Goal: Transaction & Acquisition: Purchase product/service

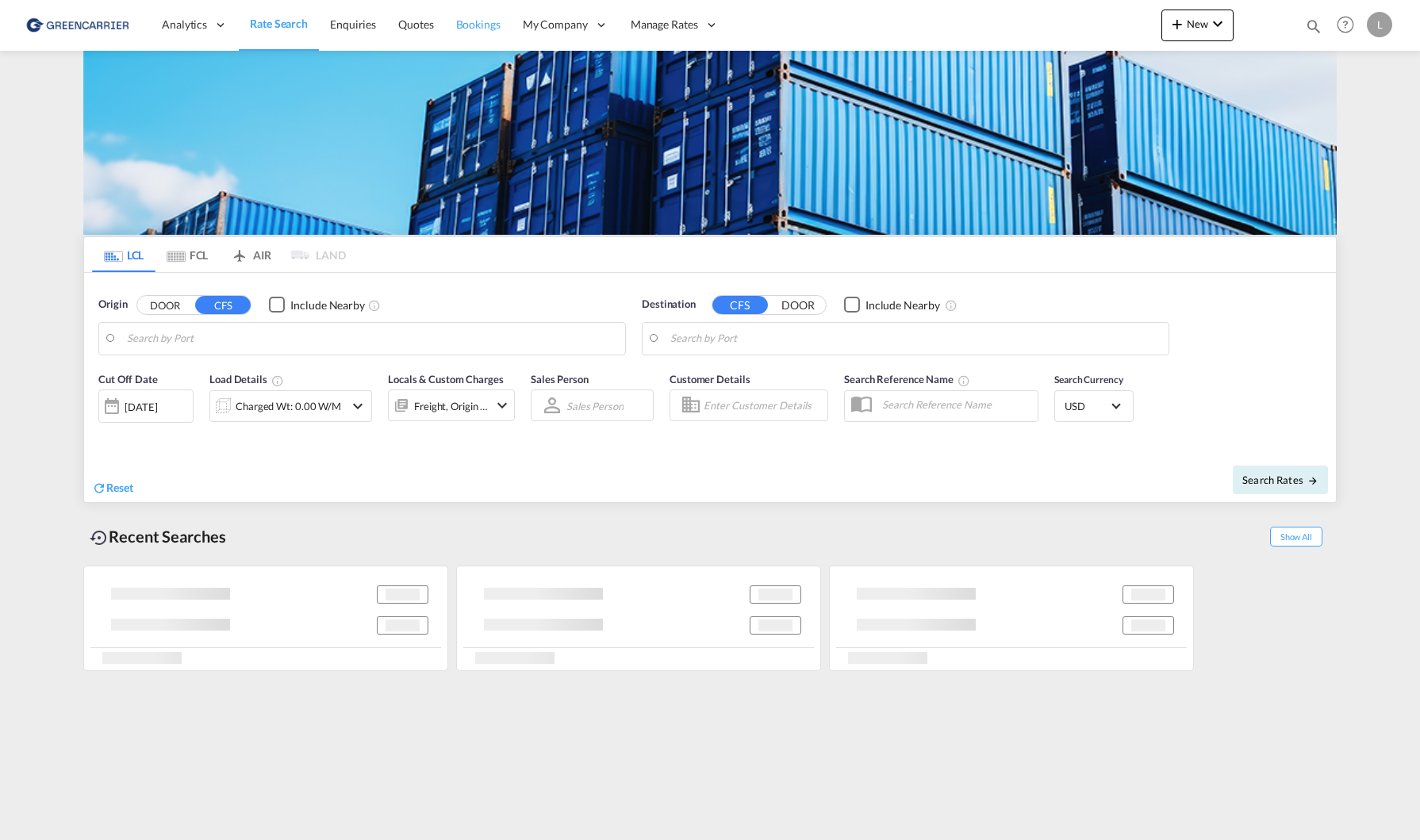
type input "Houston, TX, USHOU"
type input "[GEOGRAPHIC_DATA], NOOSL"
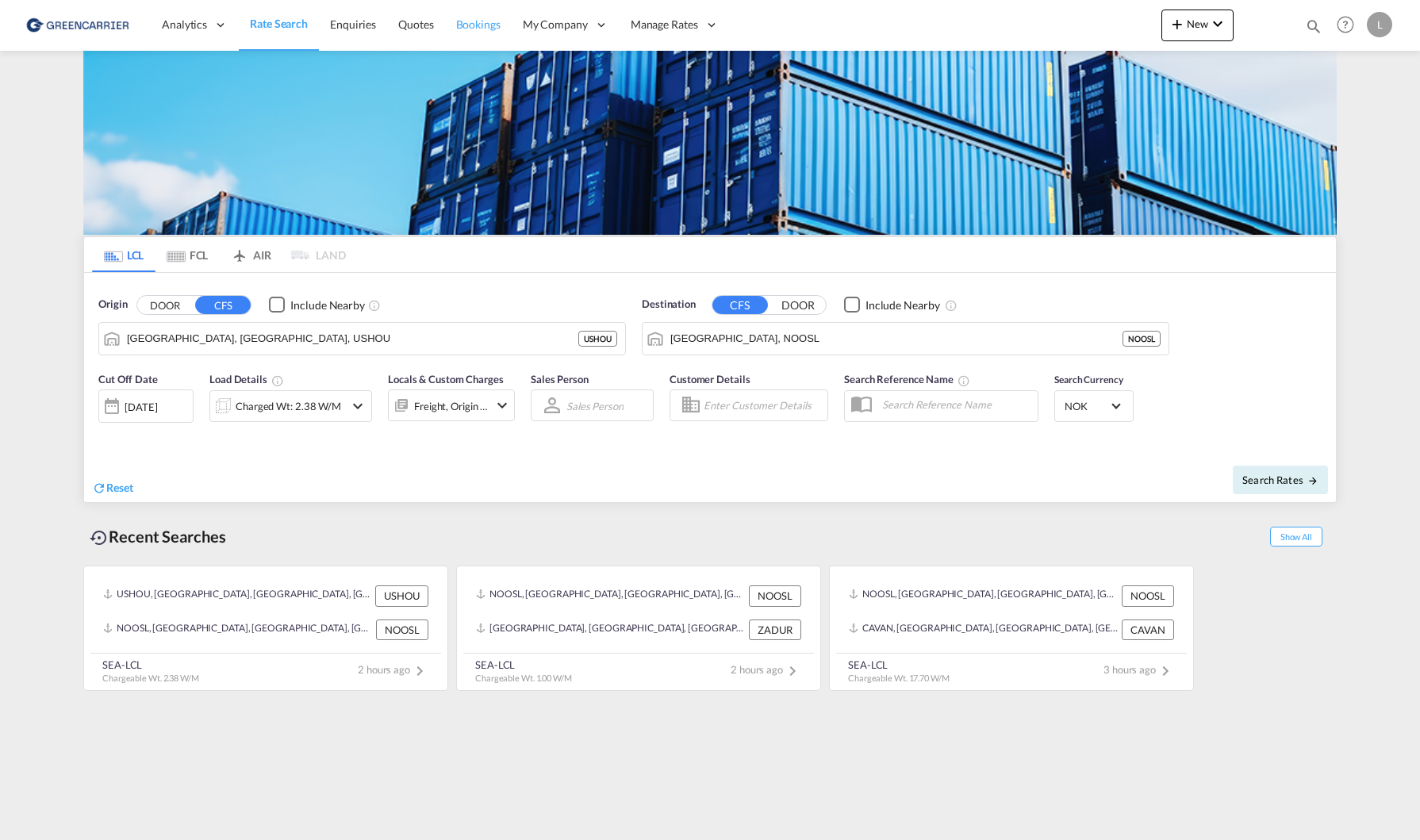
click at [494, 33] on link "Bookings" at bounding box center [478, 24] width 66 height 51
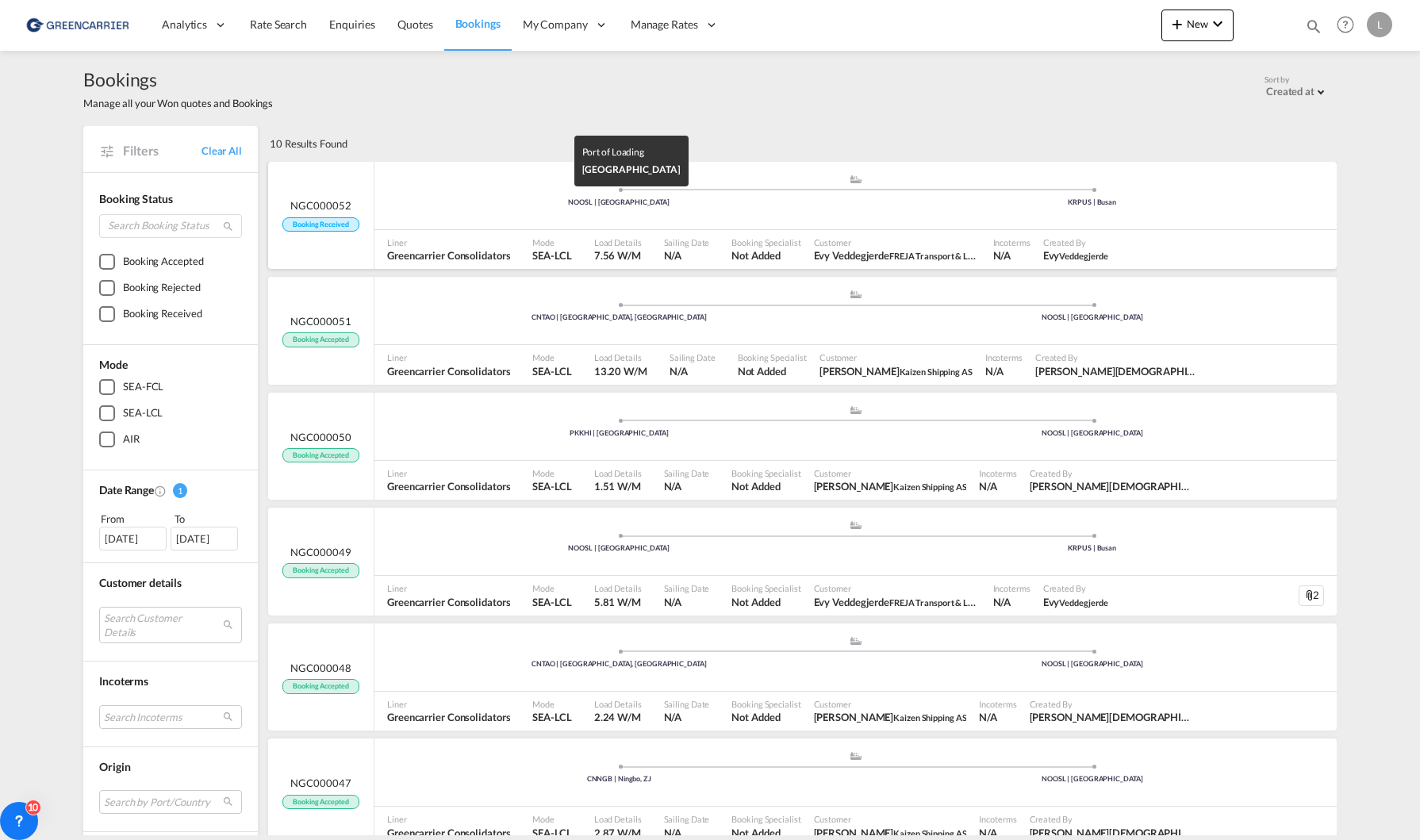
click at [547, 202] on div "NOOSL | Oslo" at bounding box center [619, 202] width 474 height 10
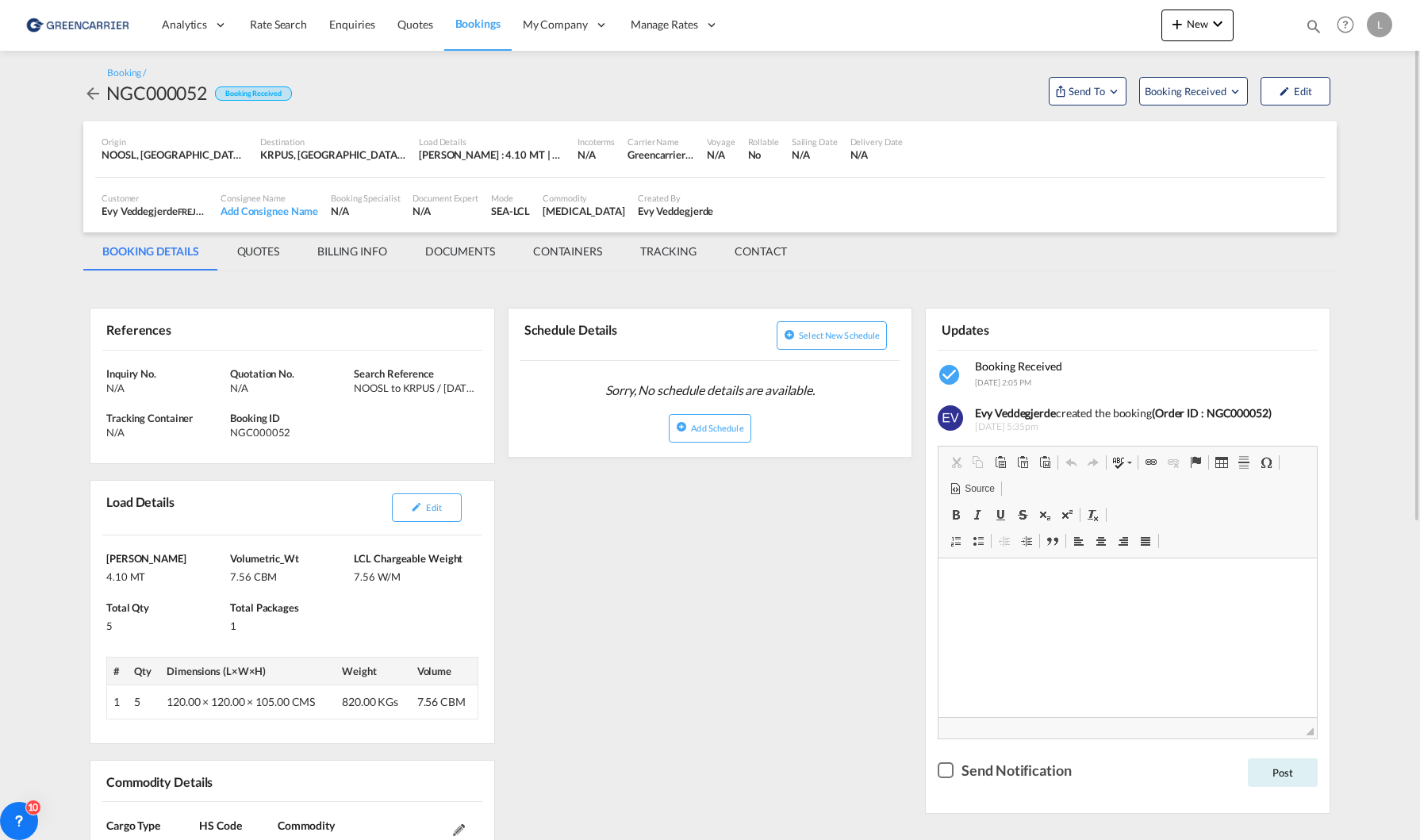
click at [485, 17] on span "Bookings" at bounding box center [478, 23] width 45 height 13
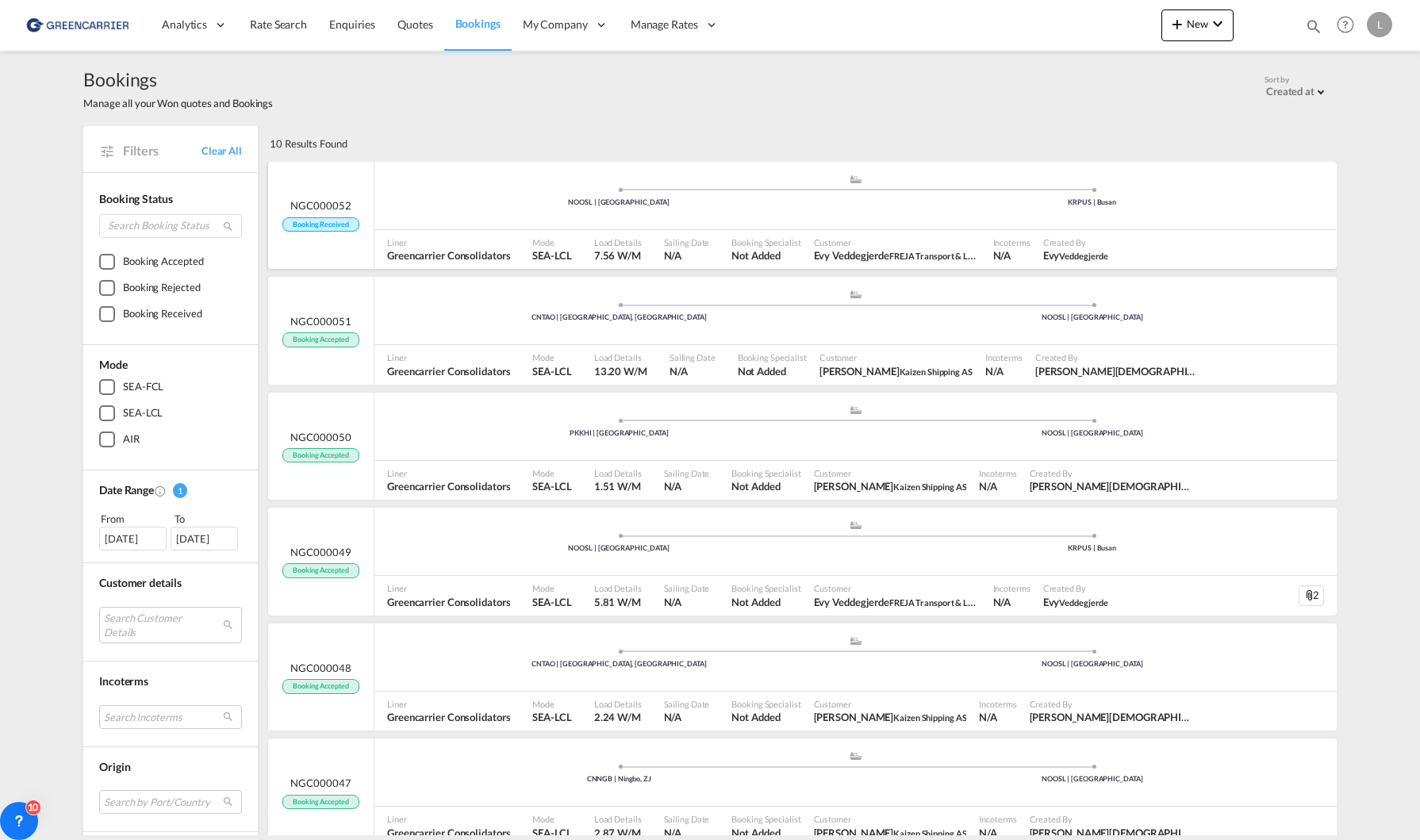
click at [671, 241] on span "Sailing Date" at bounding box center [687, 241] width 46 height 12
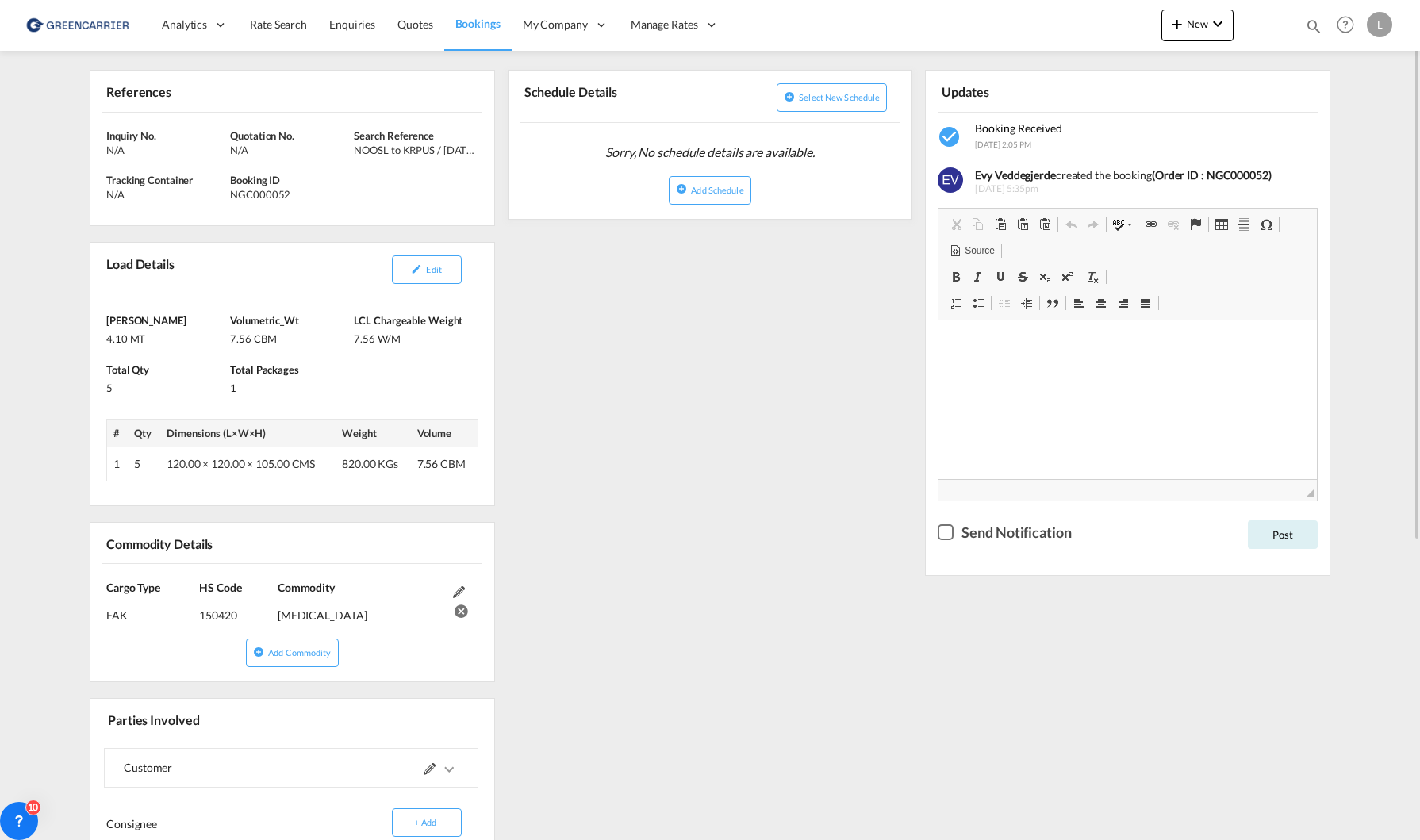
scroll to position [159, 0]
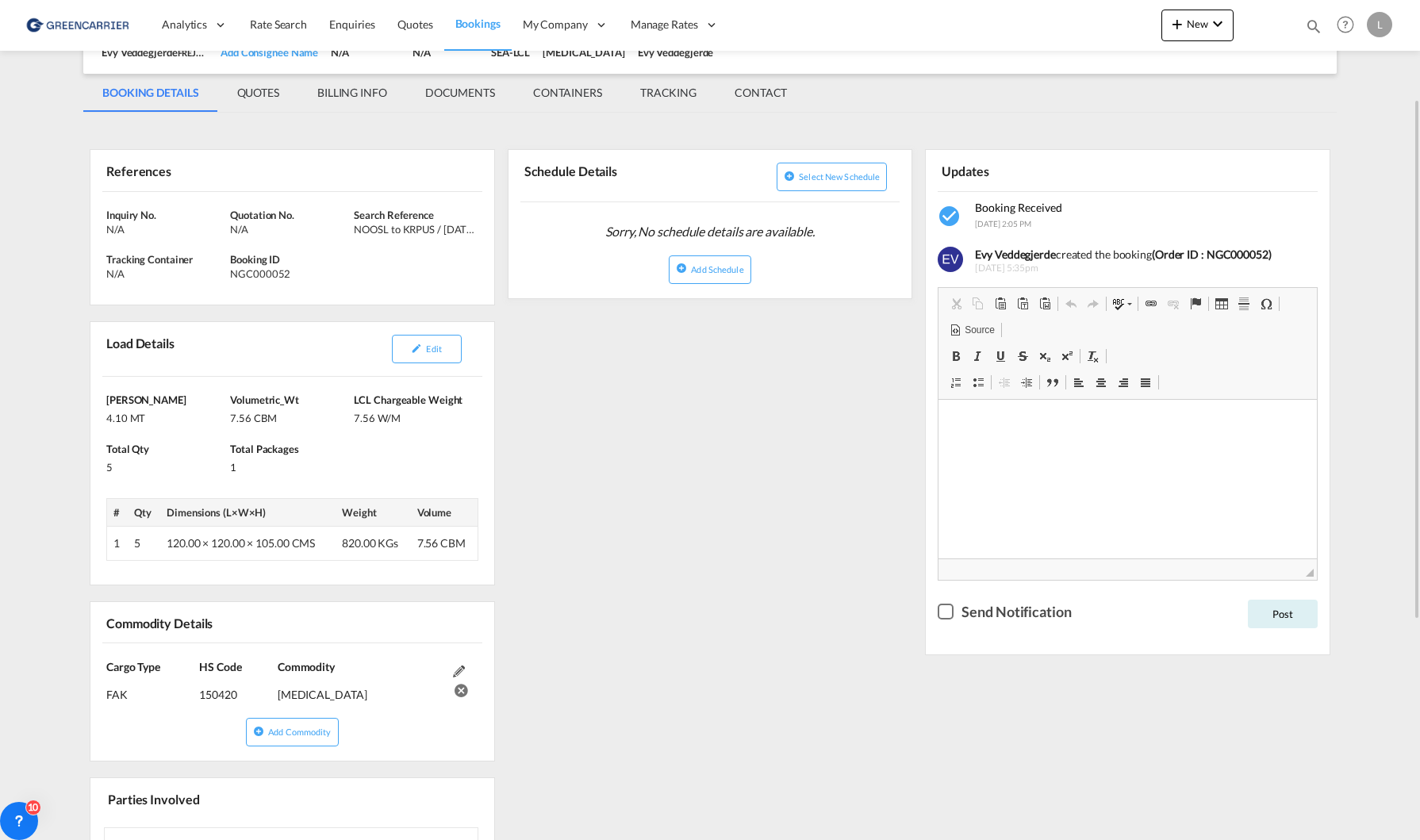
drag, startPoint x: 636, startPoint y: 491, endPoint x: 381, endPoint y: 433, distance: 261.5
click at [631, 492] on div "References Inquiry No. N/A Quotation No. N/A Search Reference NOOSL to KRPUS / …" at bounding box center [710, 637] width 1253 height 1035
click at [241, 272] on div "NGC000052" at bounding box center [289, 274] width 119 height 14
copy div "NGC000052"
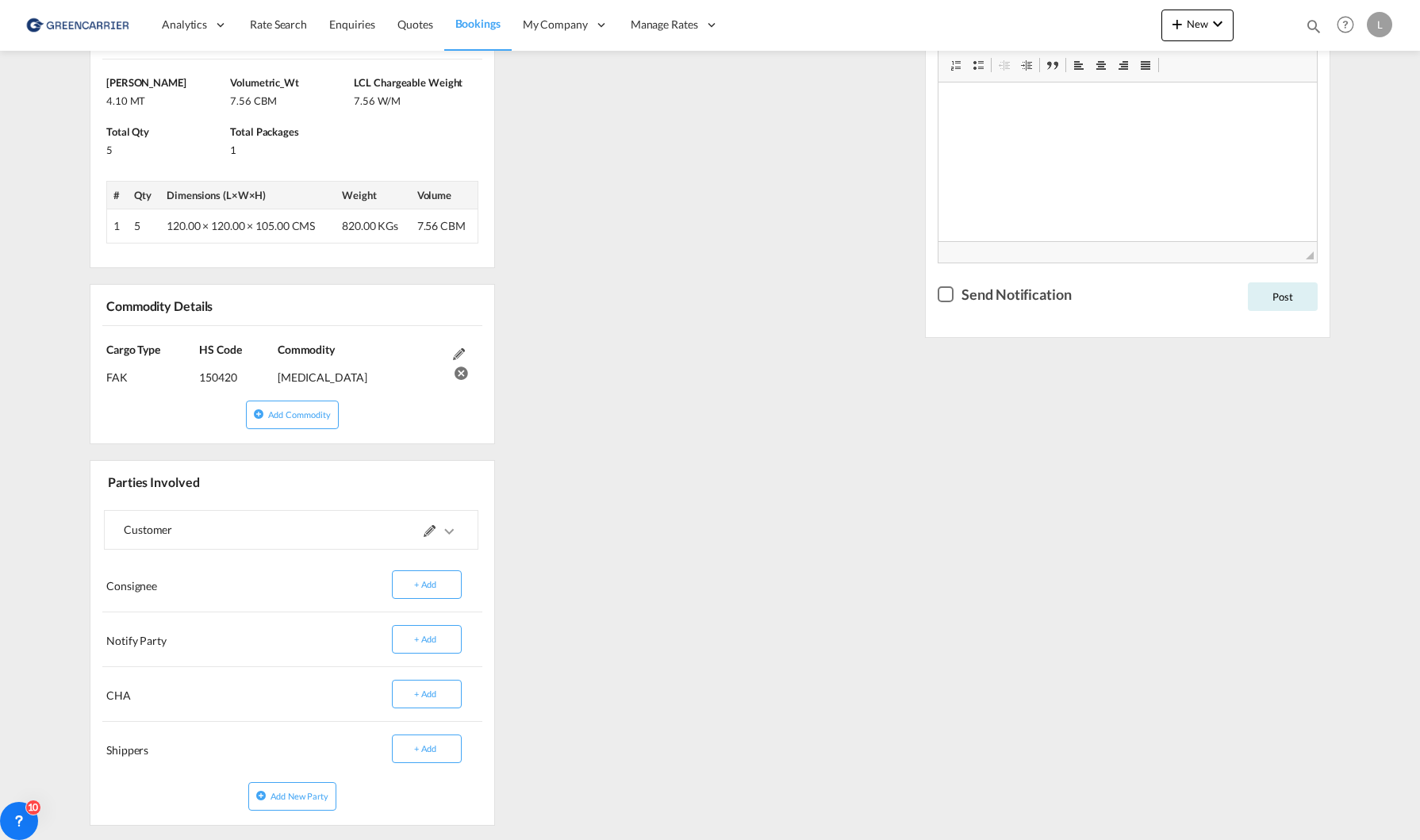
scroll to position [0, 0]
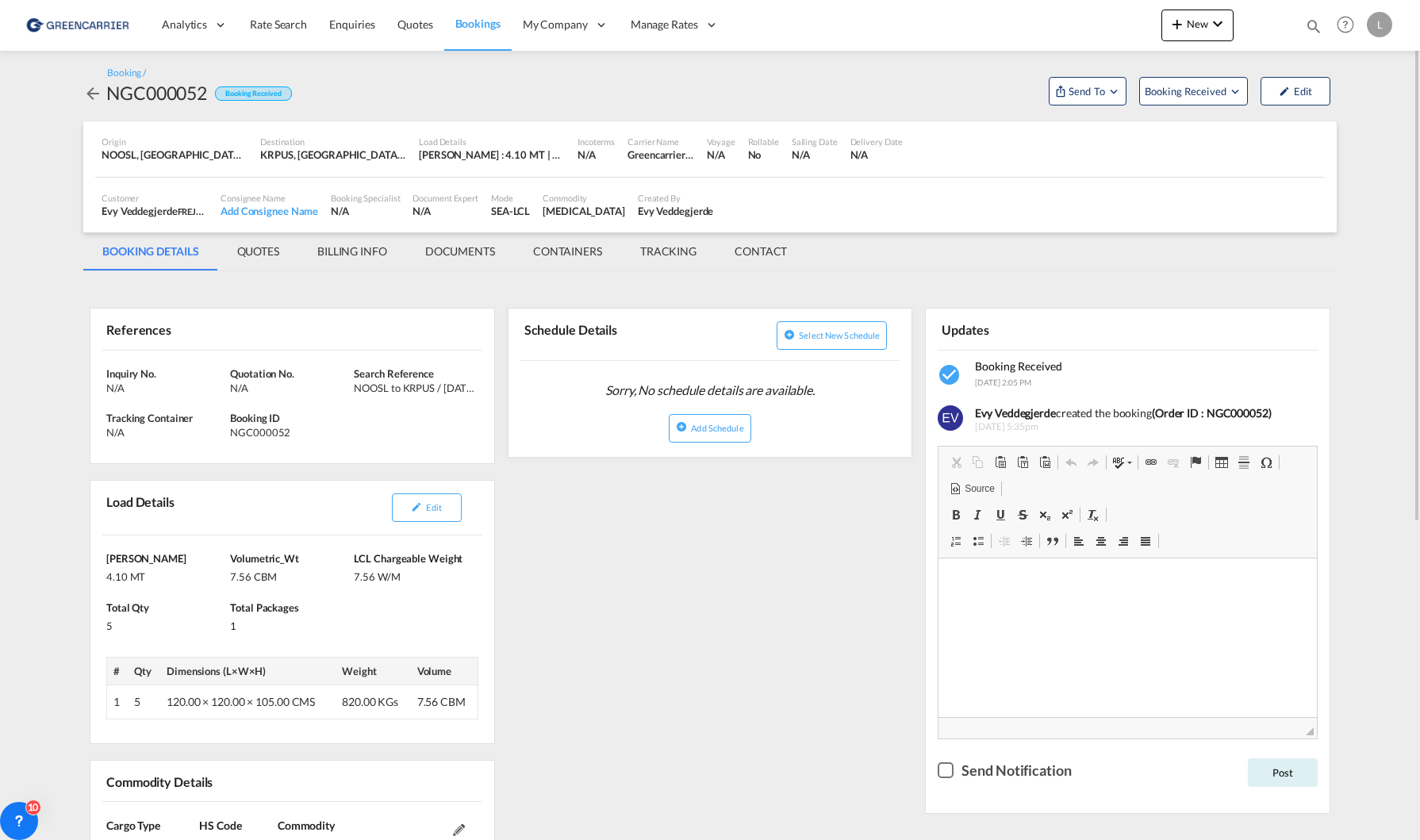
click at [358, 256] on md-tab-item "BILLING INFO" at bounding box center [352, 251] width 108 height 38
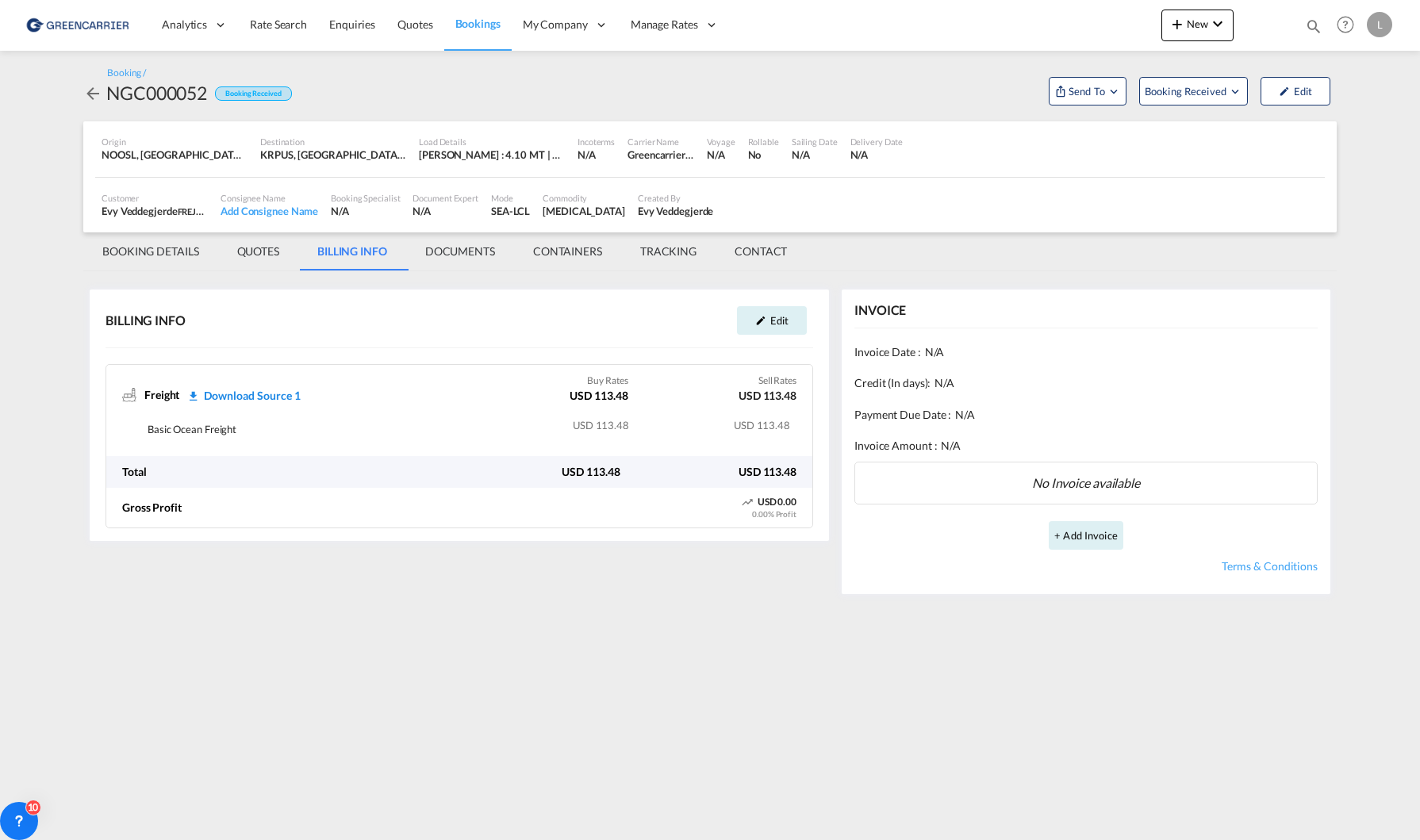
click at [146, 258] on md-tab-item "BOOKING DETAILS" at bounding box center [151, 251] width 135 height 38
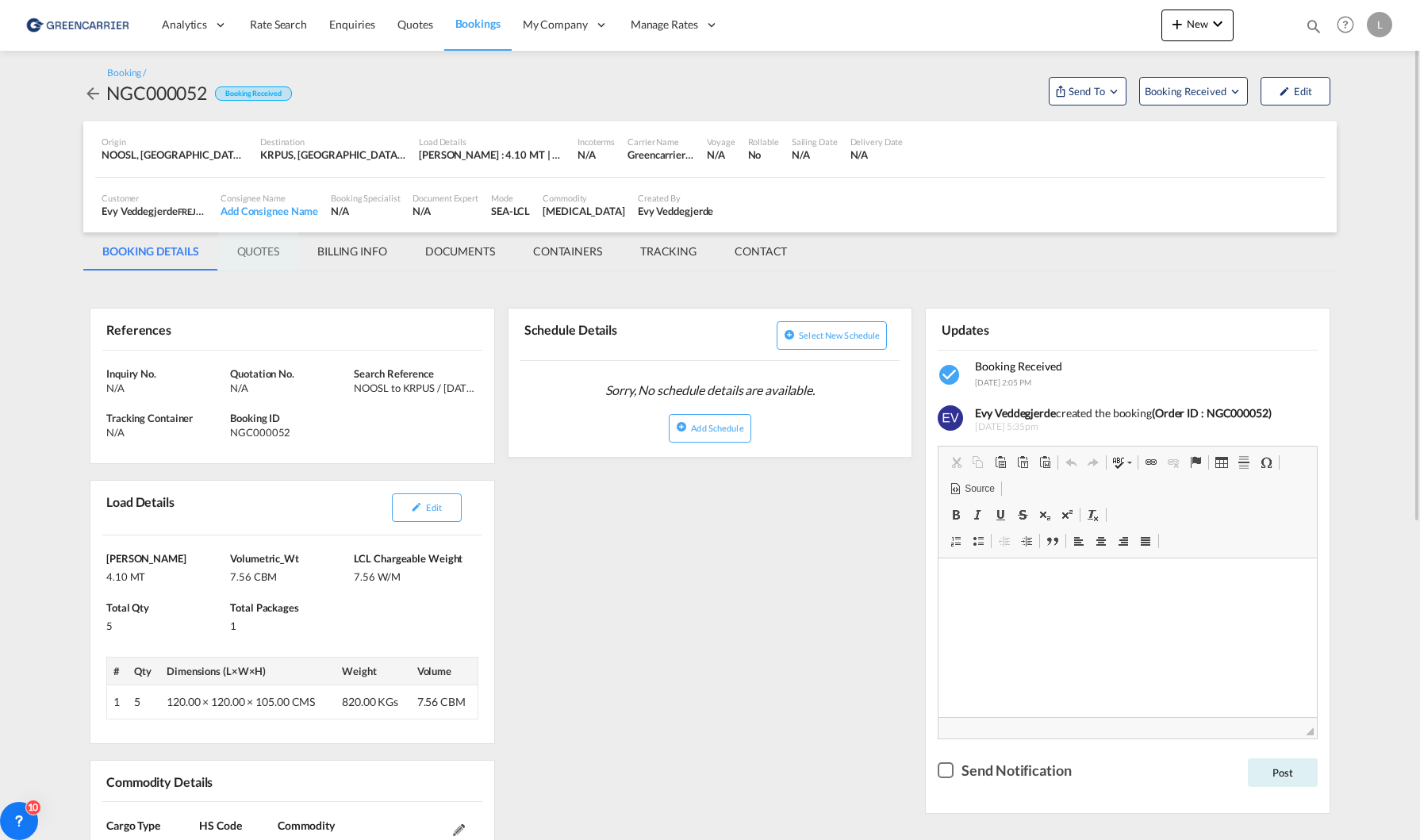
click at [265, 259] on md-tab-item "QUOTES" at bounding box center [258, 251] width 80 height 38
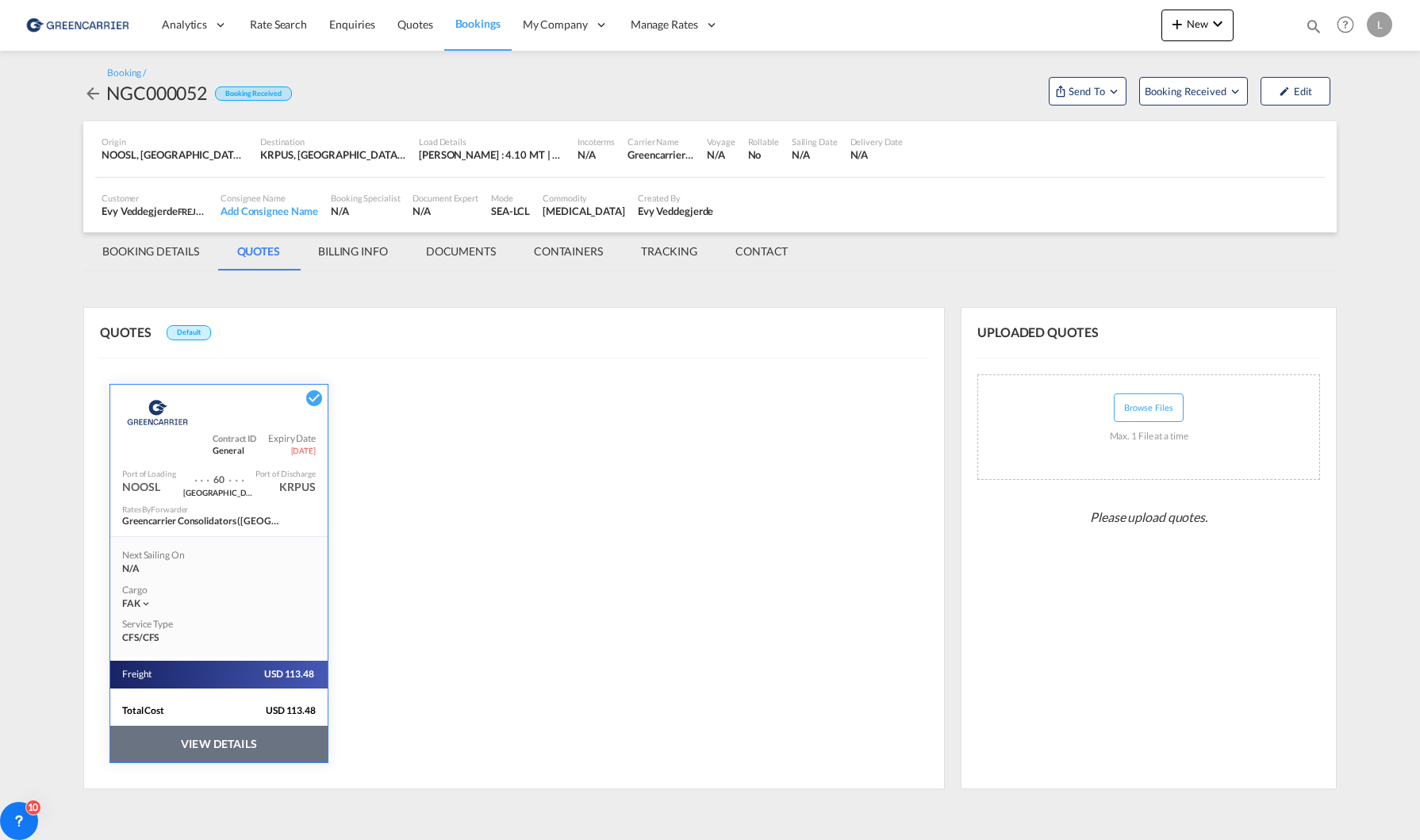
click at [253, 739] on button "VIEW DETAILS" at bounding box center [219, 744] width 217 height 37
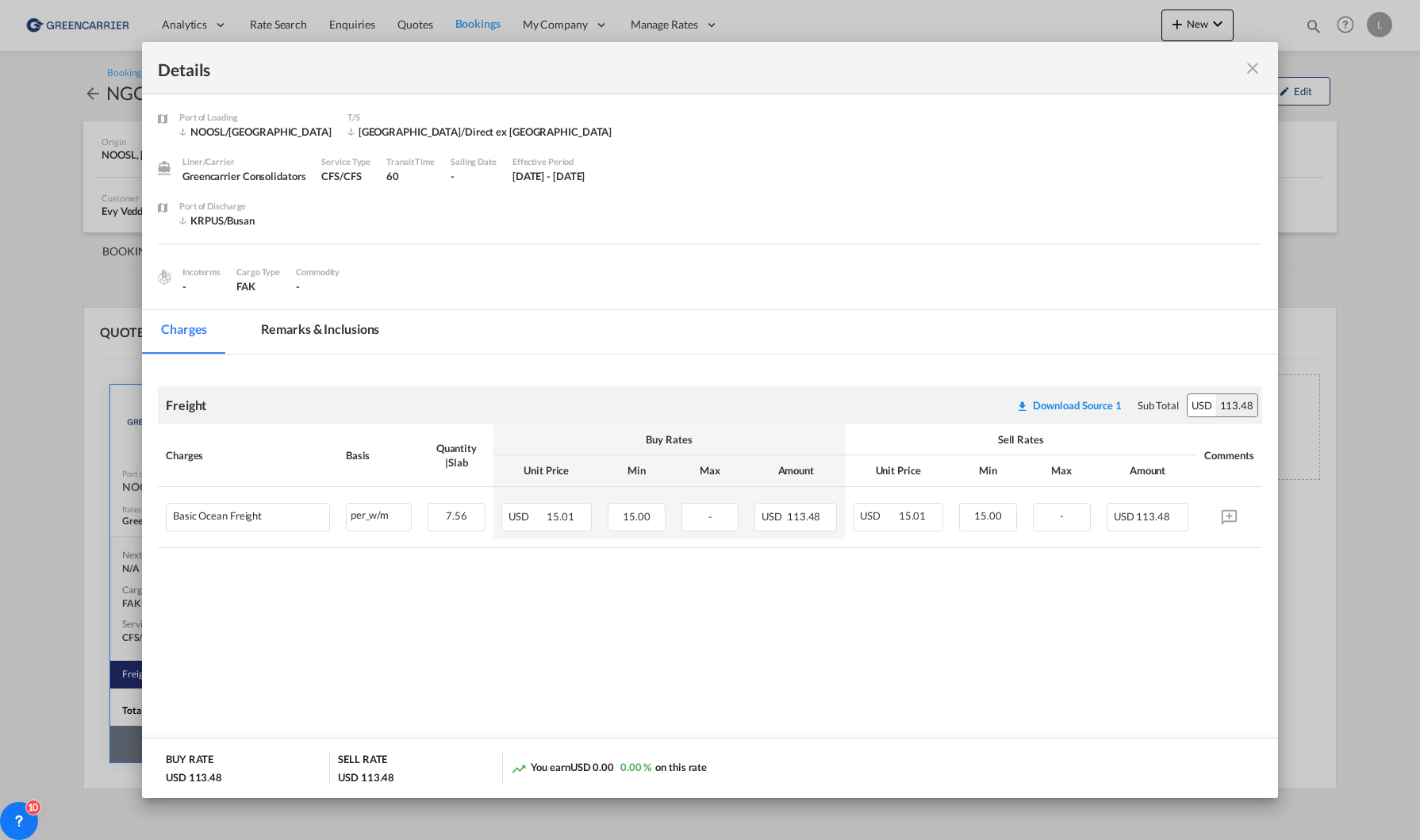
click at [1262, 75] on div "Details" at bounding box center [709, 68] width 1135 height 52
click at [1258, 72] on md-icon "icon-close fg-AAA8AD m-0 cursor" at bounding box center [1252, 67] width 19 height 19
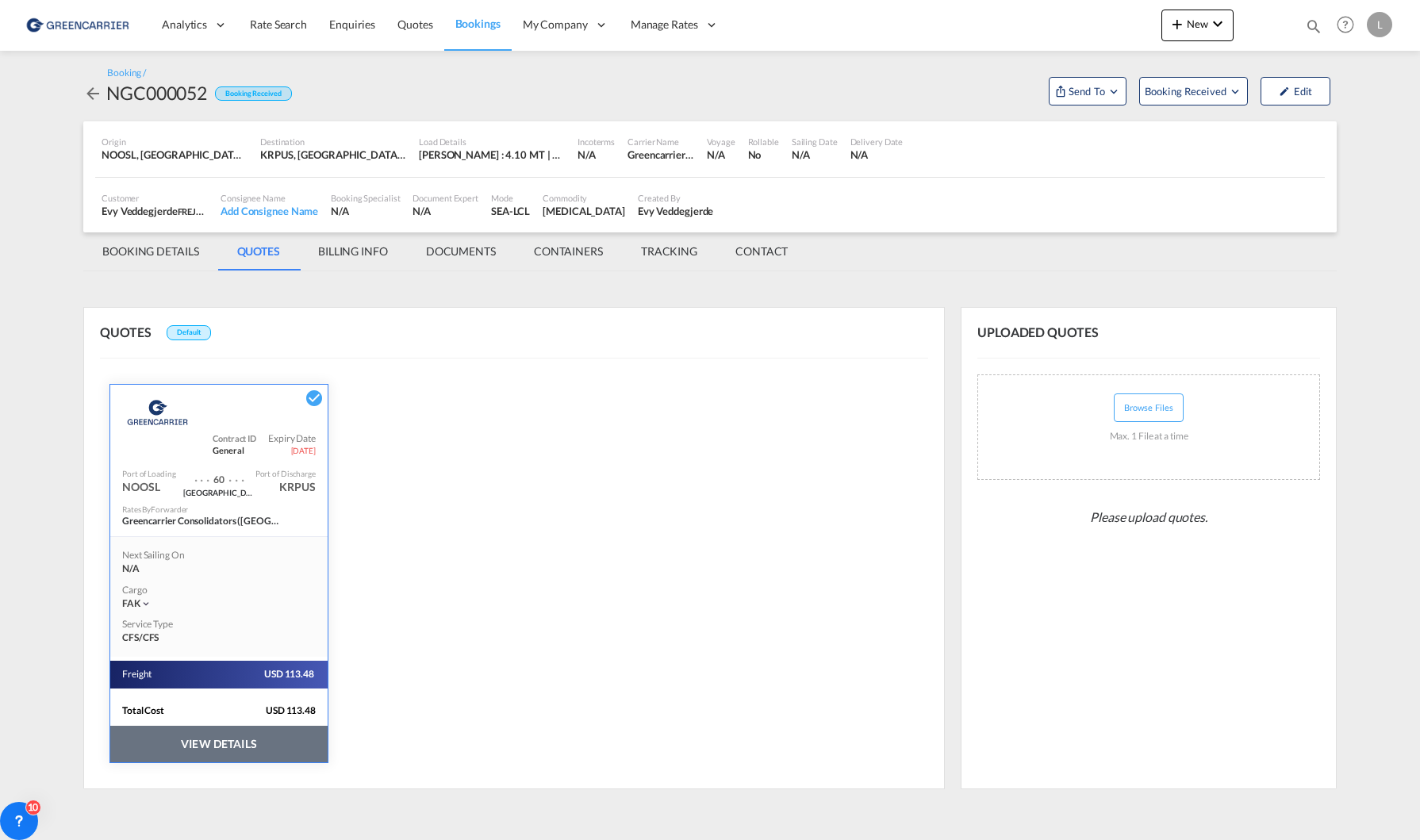
click at [162, 101] on div "NGC000052" at bounding box center [156, 92] width 101 height 25
copy div "NGC000052"
click at [174, 260] on md-tab-item "BOOKING DETAILS" at bounding box center [151, 251] width 135 height 38
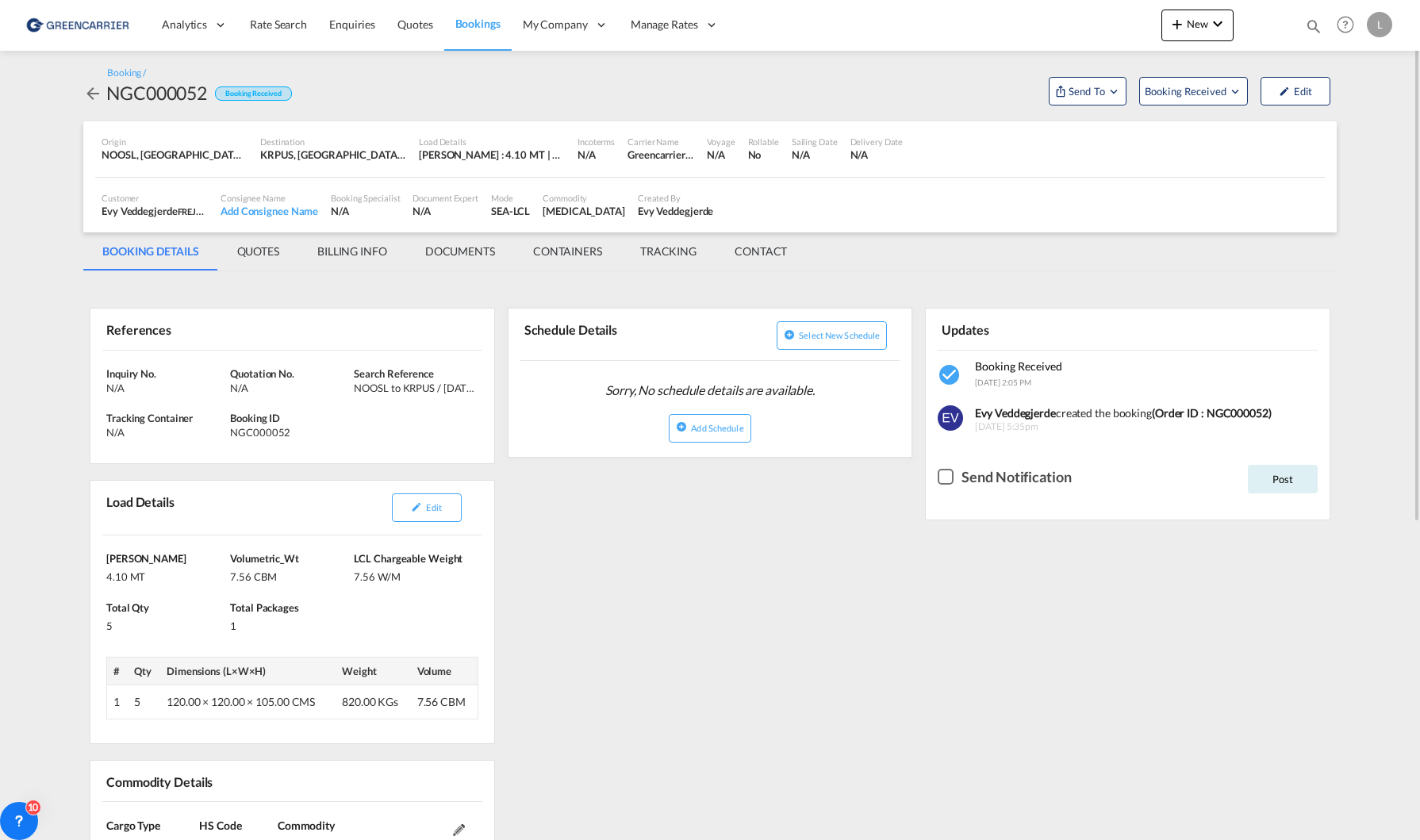
drag, startPoint x: 317, startPoint y: 704, endPoint x: 132, endPoint y: 698, distance: 185.1
click at [132, 698] on tr "1 5 120.00 × 120.00 × 105.00 CMS 820.00 KGs 7.56 CBM" at bounding box center [293, 702] width 372 height 34
copy tr "5 120.00 × 120.00 × 105.00 CMS"
click at [860, 778] on div "References Inquiry No. N/A Quotation No. N/A Search Reference NOOSL to KRPUS / …" at bounding box center [710, 796] width 1253 height 1035
drag, startPoint x: 501, startPoint y: 256, endPoint x: 501, endPoint y: 293, distance: 37.0
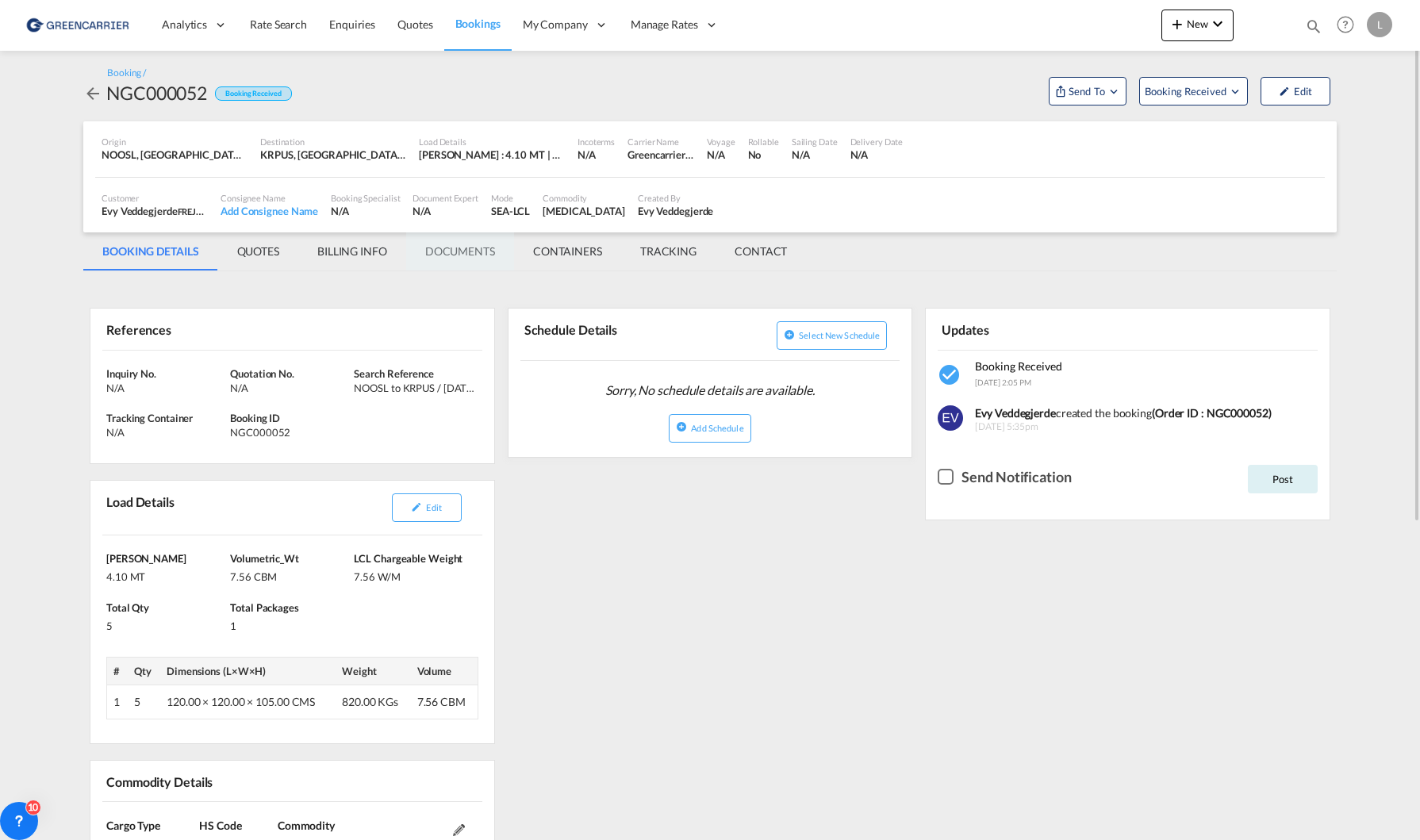
click at [501, 293] on md-tabs "BOOKING DETAILS QUOTES BILLING INFO DOCUMENTS CONTAINERS TRACKING CONTACT BOOKI…" at bounding box center [710, 773] width 1253 height 1081
drag, startPoint x: 664, startPoint y: 592, endPoint x: 610, endPoint y: 484, distance: 120.7
click at [664, 590] on div "References Inquiry No. N/A Quotation No. N/A Search Reference NOOSL to KRPUS / …" at bounding box center [710, 796] width 1253 height 1035
click at [468, 241] on md-tab-item "DOCUMENTS" at bounding box center [460, 251] width 108 height 38
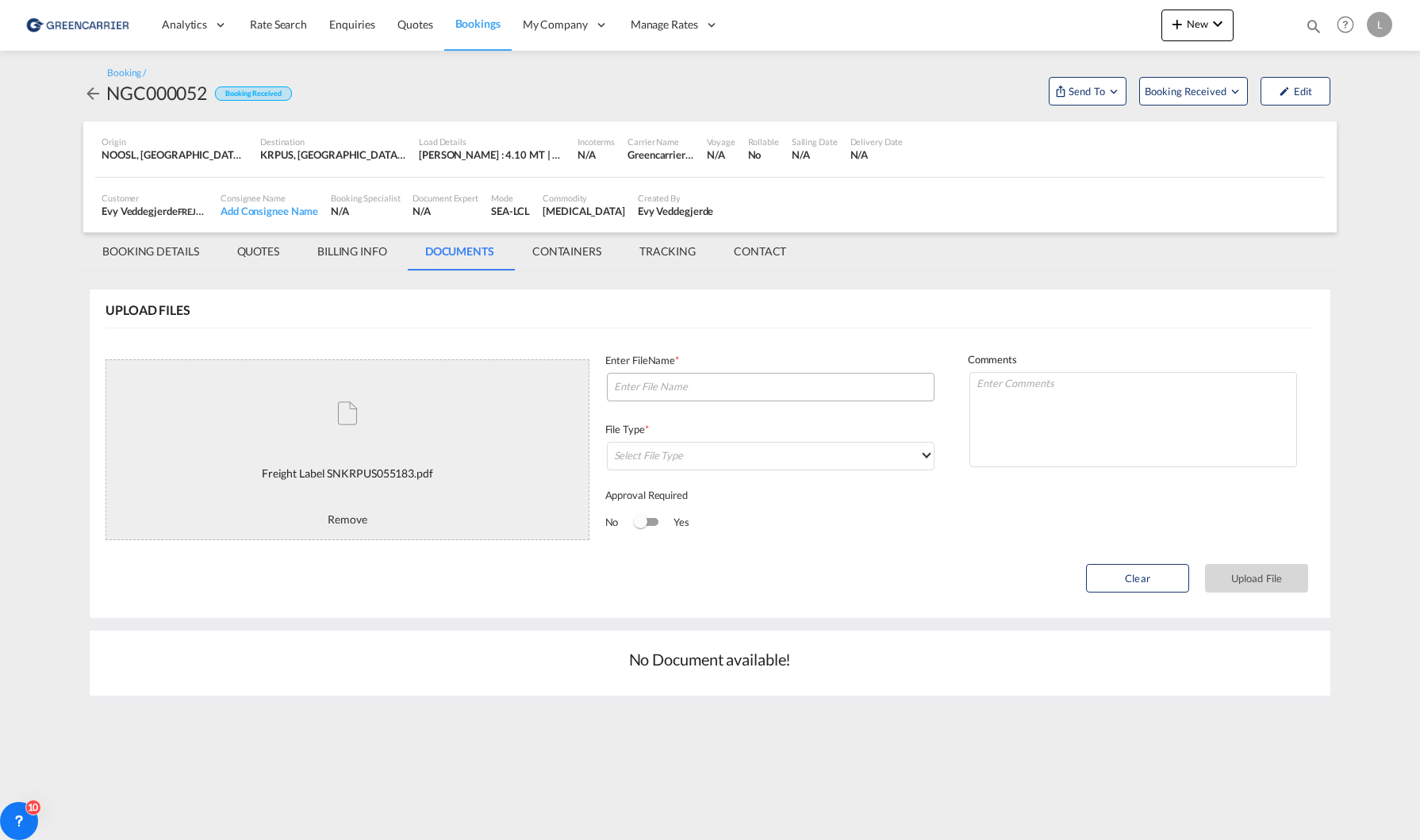
drag, startPoint x: 751, startPoint y: 370, endPoint x: 757, endPoint y: 388, distance: 19.0
click at [752, 371] on div "Enter FileName *" at bounding box center [770, 362] width 330 height 18
click at [758, 389] on input at bounding box center [770, 387] width 328 height 29
paste input "SNKRPUS055183"
type input "SNKRPUS055183 labels"
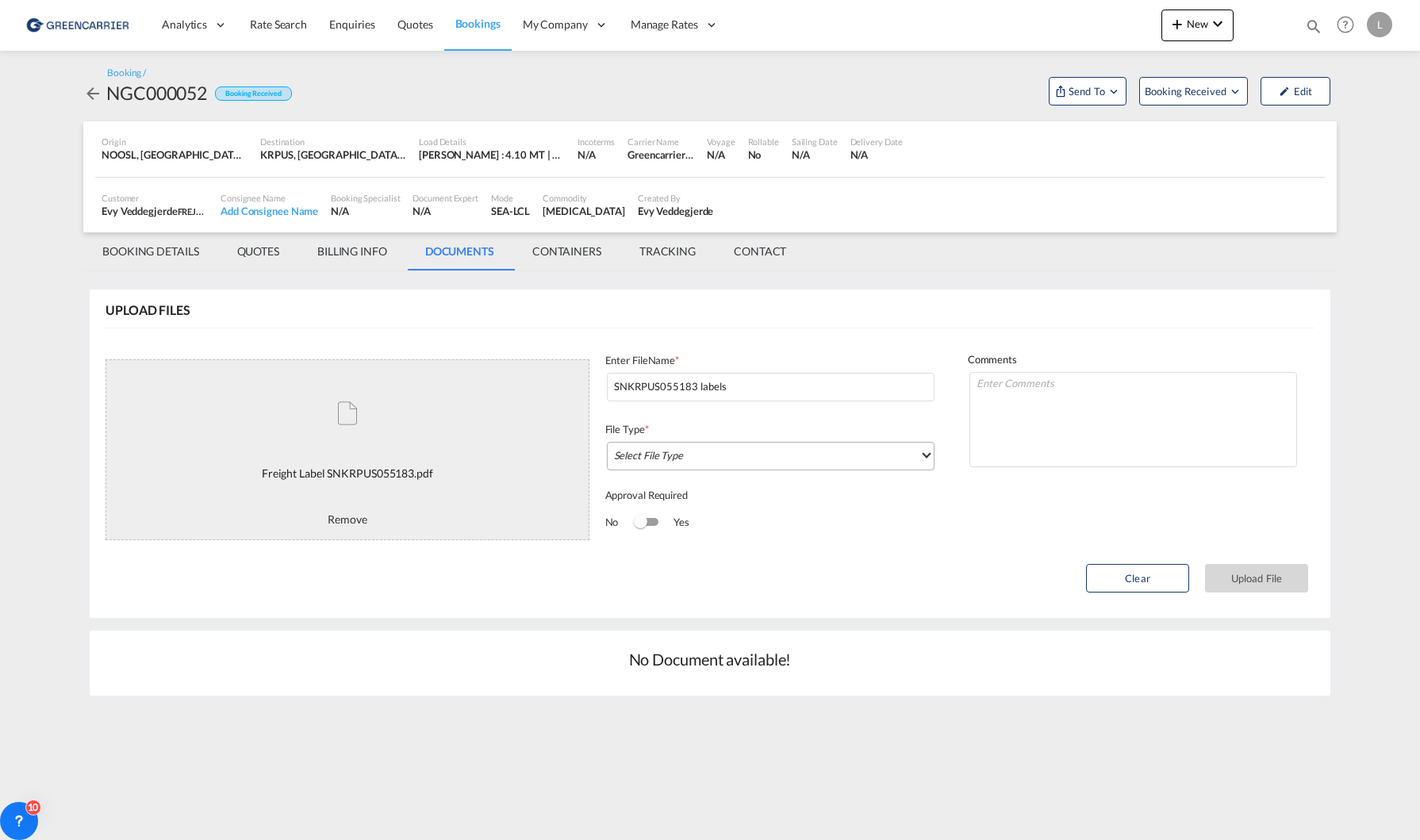
click at [732, 451] on md-select "Select File Type DO/CRO Draft B/L Freight Invoice Commercial Invoice Original B…" at bounding box center [770, 456] width 328 height 29
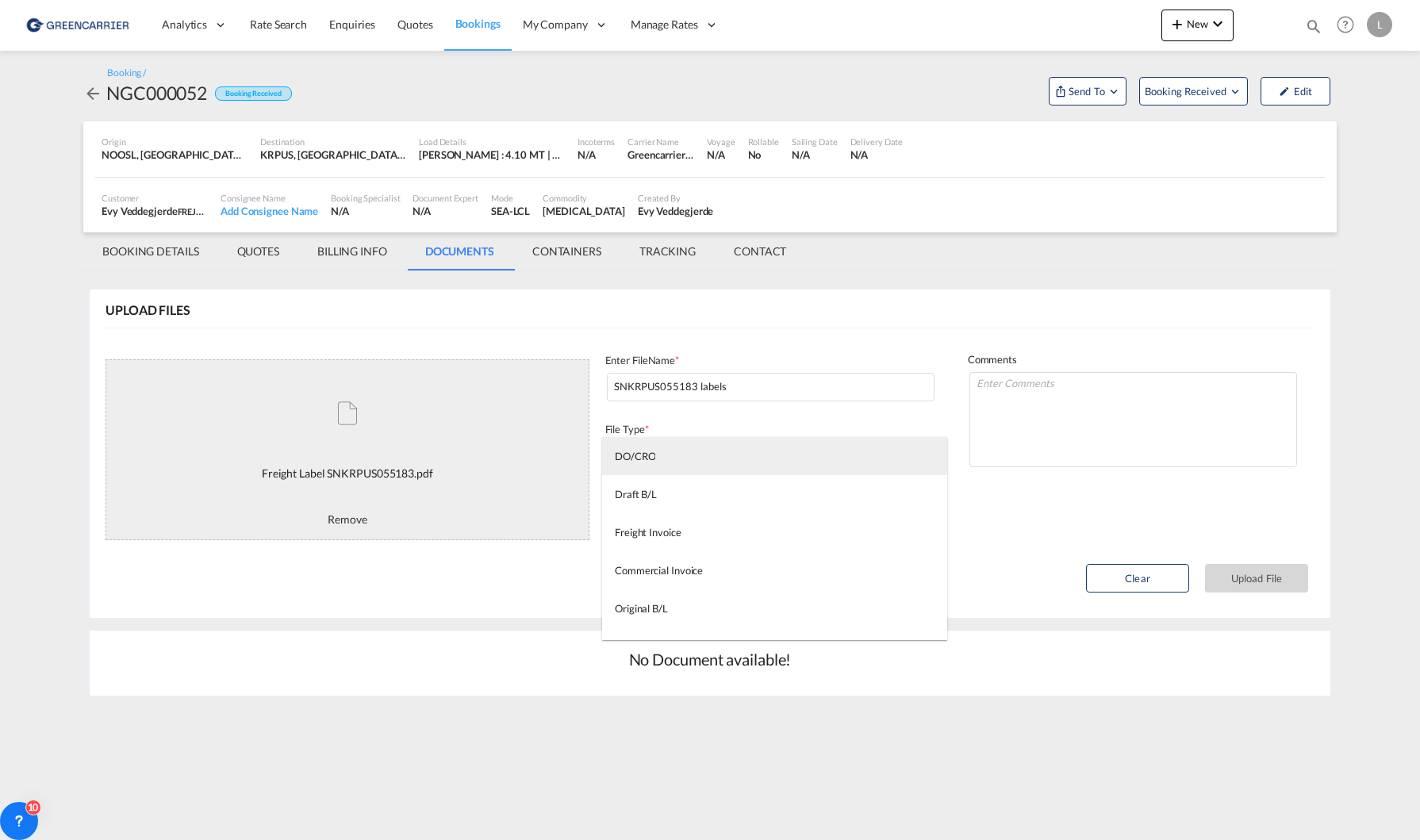
click at [732, 462] on md-option "DO/CRO" at bounding box center [775, 456] width 345 height 38
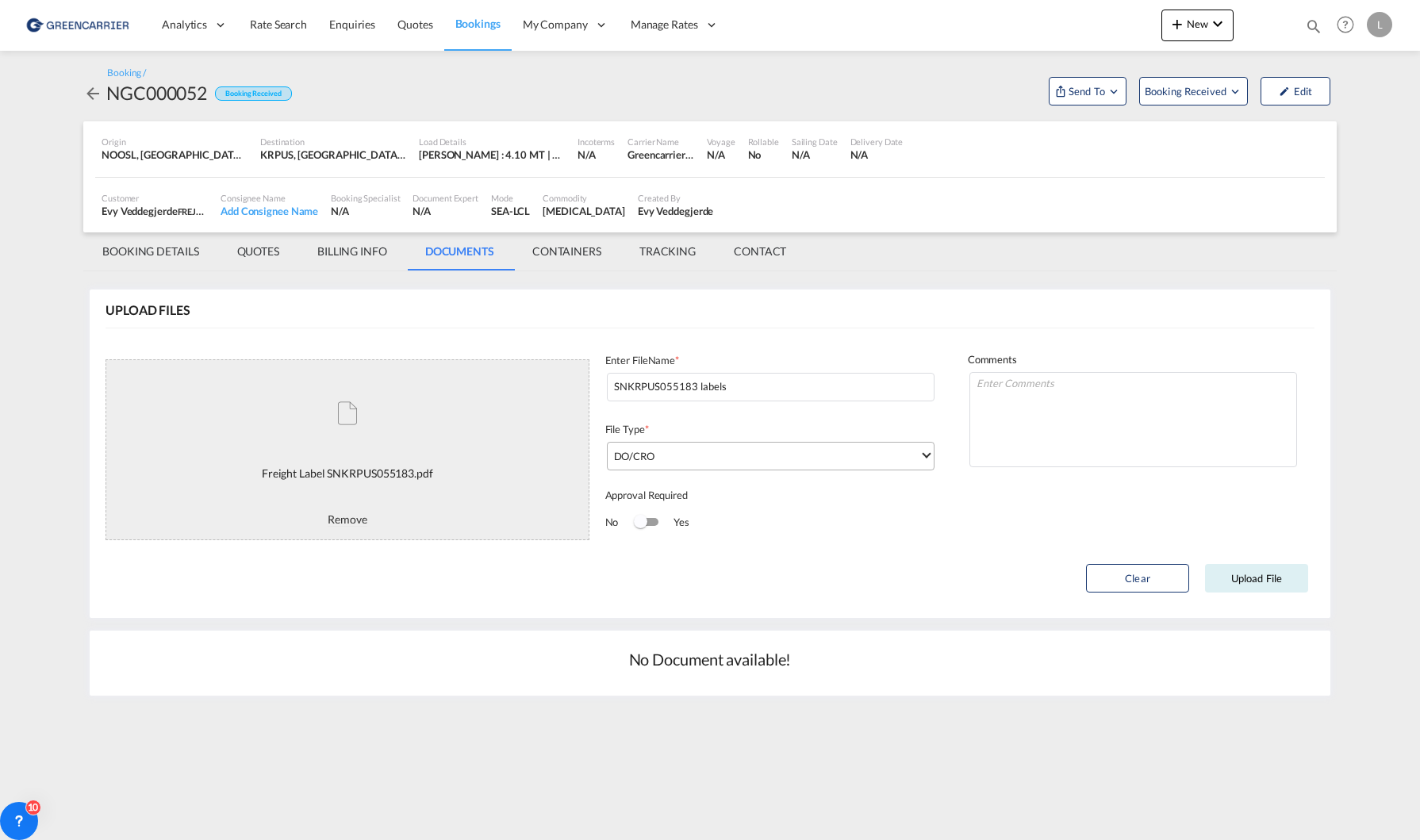
click at [723, 460] on span "DO/CRO" at bounding box center [767, 456] width 305 height 14
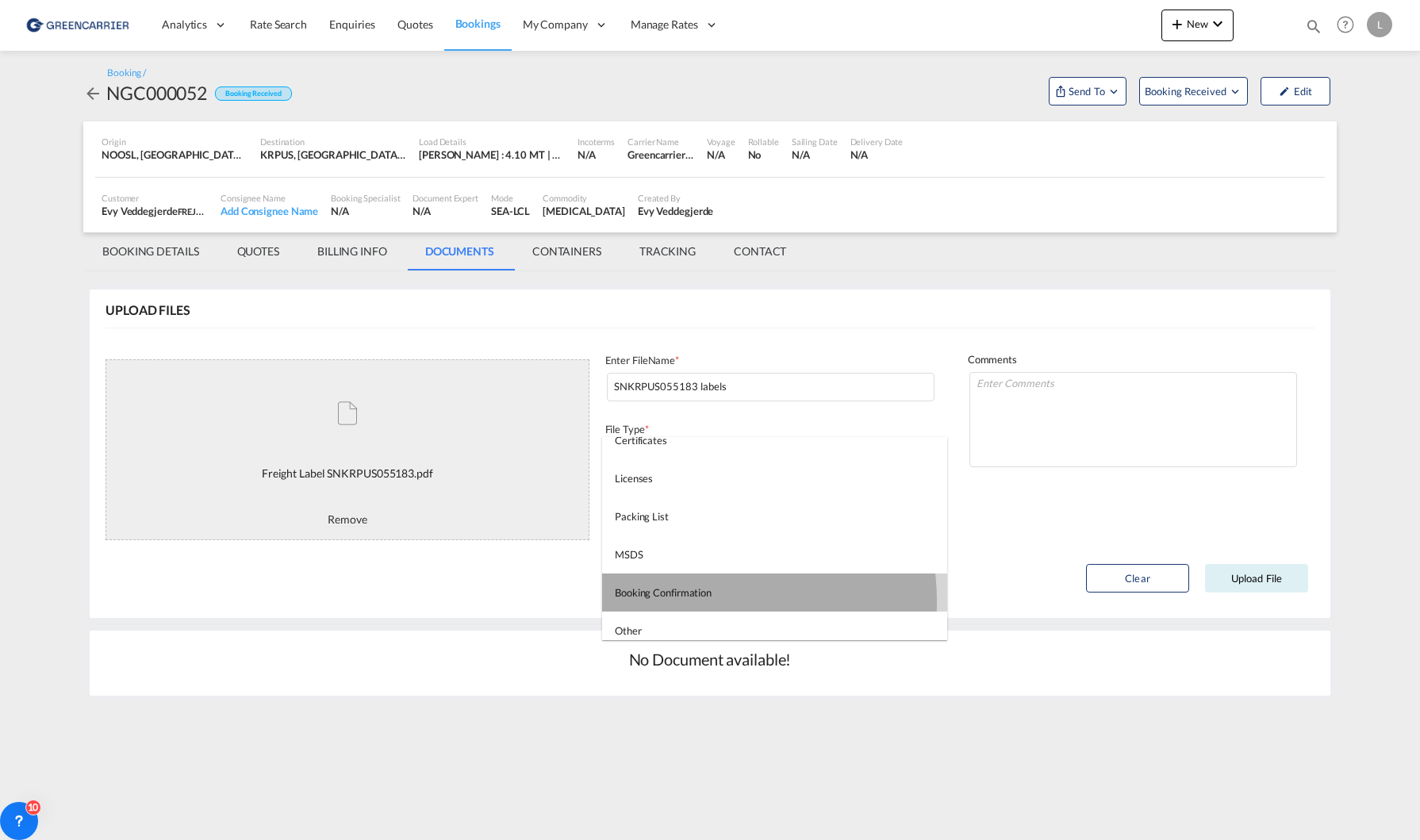
click at [692, 601] on md-option "Booking Confirmation" at bounding box center [775, 592] width 345 height 38
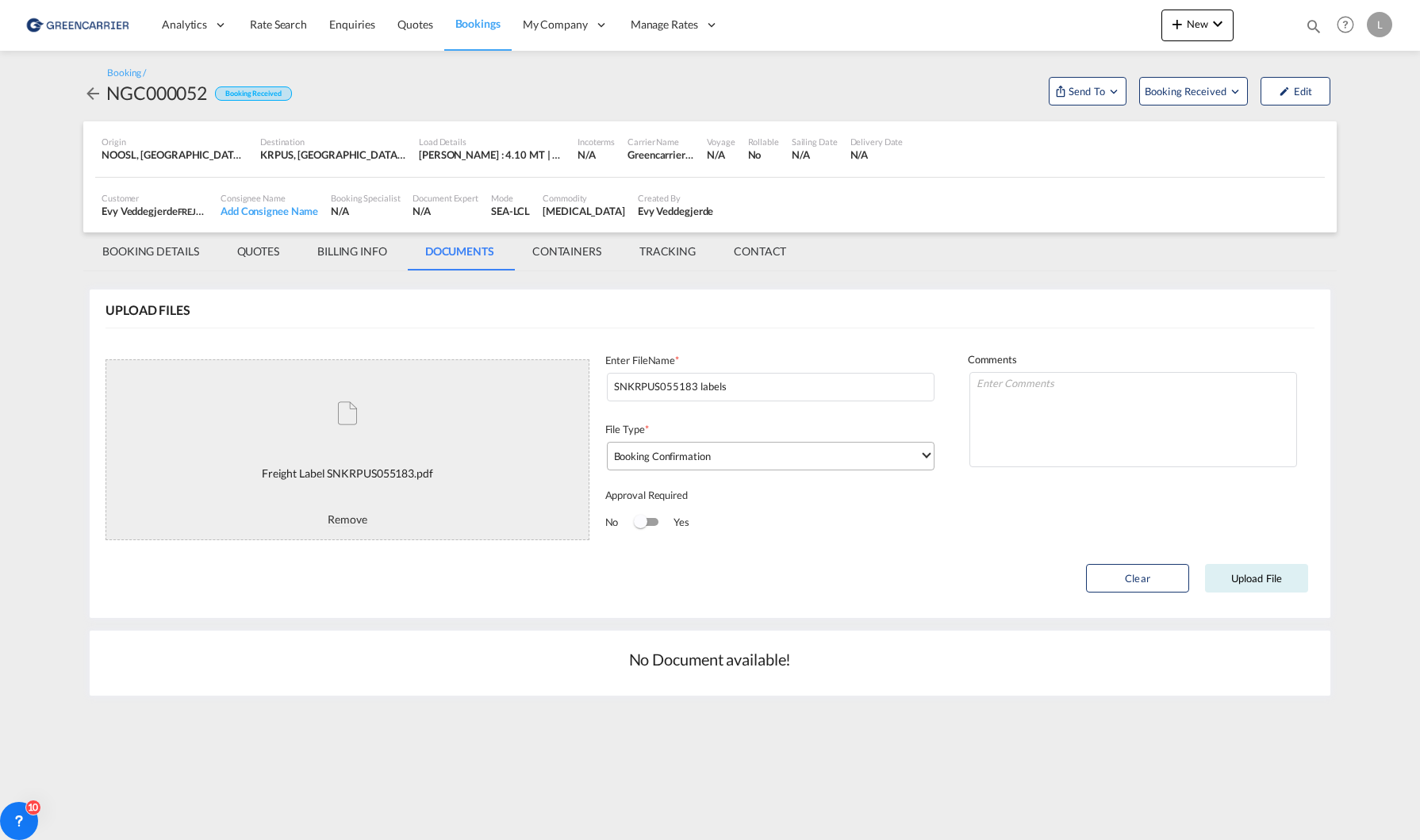
click at [715, 467] on md-select-value "Booking Confirmation" at bounding box center [774, 455] width 320 height 25
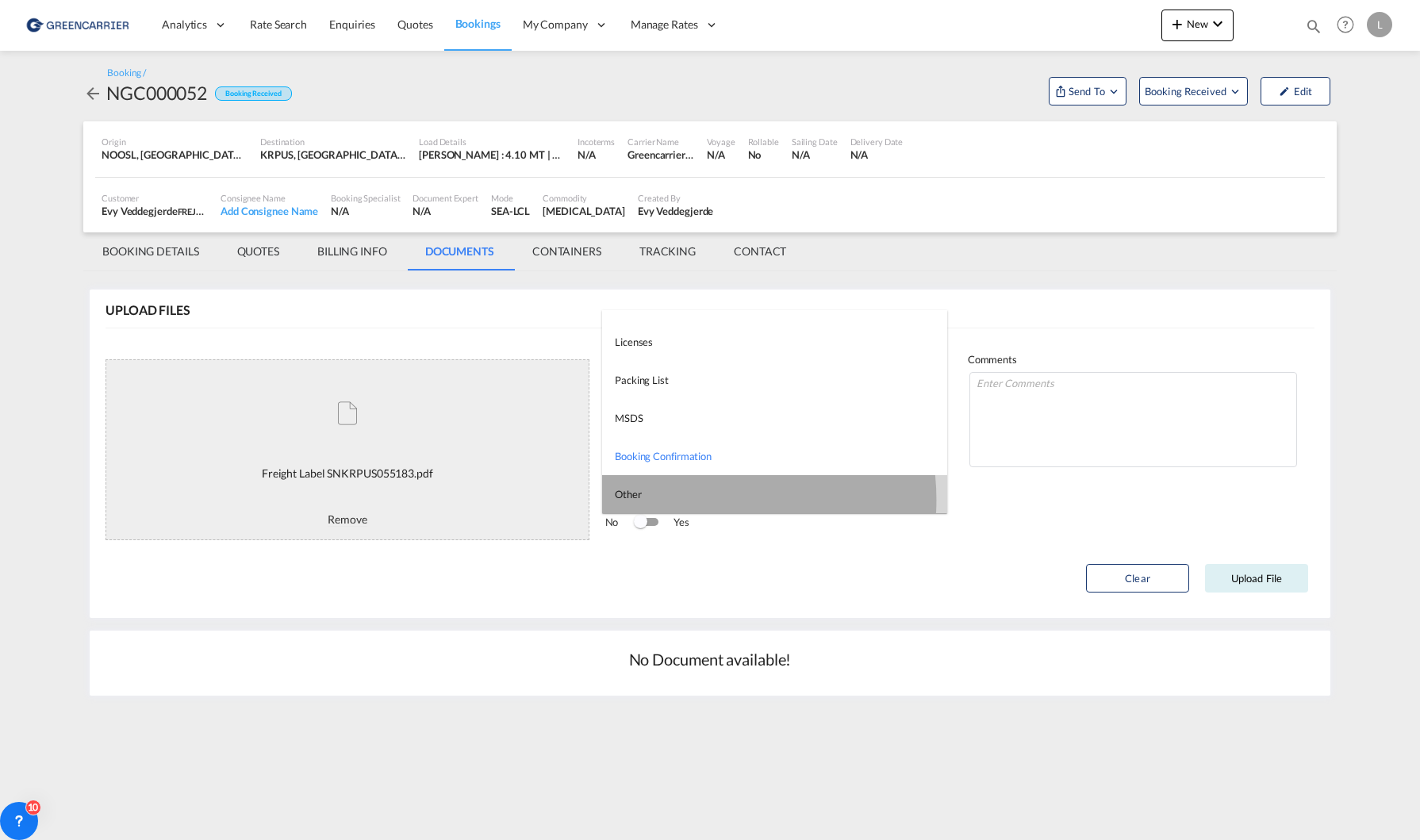
click at [692, 500] on md-option "Other" at bounding box center [775, 494] width 345 height 38
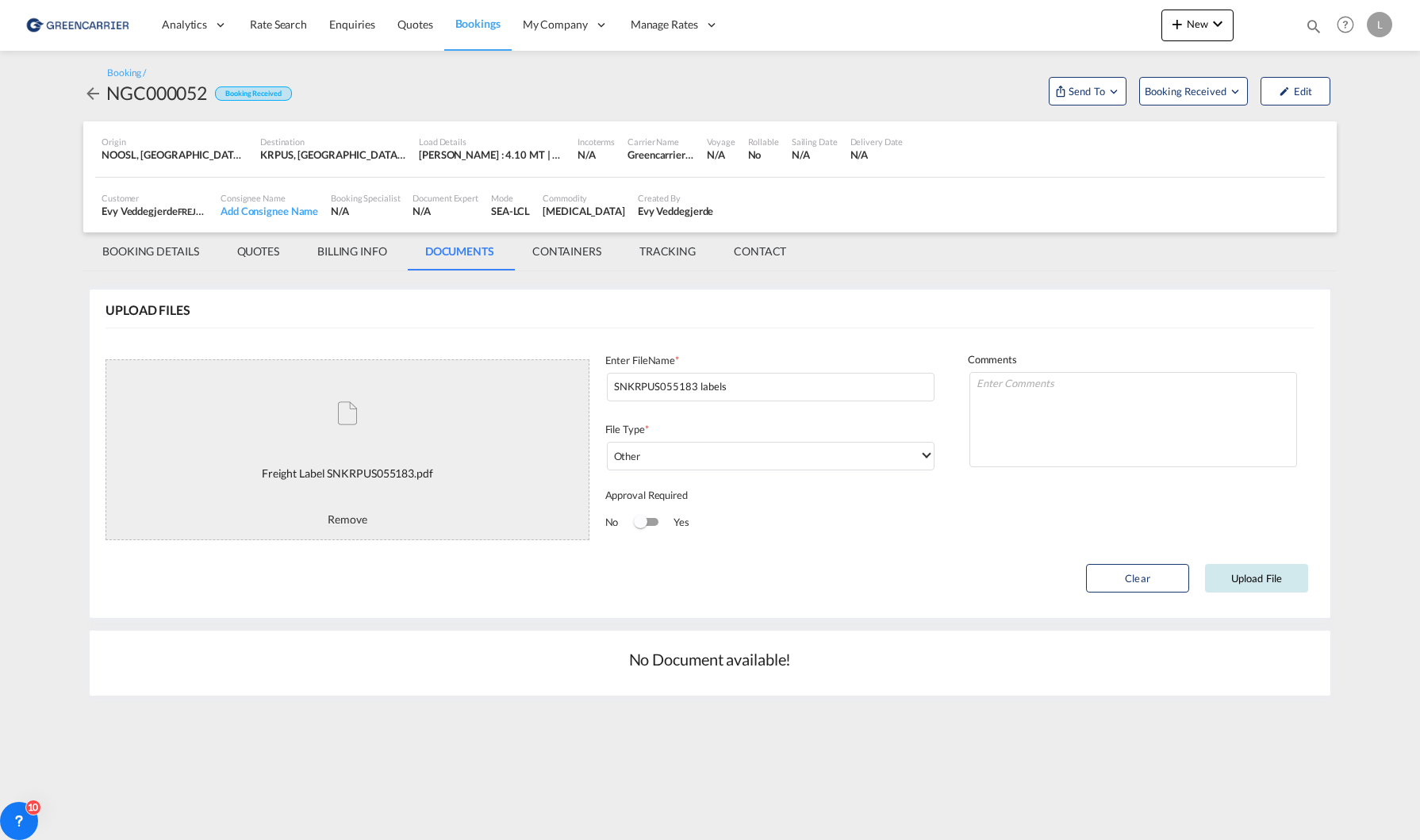
click at [1283, 586] on button "Upload File" at bounding box center [1256, 578] width 103 height 29
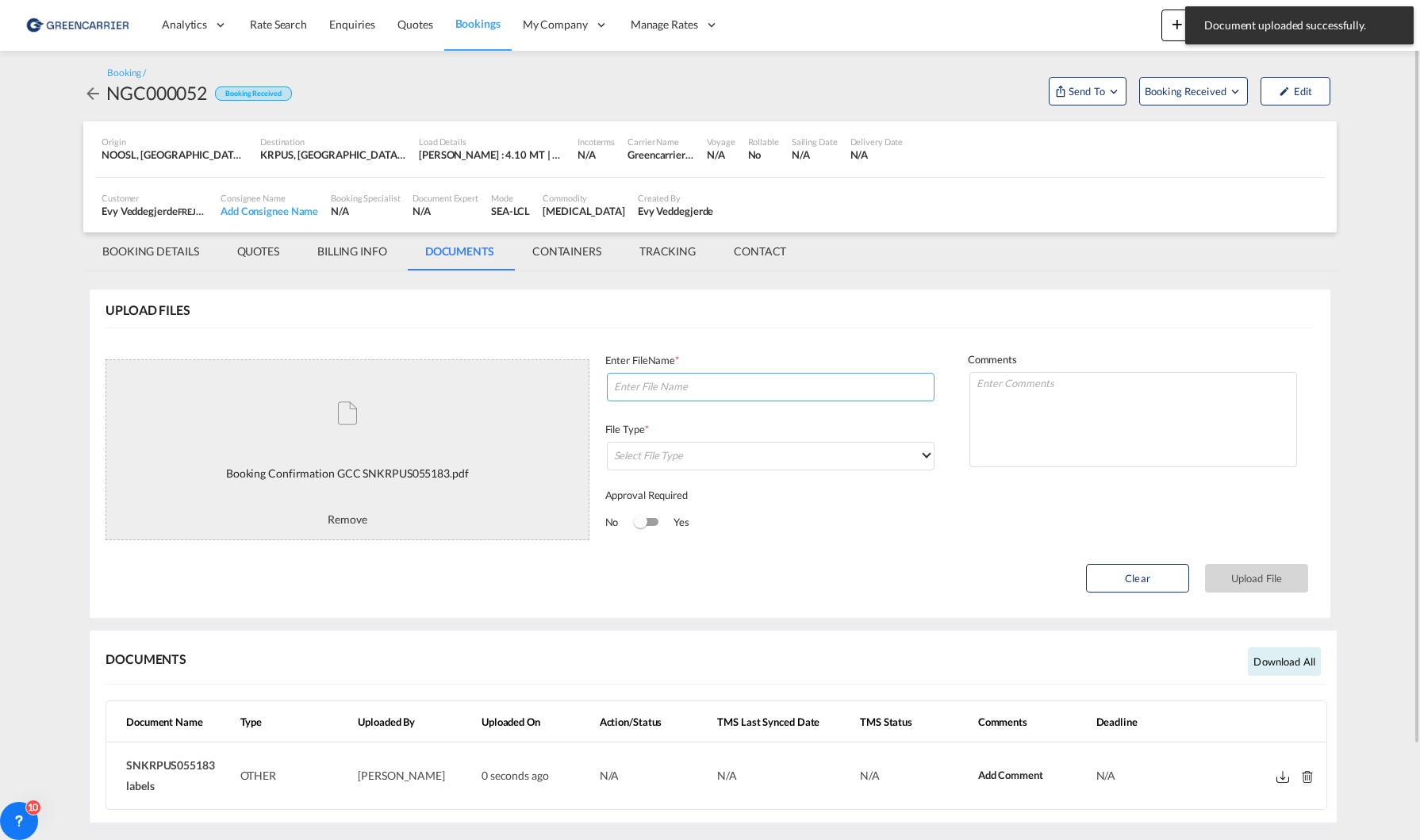
click at [733, 388] on input at bounding box center [770, 387] width 328 height 29
paste input "SNKRPUS055183"
type input "SNKRPUS055183 BC"
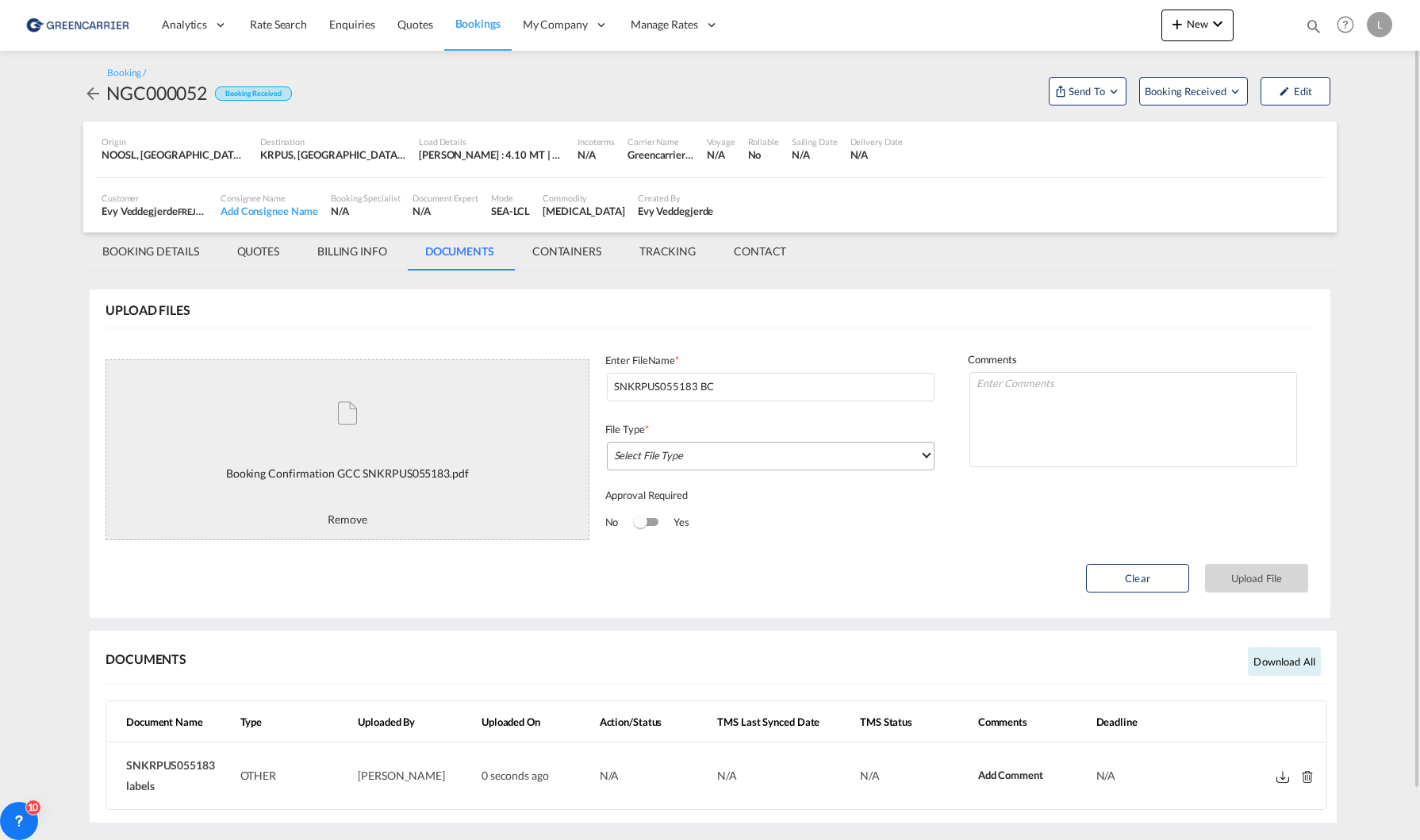
click at [737, 447] on md-select "Select File Type" at bounding box center [770, 456] width 328 height 29
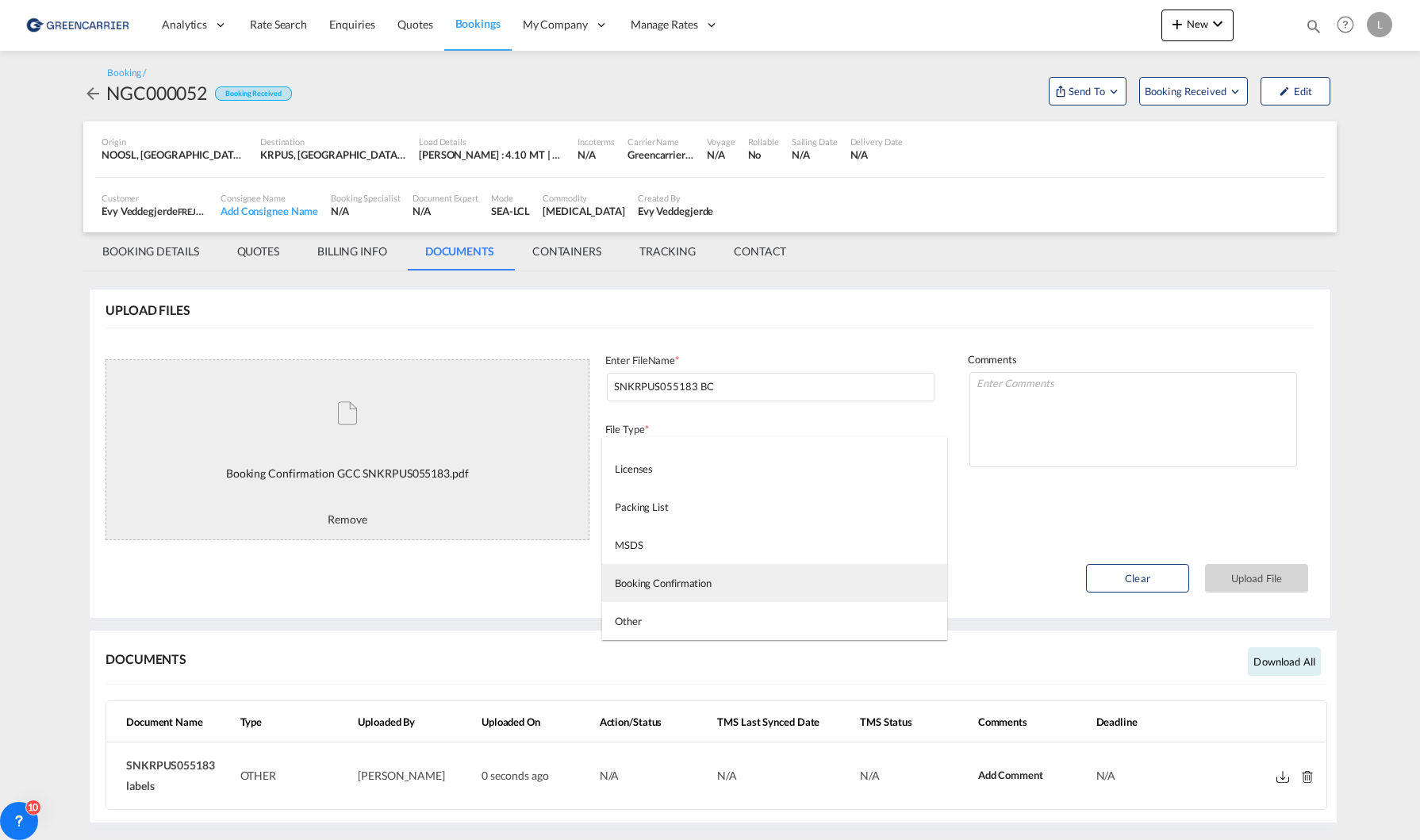
click at [711, 588] on div "Booking Confirmation" at bounding box center [663, 583] width 97 height 14
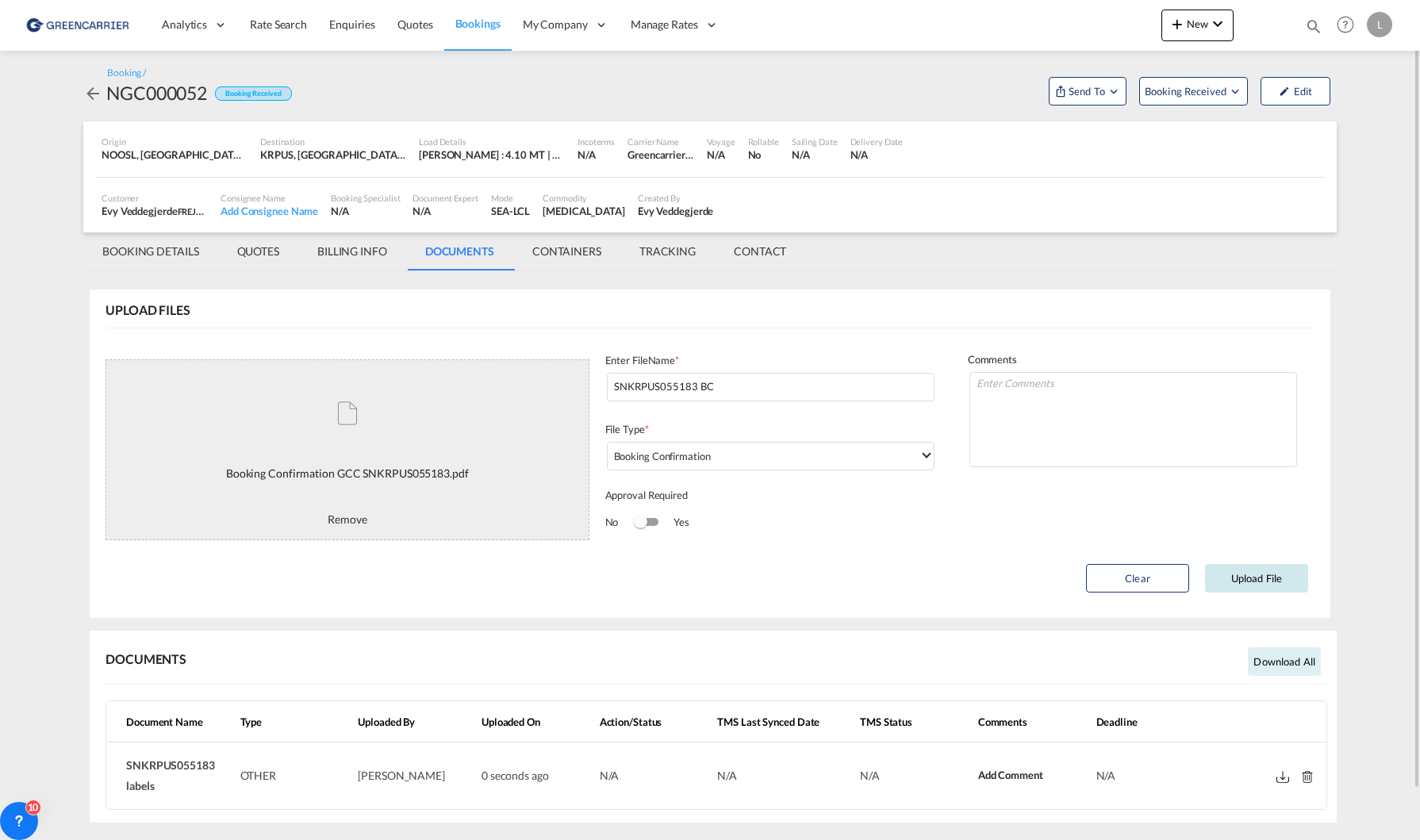
click at [1256, 569] on button "Upload File" at bounding box center [1256, 578] width 103 height 29
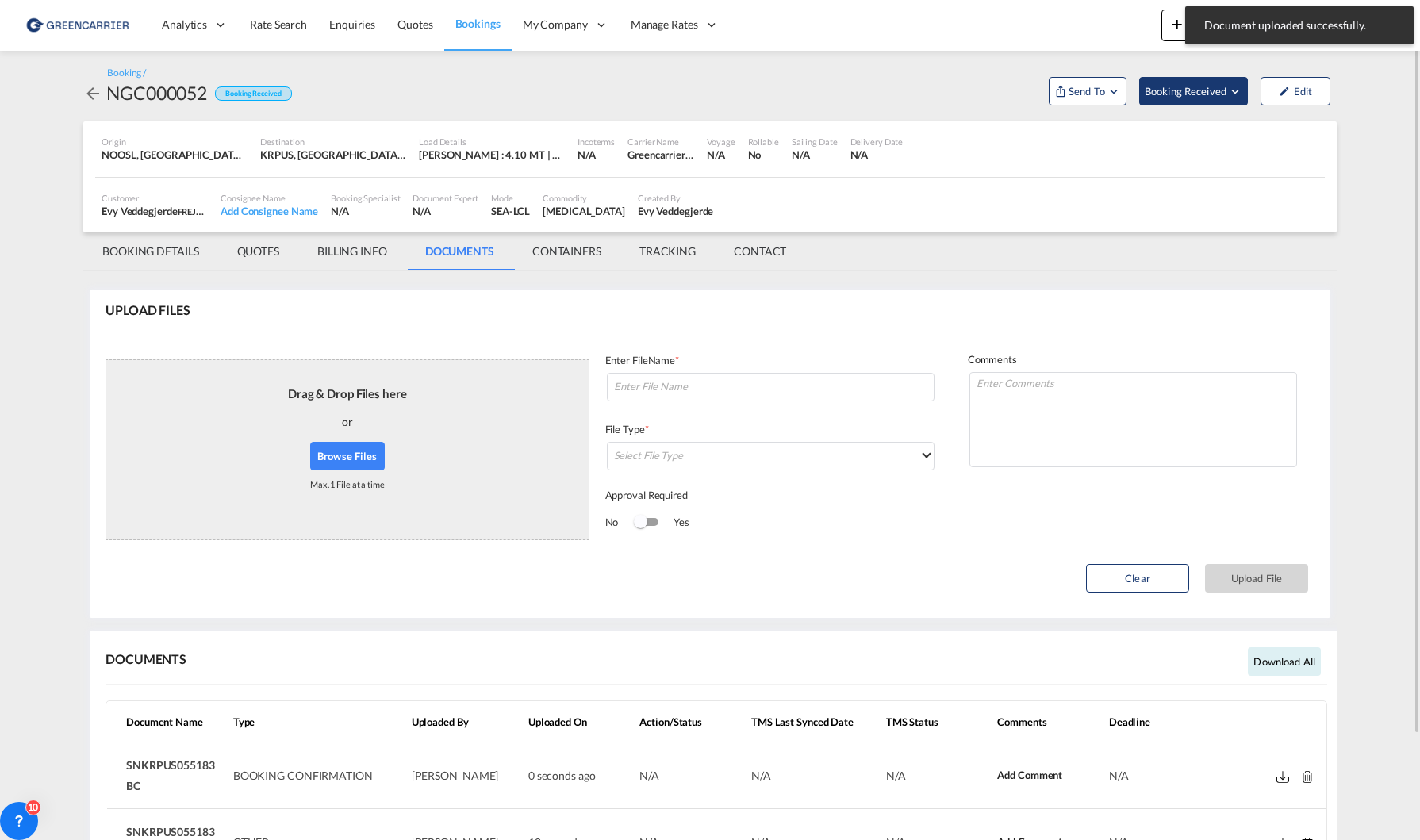
click at [1189, 92] on span "Booking Received" at bounding box center [1186, 92] width 83 height 16
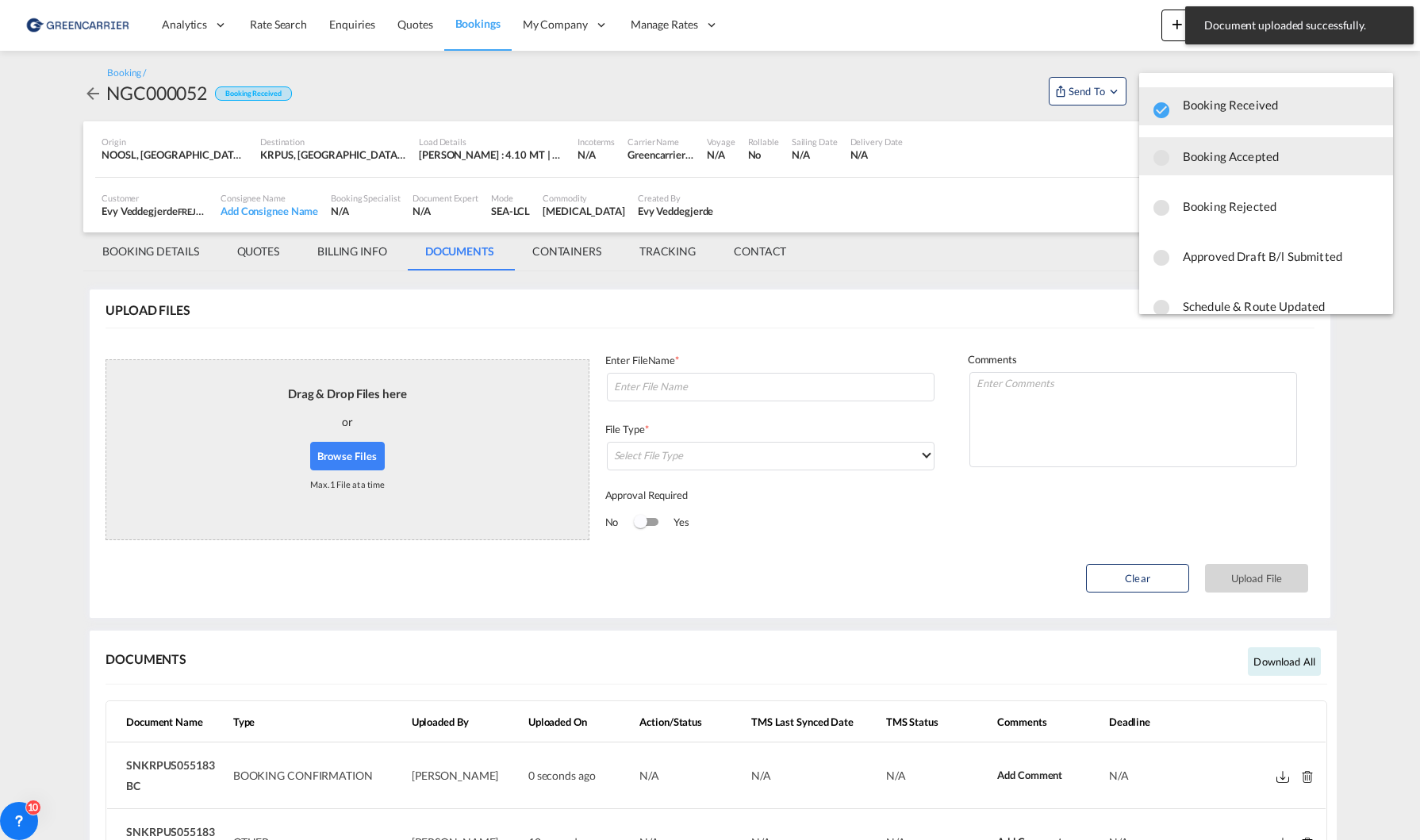
click at [1211, 163] on span "Booking Accepted" at bounding box center [1281, 156] width 197 height 29
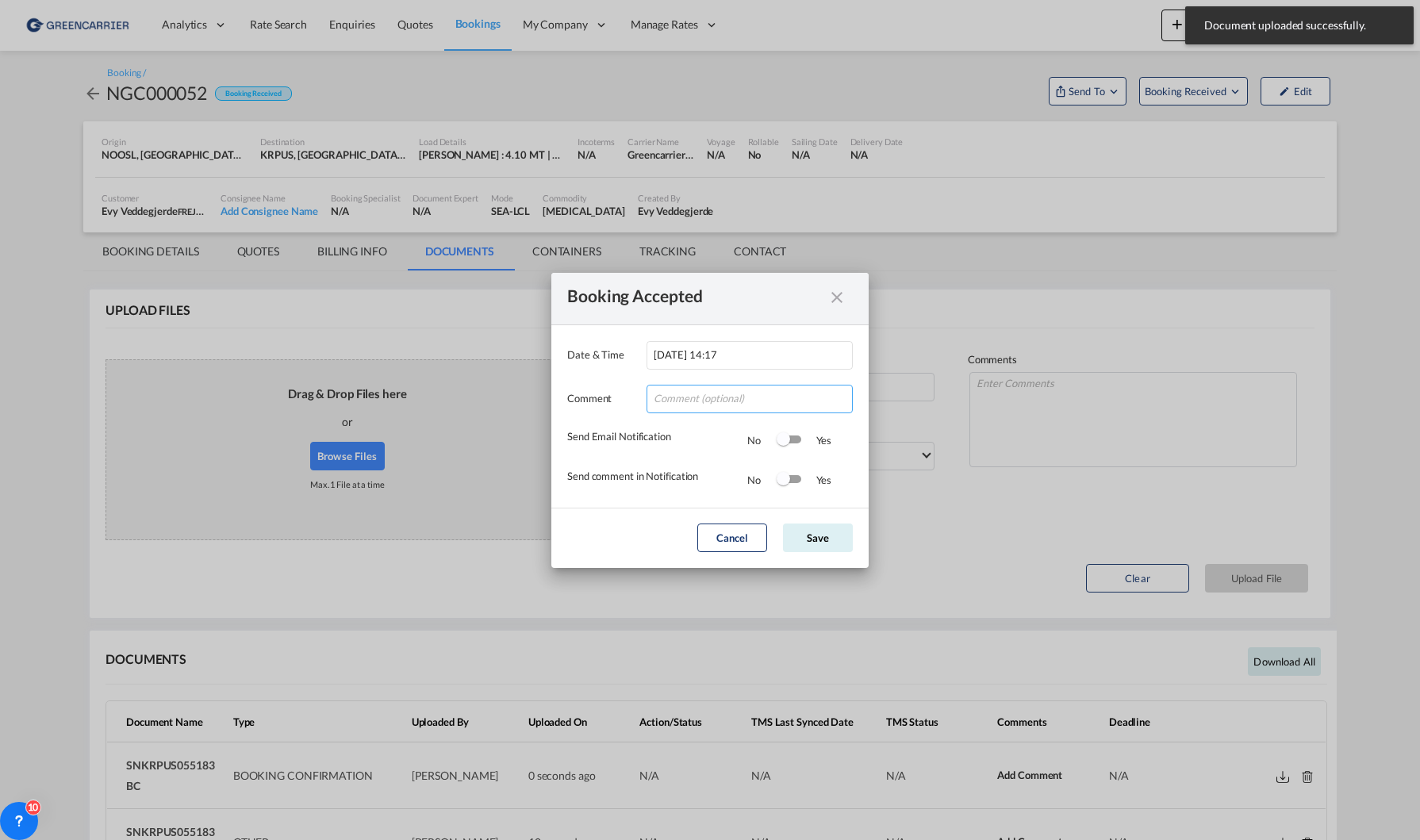
click at [745, 410] on input "Date & ..." at bounding box center [749, 399] width 206 height 29
type input "Tusen takk for booking. Dokumenter er lastet opp!"
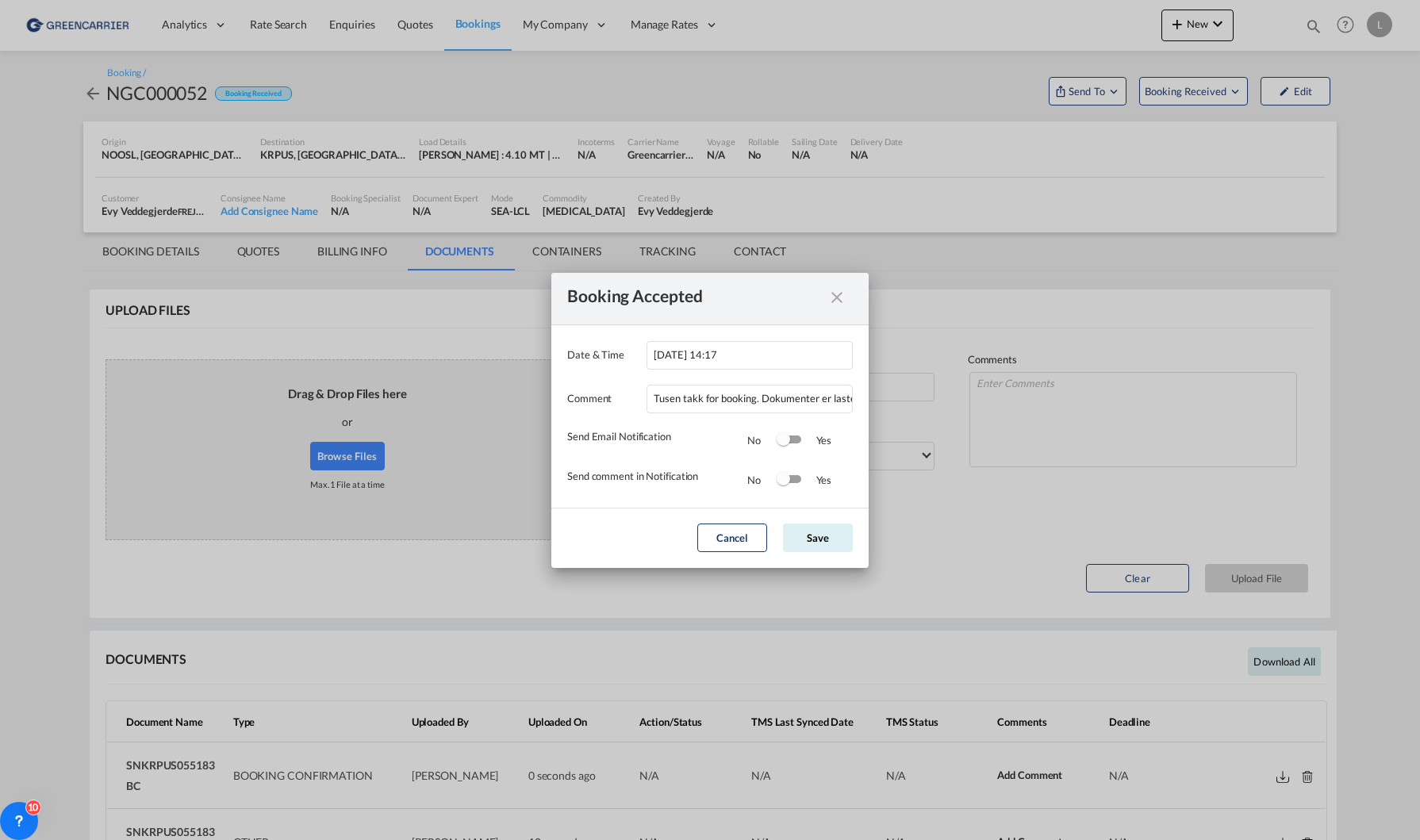
click at [780, 444] on div "Switch 1" at bounding box center [783, 439] width 13 height 13
click at [788, 480] on div "Switch 2" at bounding box center [783, 478] width 13 height 13
click at [797, 531] on button "Save" at bounding box center [818, 538] width 70 height 29
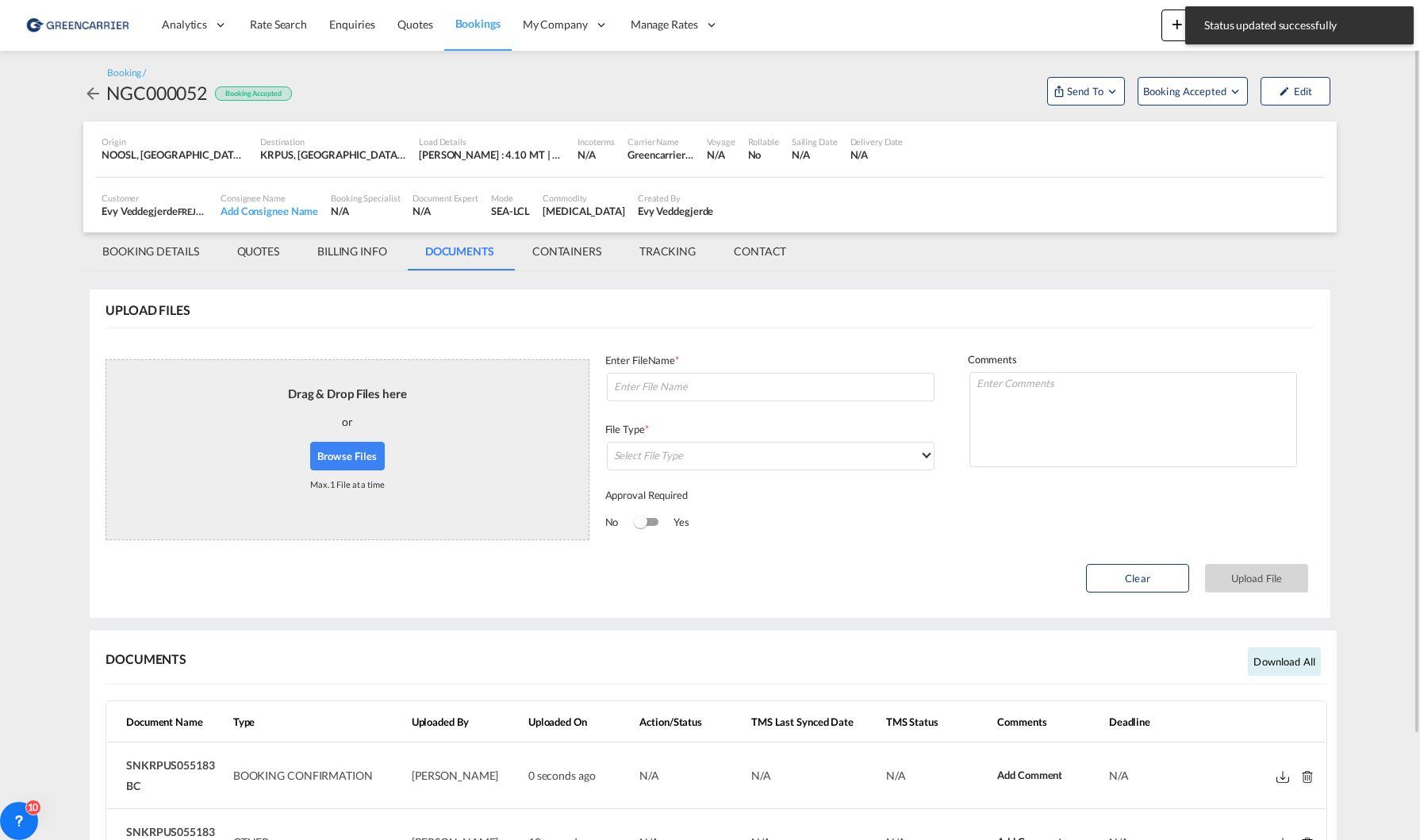
click at [159, 252] on md-tab-item "BOOKING DETAILS" at bounding box center [151, 251] width 135 height 38
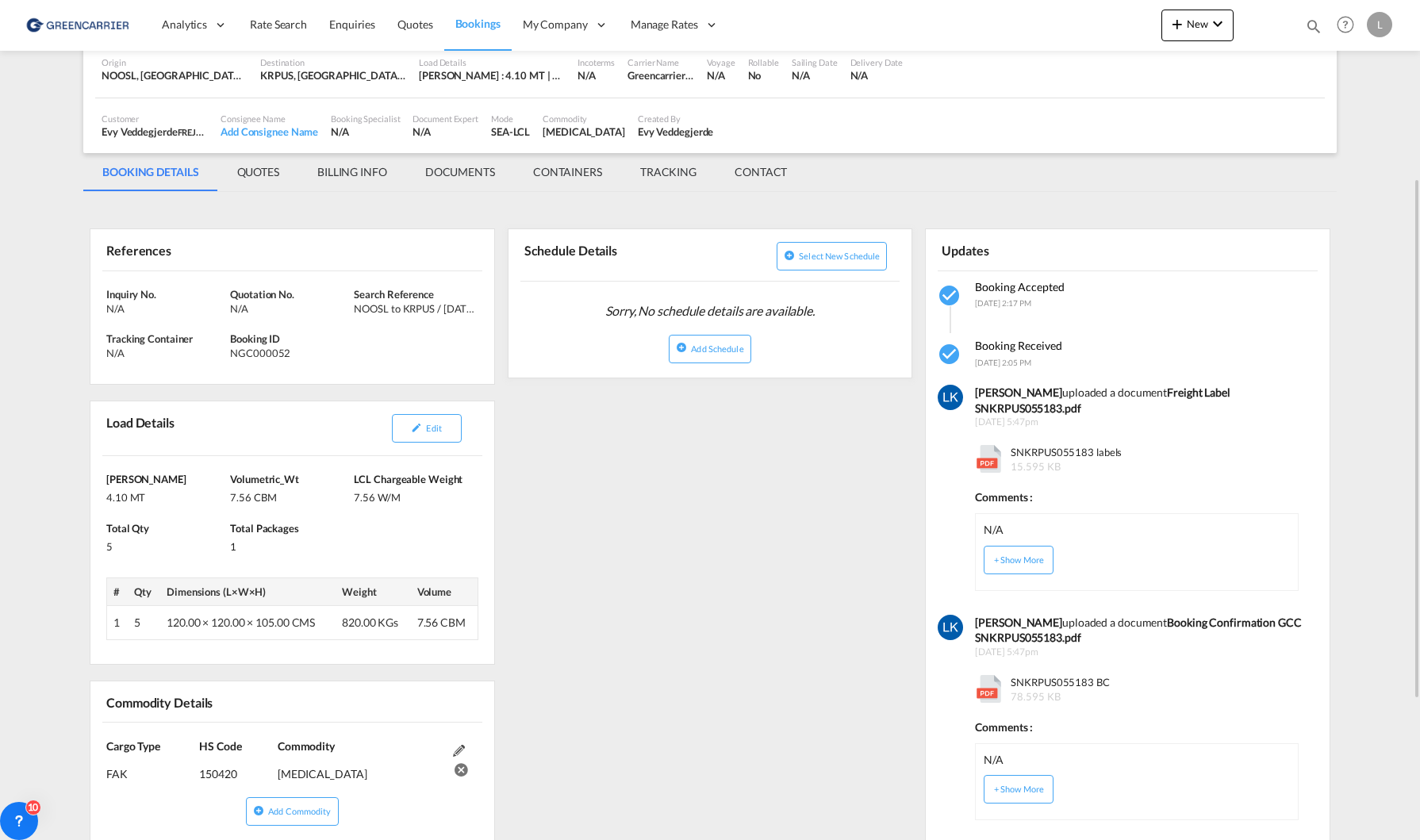
scroll to position [159, 0]
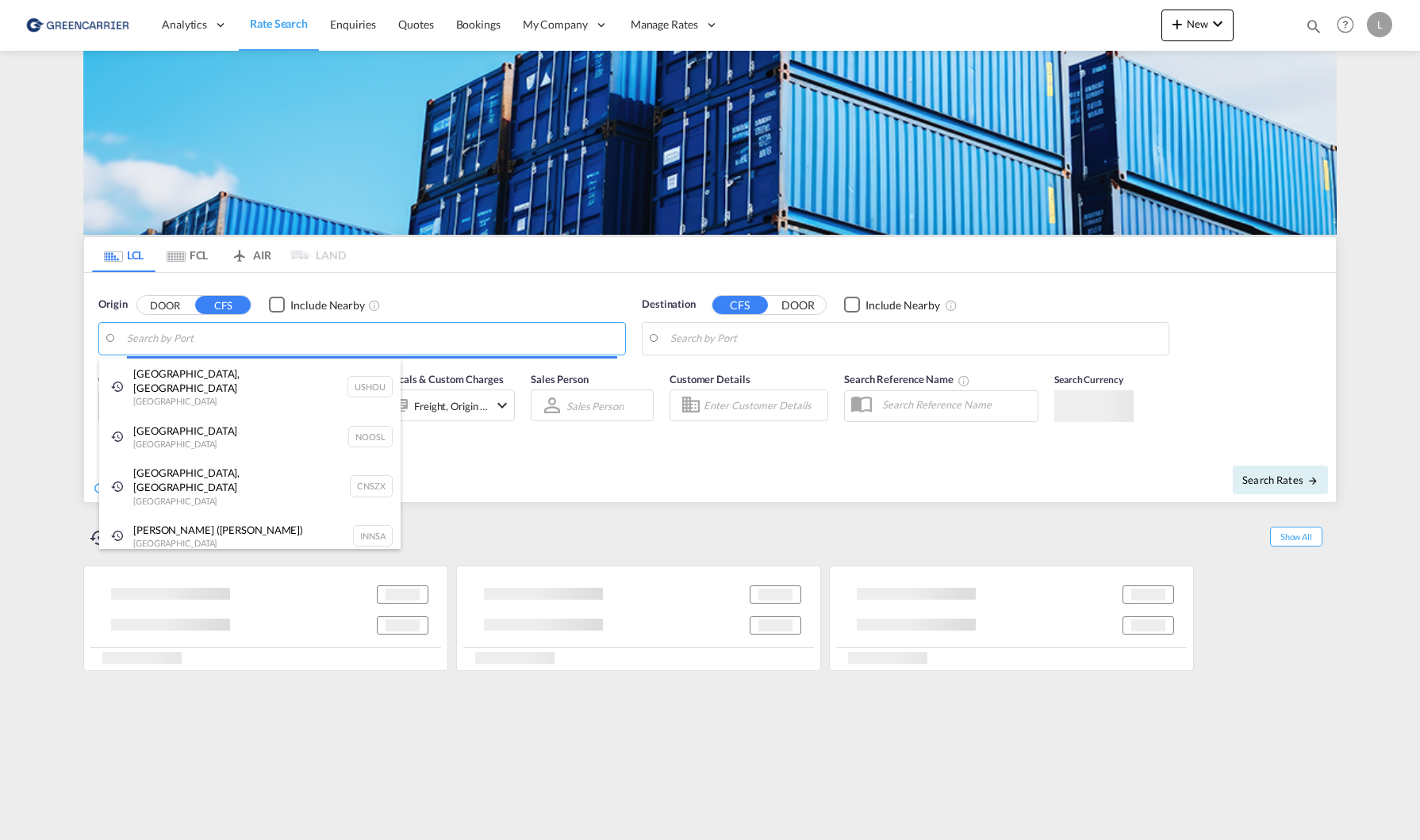
click at [241, 345] on body "Analytics Reports Dashboard Rate Search Enquiries Quotes Bookings" at bounding box center [710, 420] width 1420 height 840
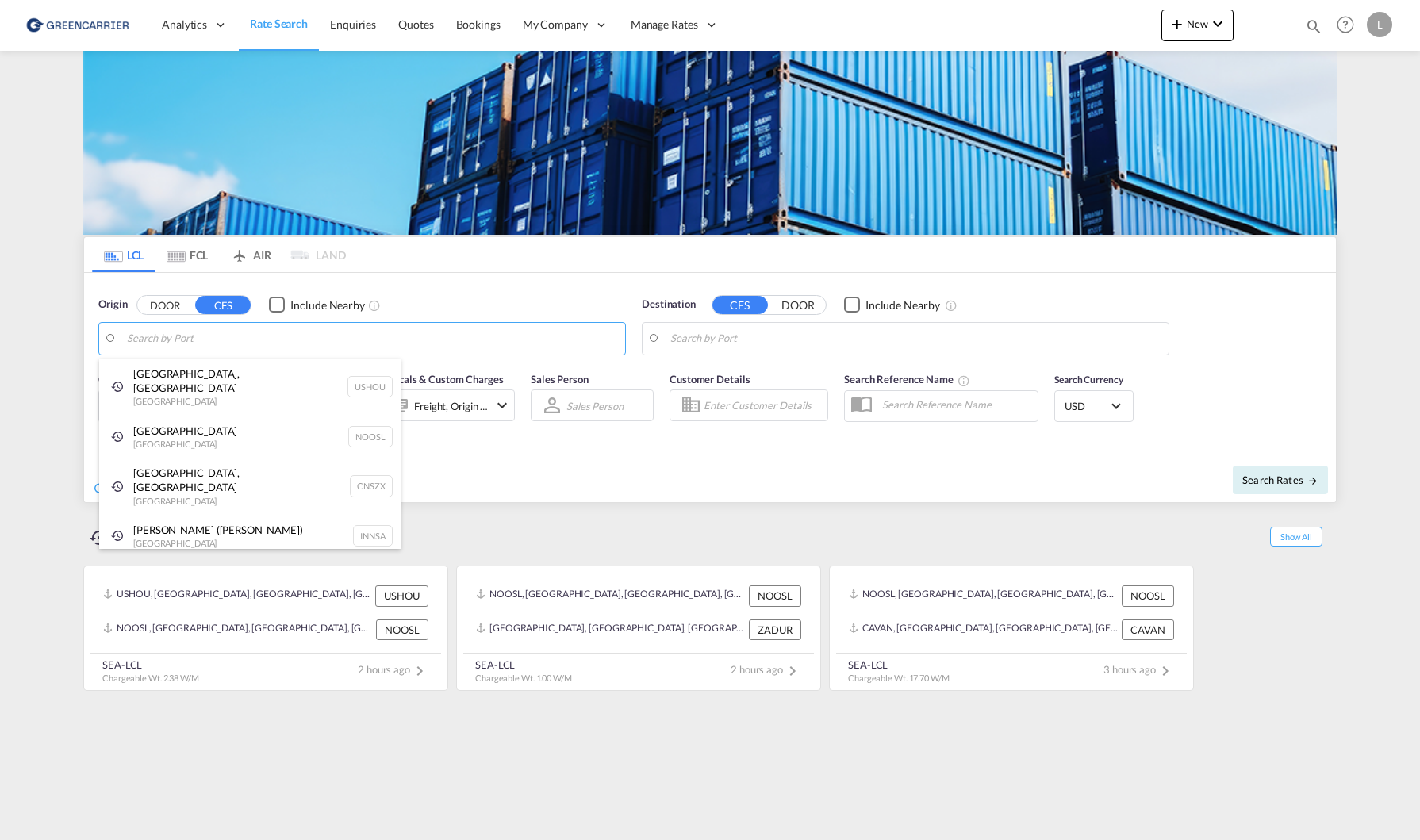
type input "S"
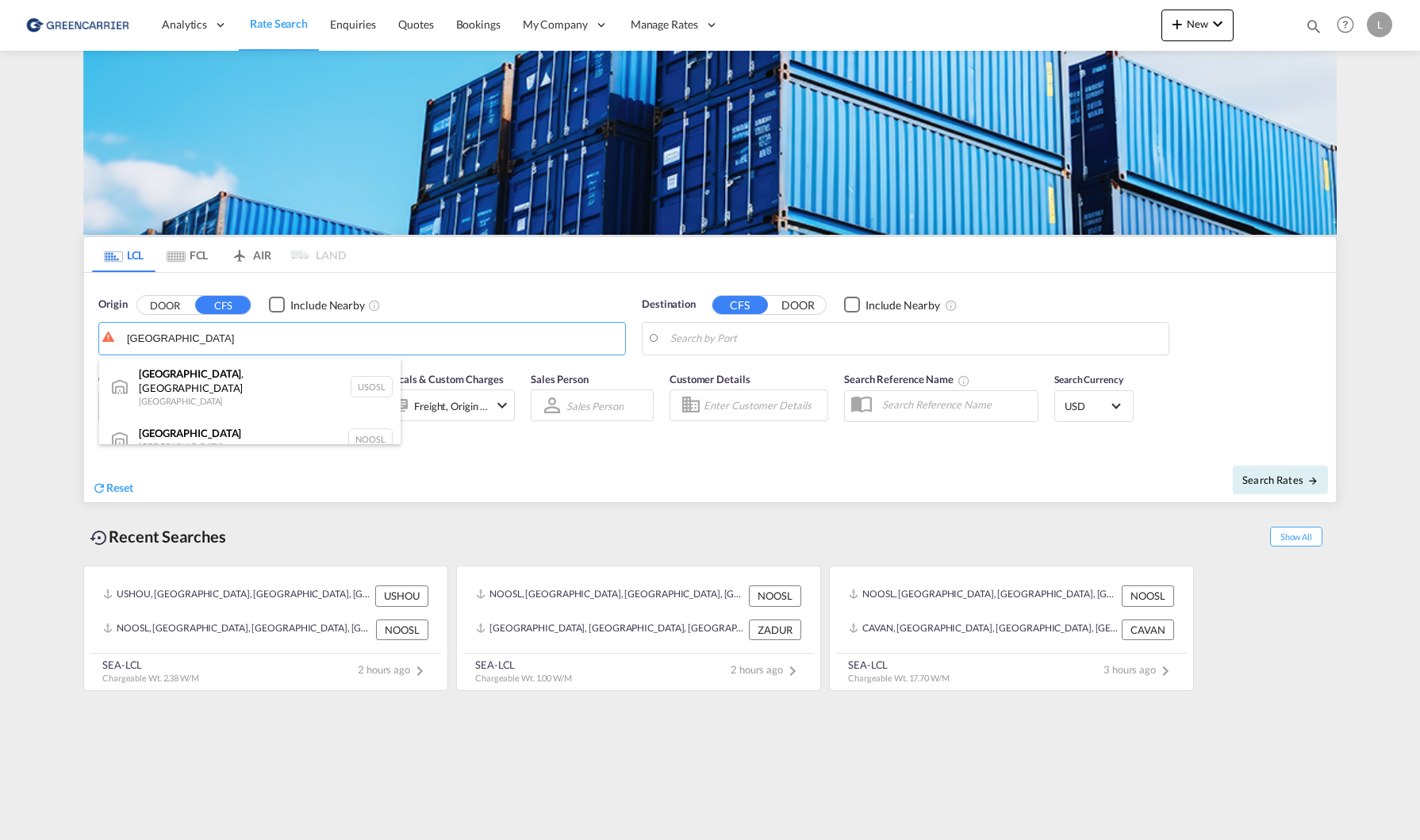
click at [244, 419] on div "Oslo Norway NOOSL" at bounding box center [250, 439] width 302 height 48
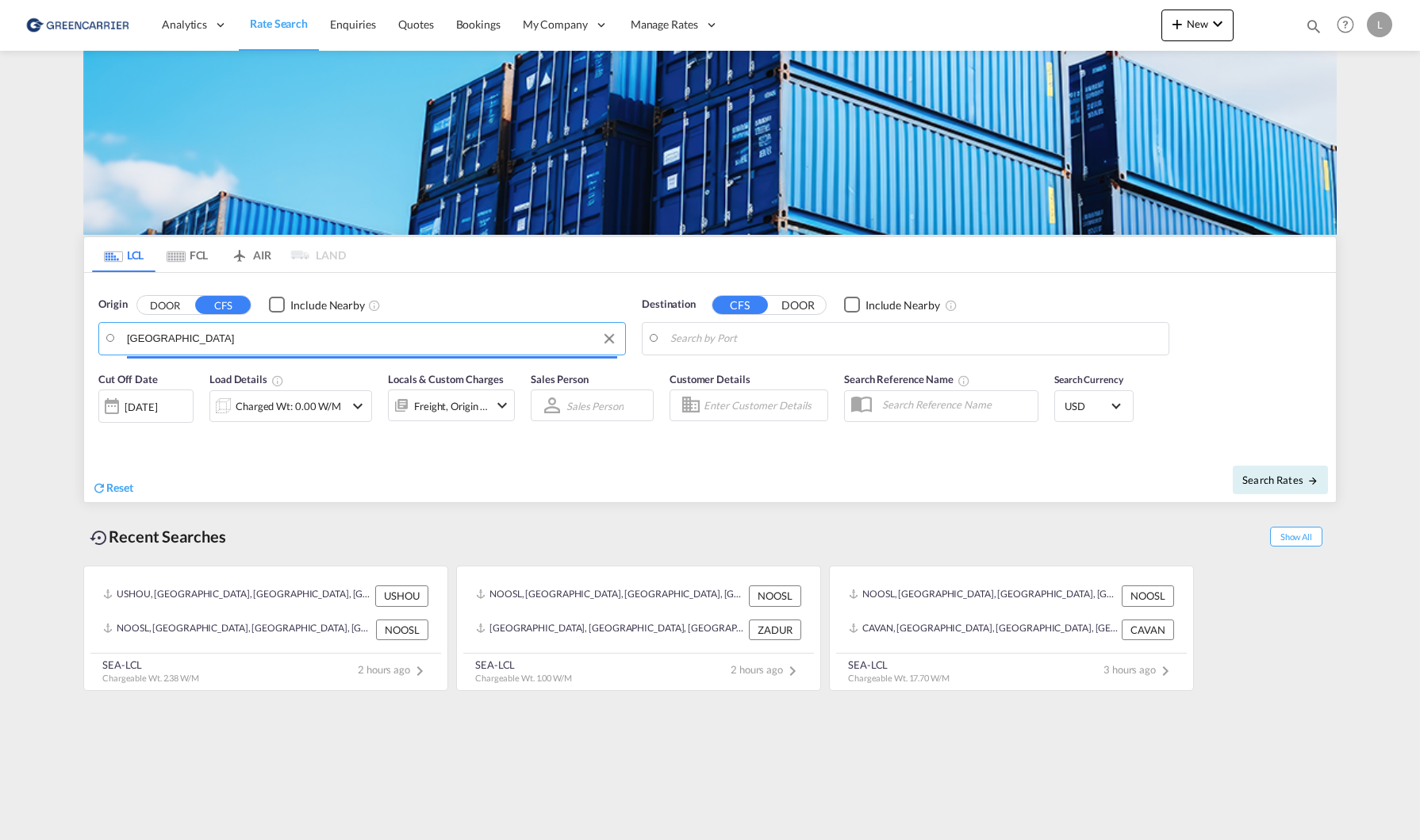
type input "[GEOGRAPHIC_DATA], NOOSL"
click at [852, 324] on md-input-container at bounding box center [906, 338] width 526 height 31
click at [855, 331] on body "Analytics Reports Dashboard Rate Search Enquiries Quotes Bookings" at bounding box center [710, 420] width 1420 height 840
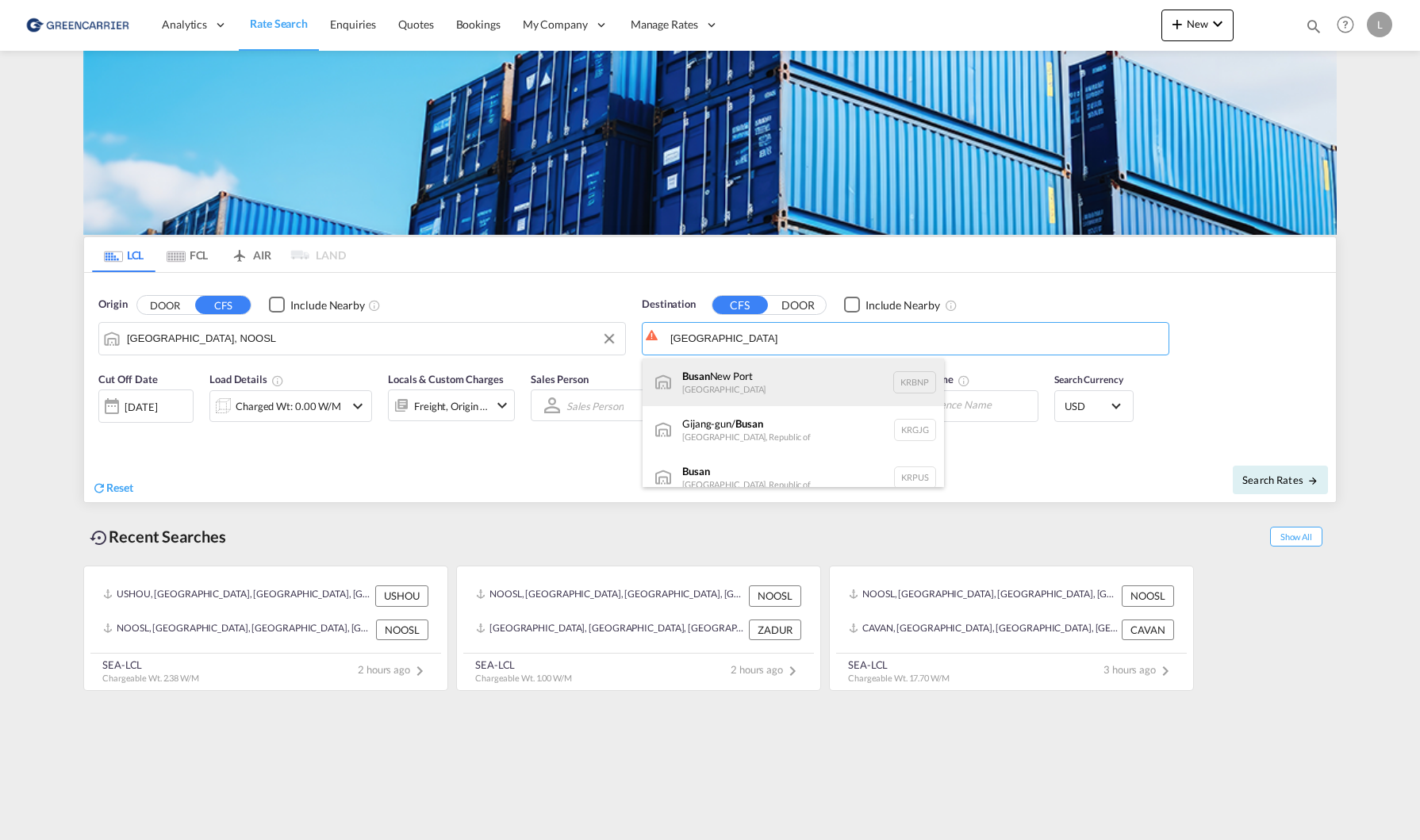
click at [808, 386] on div "Busan New Port South Korea KRBNP" at bounding box center [793, 381] width 302 height 48
type input "Busan [GEOGRAPHIC_DATA], KRBNP"
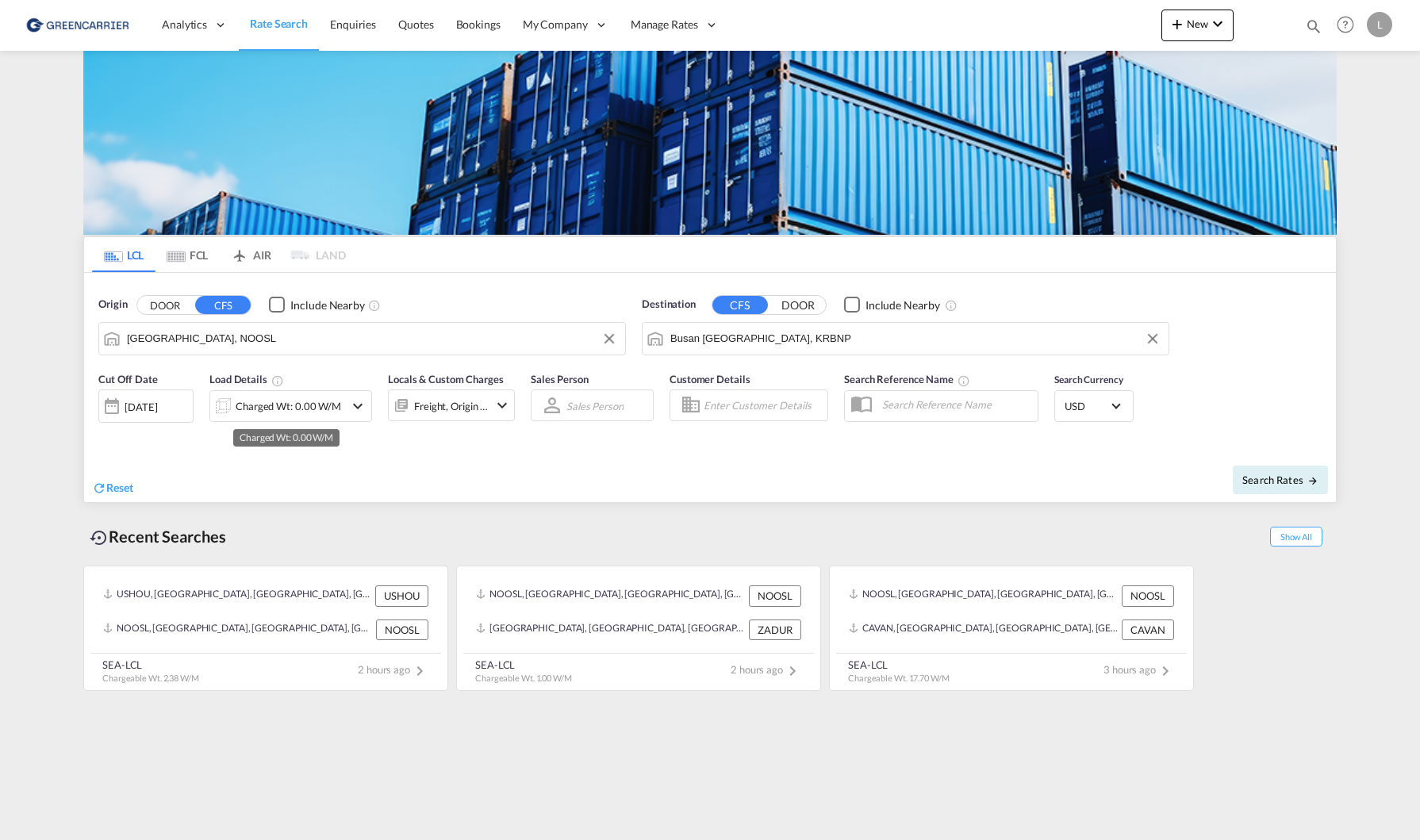
click at [262, 408] on div "Charged Wt: 0.00 W/M" at bounding box center [288, 406] width 106 height 22
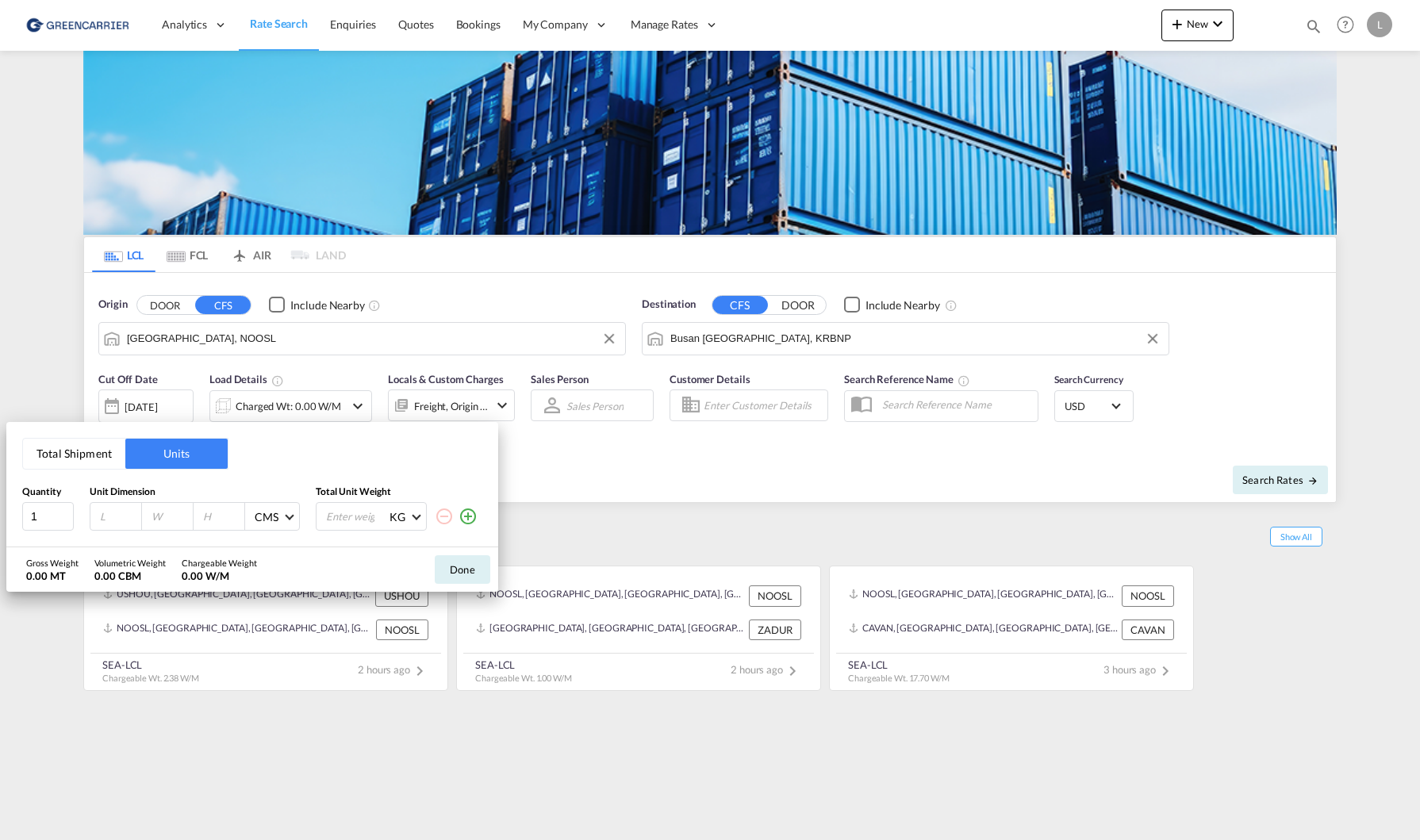
click at [98, 438] on div "Total Shipment Units" at bounding box center [126, 453] width 206 height 31
click at [101, 449] on button "Total Shipment" at bounding box center [75, 454] width 102 height 31
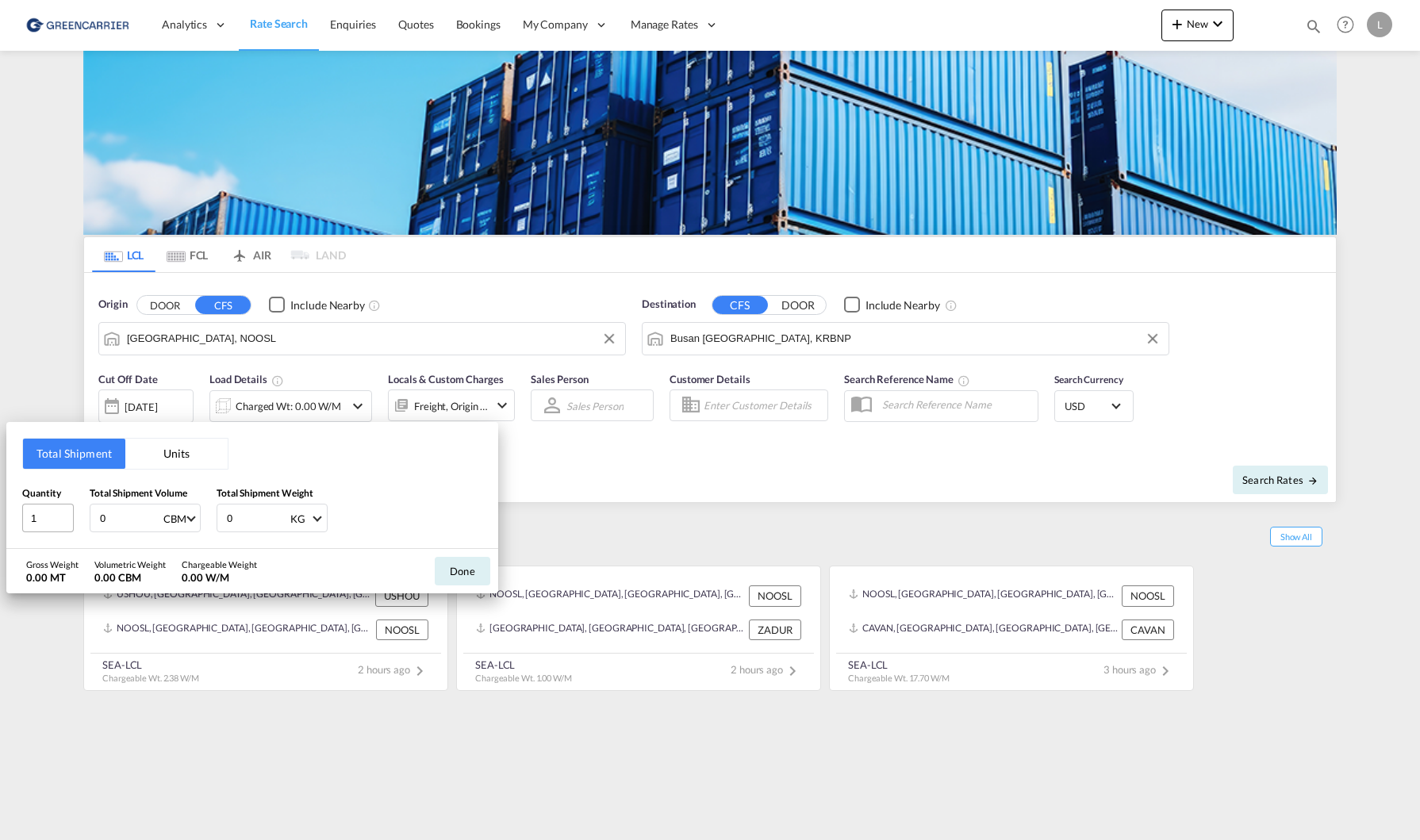
drag, startPoint x: 115, startPoint y: 508, endPoint x: 44, endPoint y: 514, distance: 71.3
click at [44, 514] on div "Quantity 1 Total Shipment Volume 0 CBM CBM CFT Total Shipment Weight 0 KG KG LB" at bounding box center [252, 509] width 460 height 48
type input "10"
click at [470, 571] on button "Done" at bounding box center [462, 571] width 56 height 29
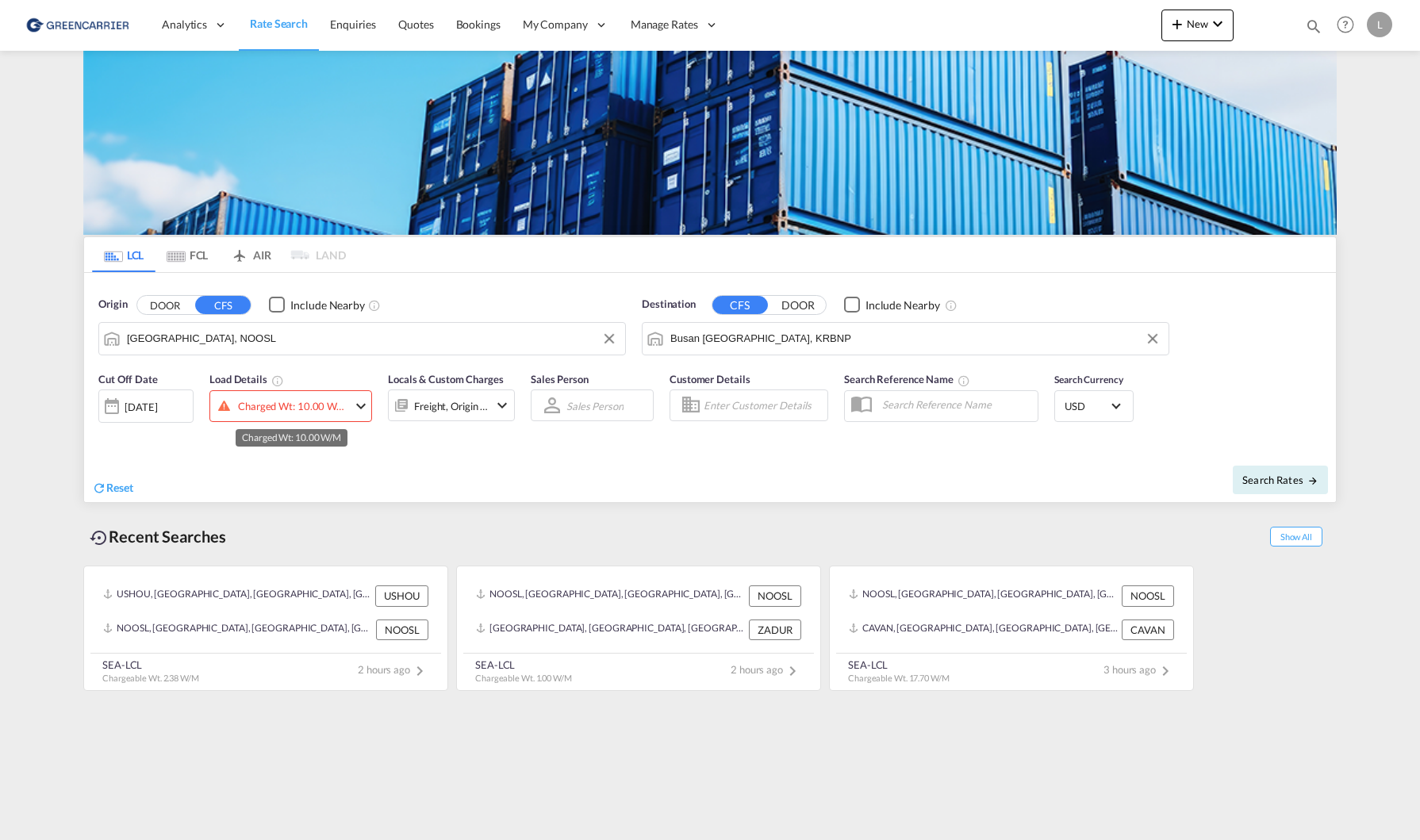
click at [324, 400] on div "Charged Wt: 10.00 W/M" at bounding box center [293, 406] width 110 height 22
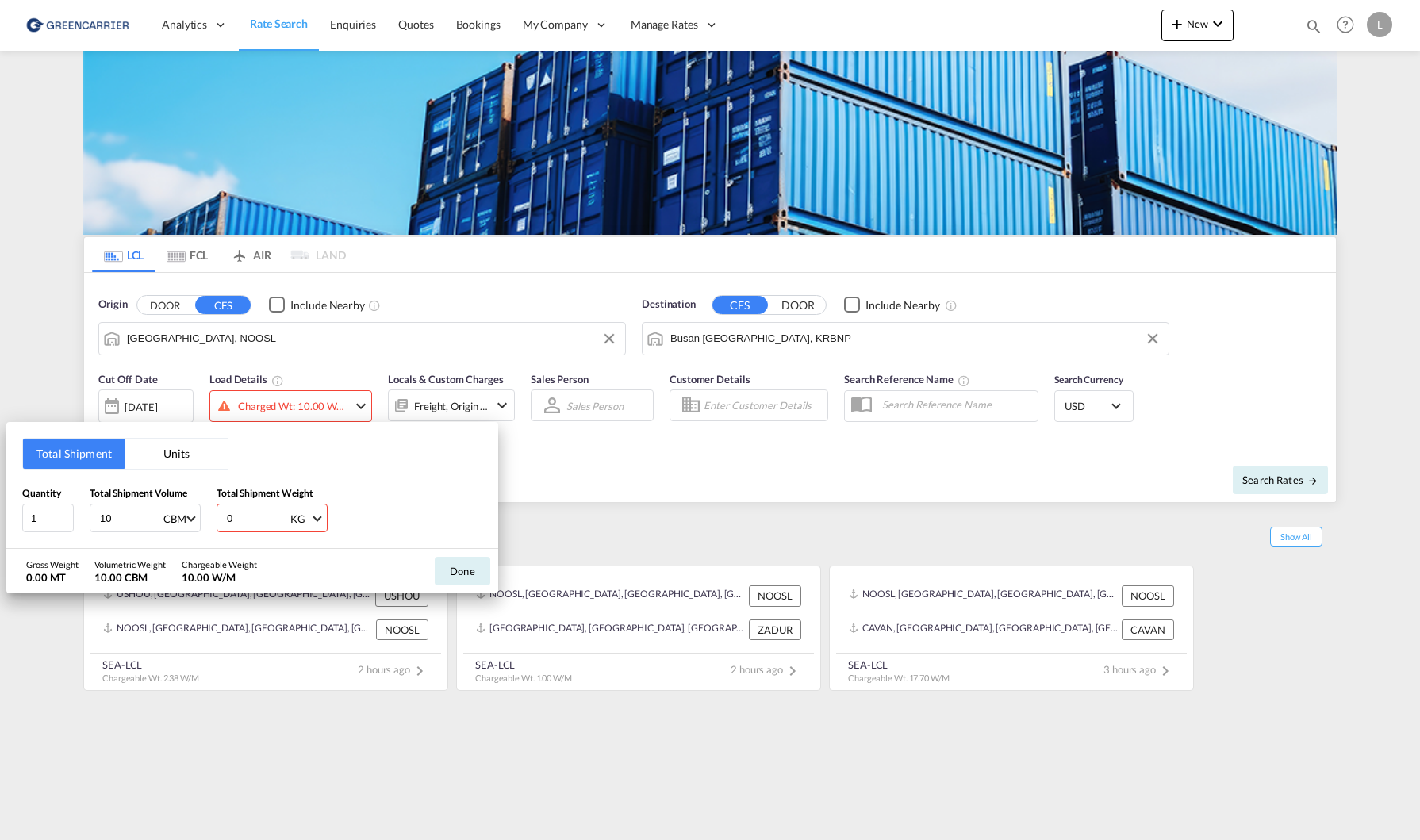
drag, startPoint x: 248, startPoint y: 528, endPoint x: 99, endPoint y: 494, distance: 152.8
click at [99, 494] on div "Quantity 1 Total Shipment Volume 10 CBM CBM CFT Total Shipment Weight 0 KG KG LB" at bounding box center [252, 509] width 460 height 48
type input "1000"
click at [468, 566] on button "Done" at bounding box center [462, 571] width 56 height 29
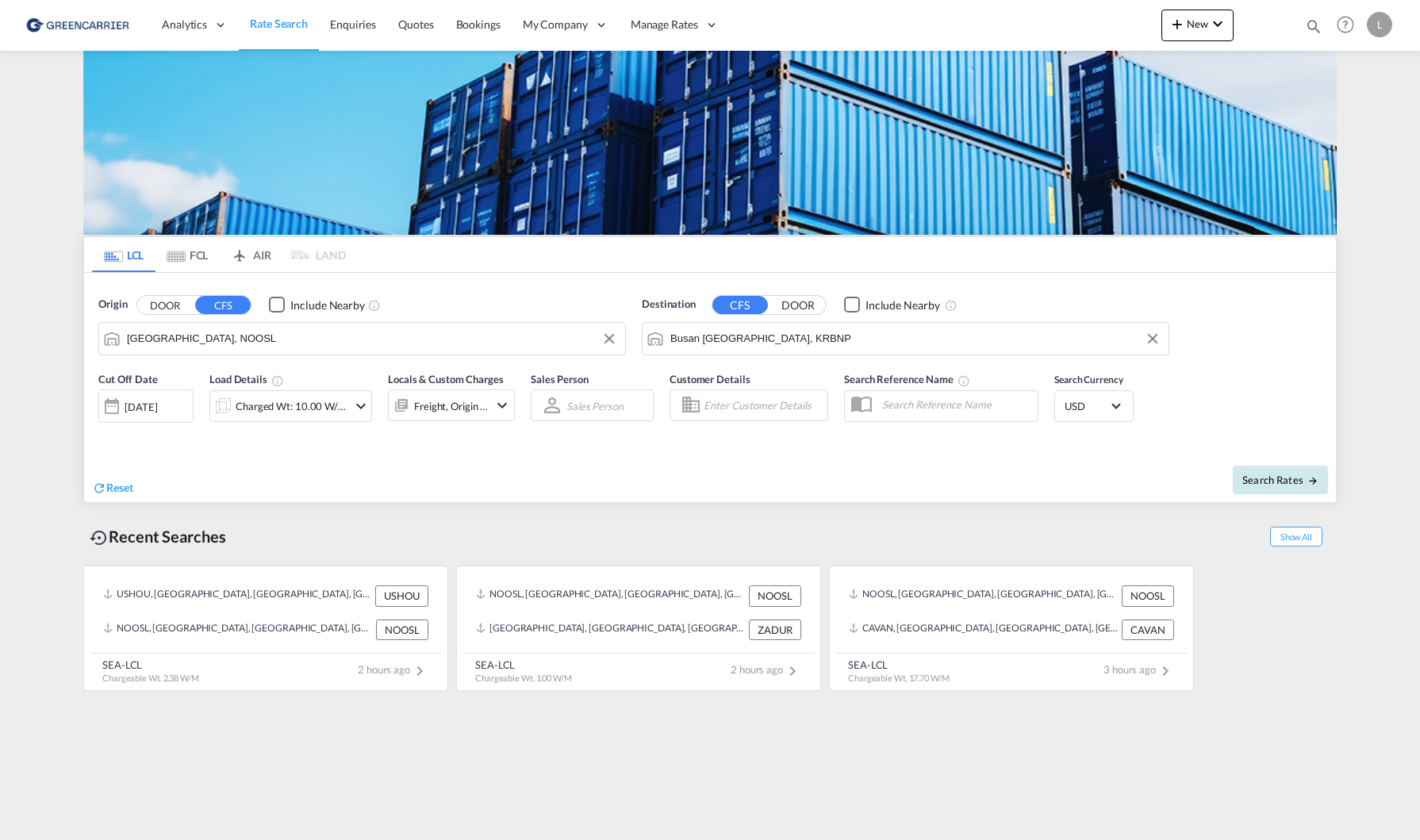
click at [1311, 474] on span "Search Rates" at bounding box center [1280, 480] width 76 height 13
type input "NOOSL to KRBNP / 14 Aug 2025"
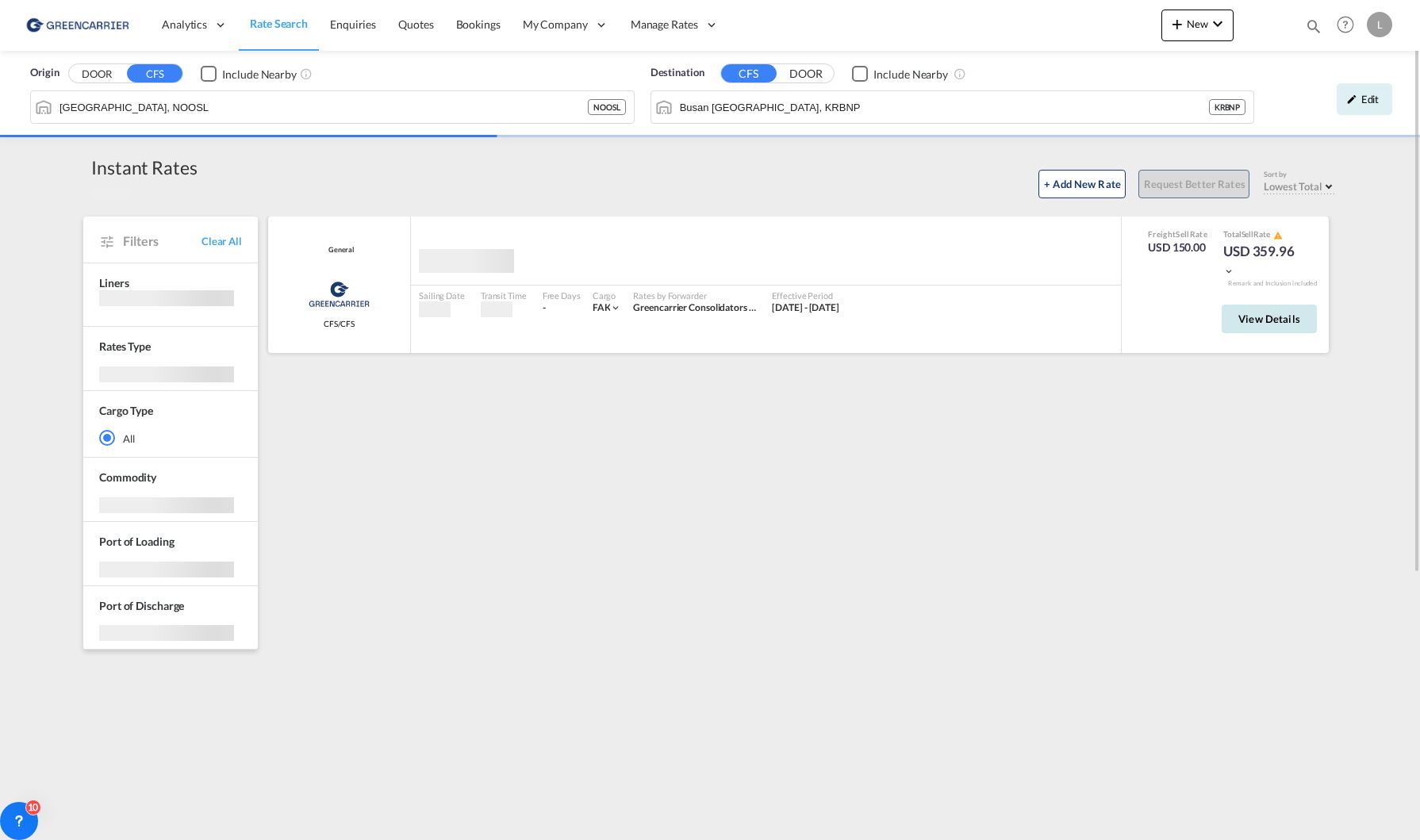
click at [1288, 323] on span "View Details" at bounding box center [1268, 319] width 62 height 13
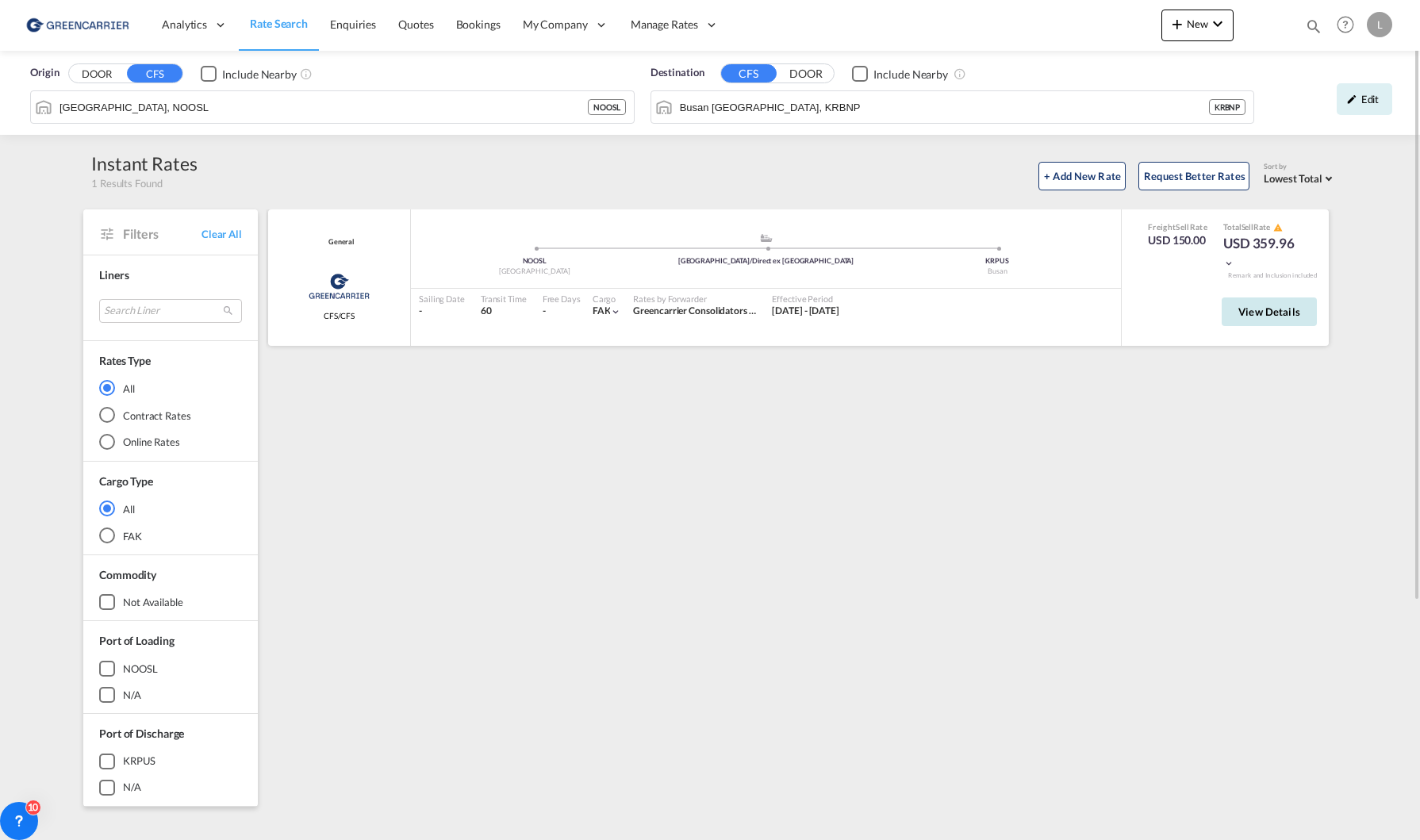
click at [1274, 313] on span "View Details" at bounding box center [1268, 311] width 62 height 13
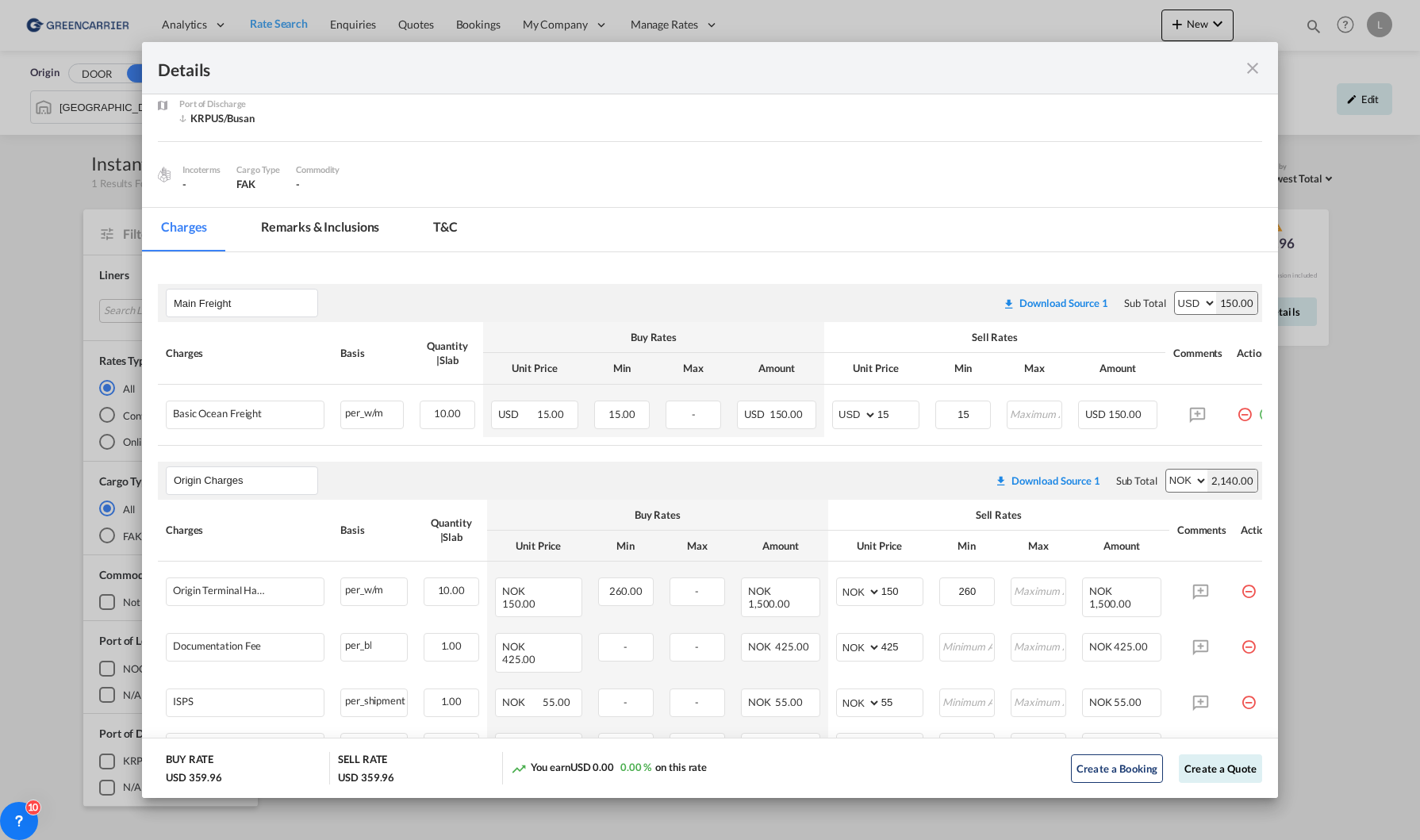
scroll to position [79, 0]
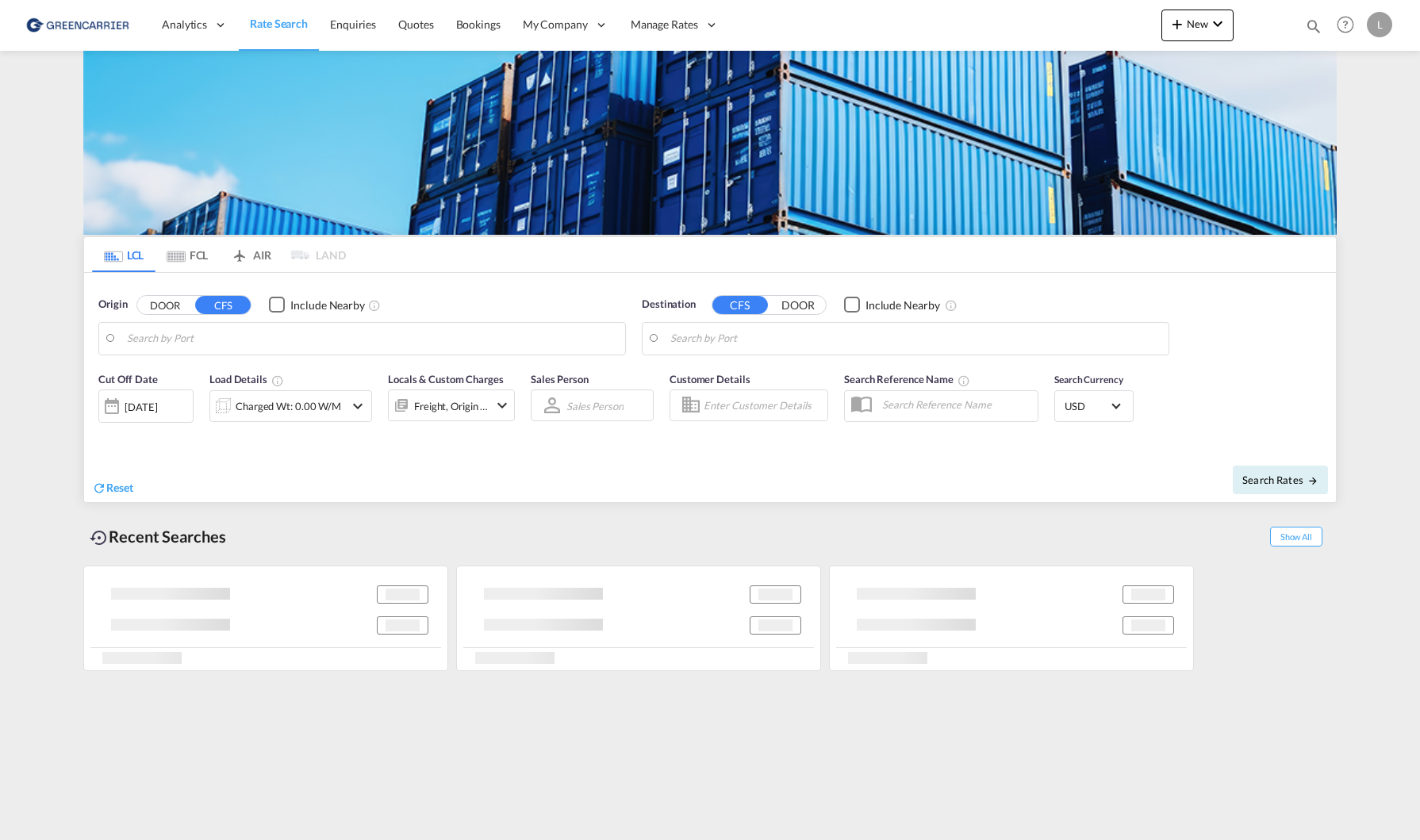
click at [254, 338] on input "Search by Port" at bounding box center [372, 338] width 490 height 24
type input "[GEOGRAPHIC_DATA], NOOSL"
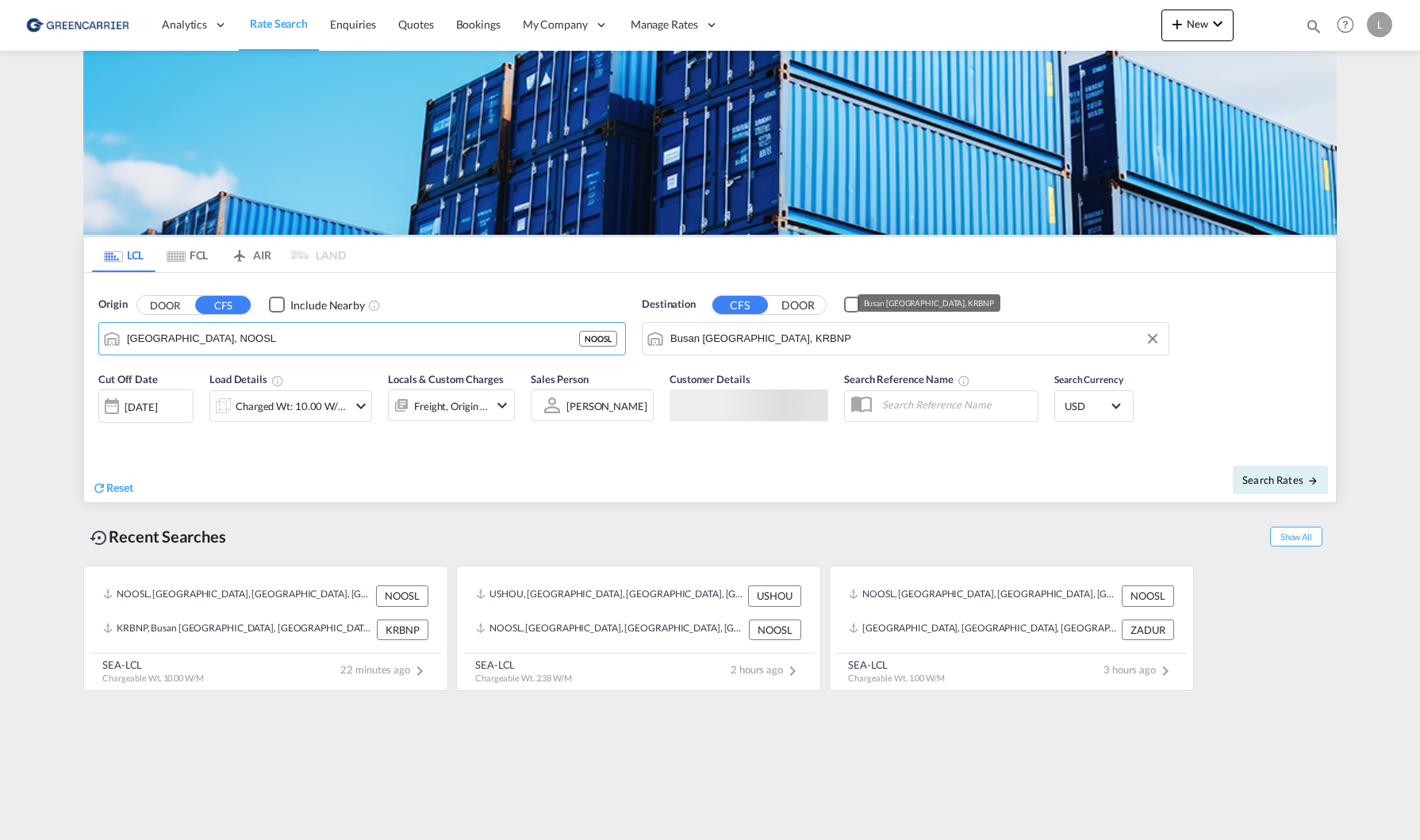
click at [797, 345] on input "Busan [GEOGRAPHIC_DATA], KRBNP" at bounding box center [916, 338] width 490 height 24
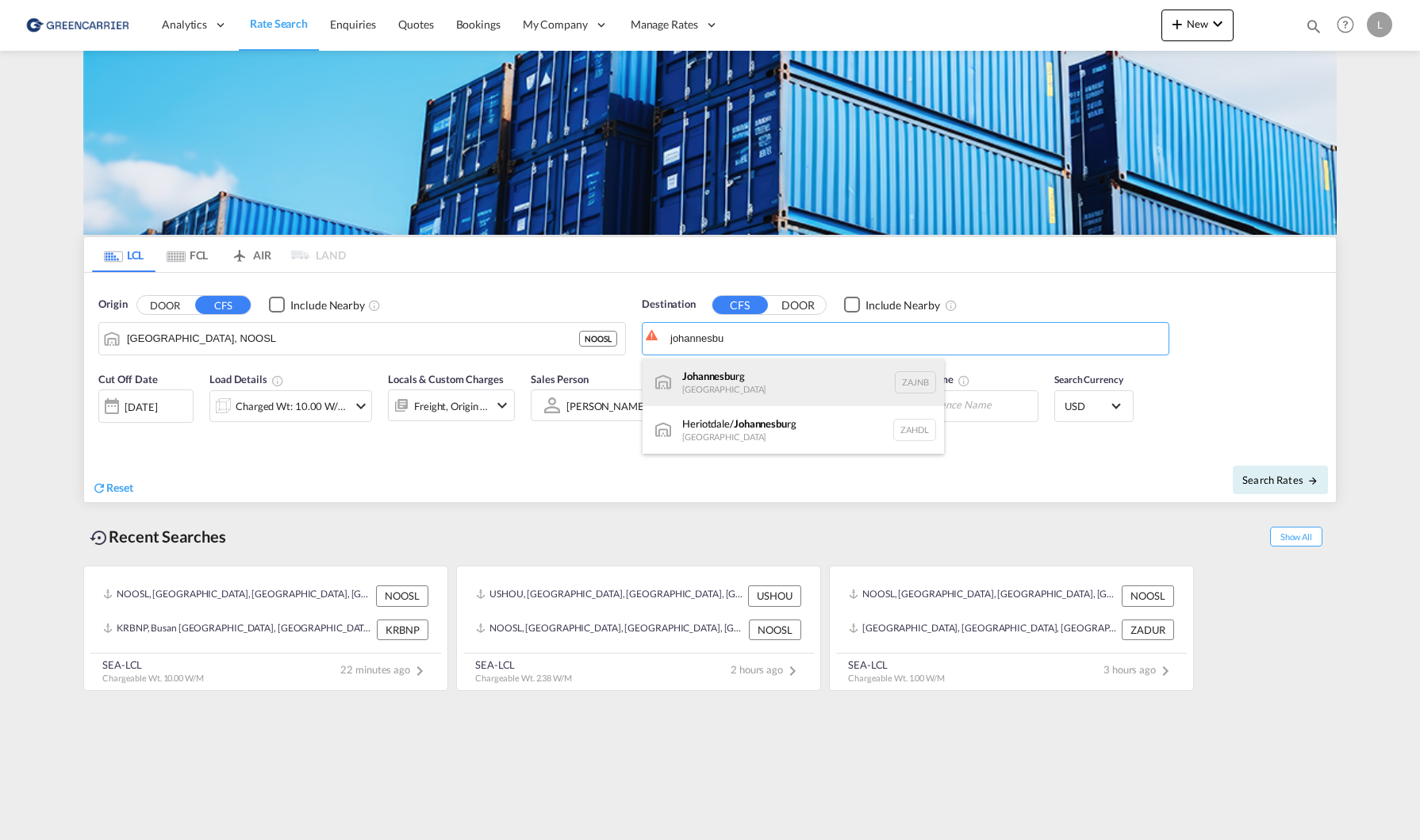
click at [801, 377] on div "Johannesbu rg [GEOGRAPHIC_DATA] ZAJNB" at bounding box center [793, 381] width 302 height 48
type input "[GEOGRAPHIC_DATA], ZAJNB"
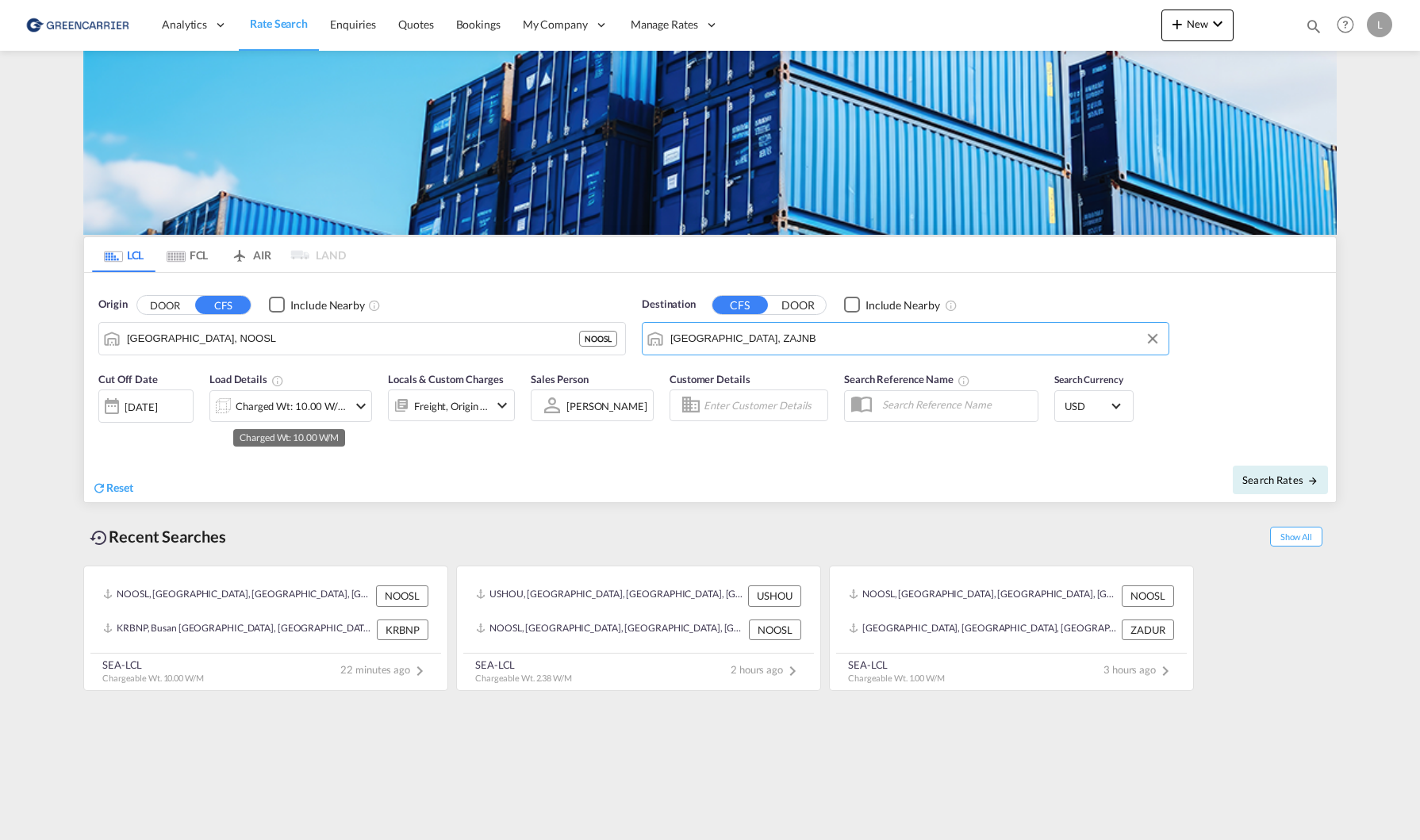
click at [293, 401] on div "Charged Wt: 10.00 W/M" at bounding box center [291, 406] width 112 height 22
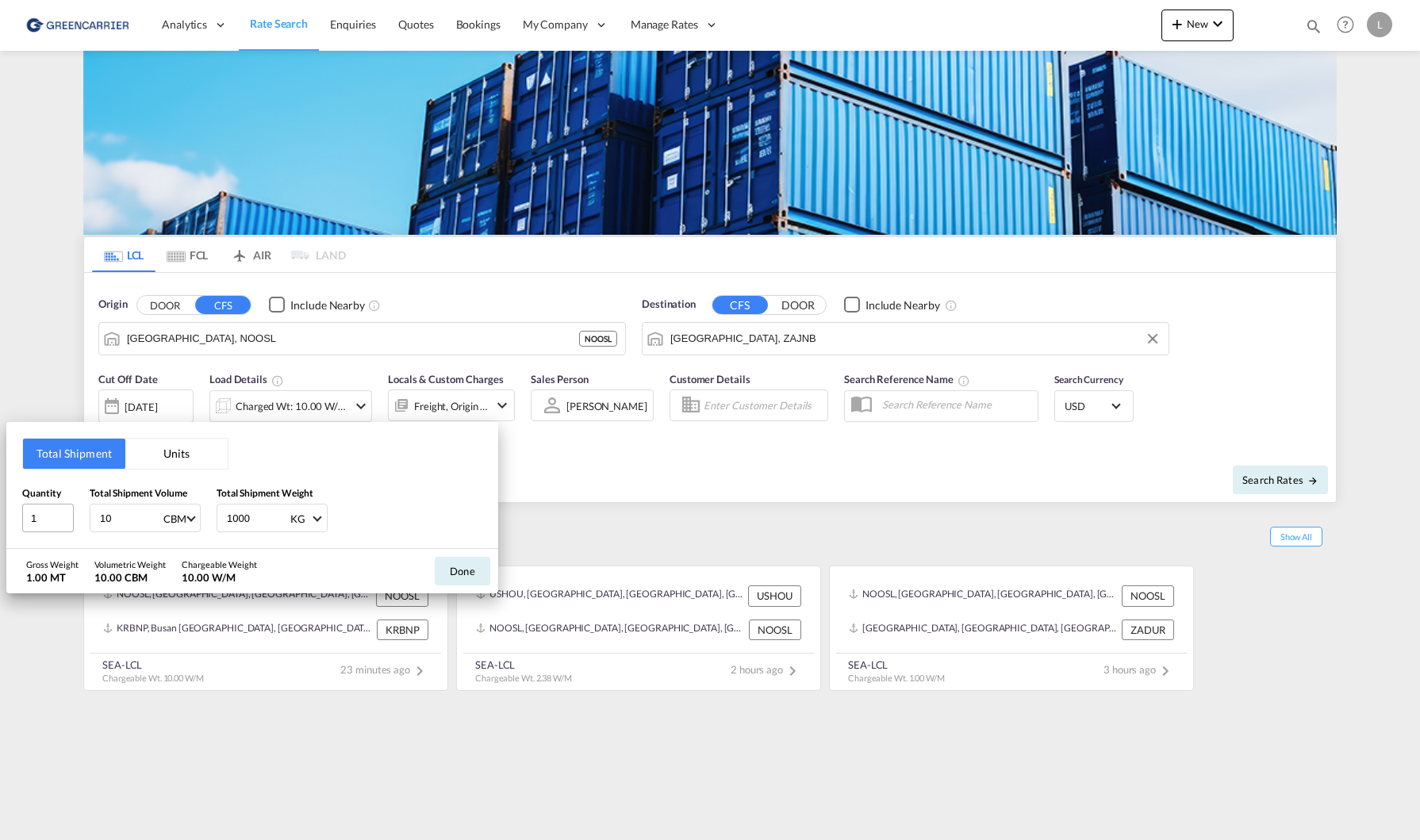
click at [64, 520] on div "Quantity 1 Total Shipment Volume 10 CBM CBM CFT Total Shipment Weight 1000 KG K…" at bounding box center [252, 509] width 460 height 48
type input "1"
click at [257, 516] on input "1000" at bounding box center [257, 518] width 64 height 27
drag, startPoint x: 455, startPoint y: 576, endPoint x: 978, endPoint y: 470, distance: 533.6
click at [458, 574] on button "Done" at bounding box center [462, 571] width 56 height 29
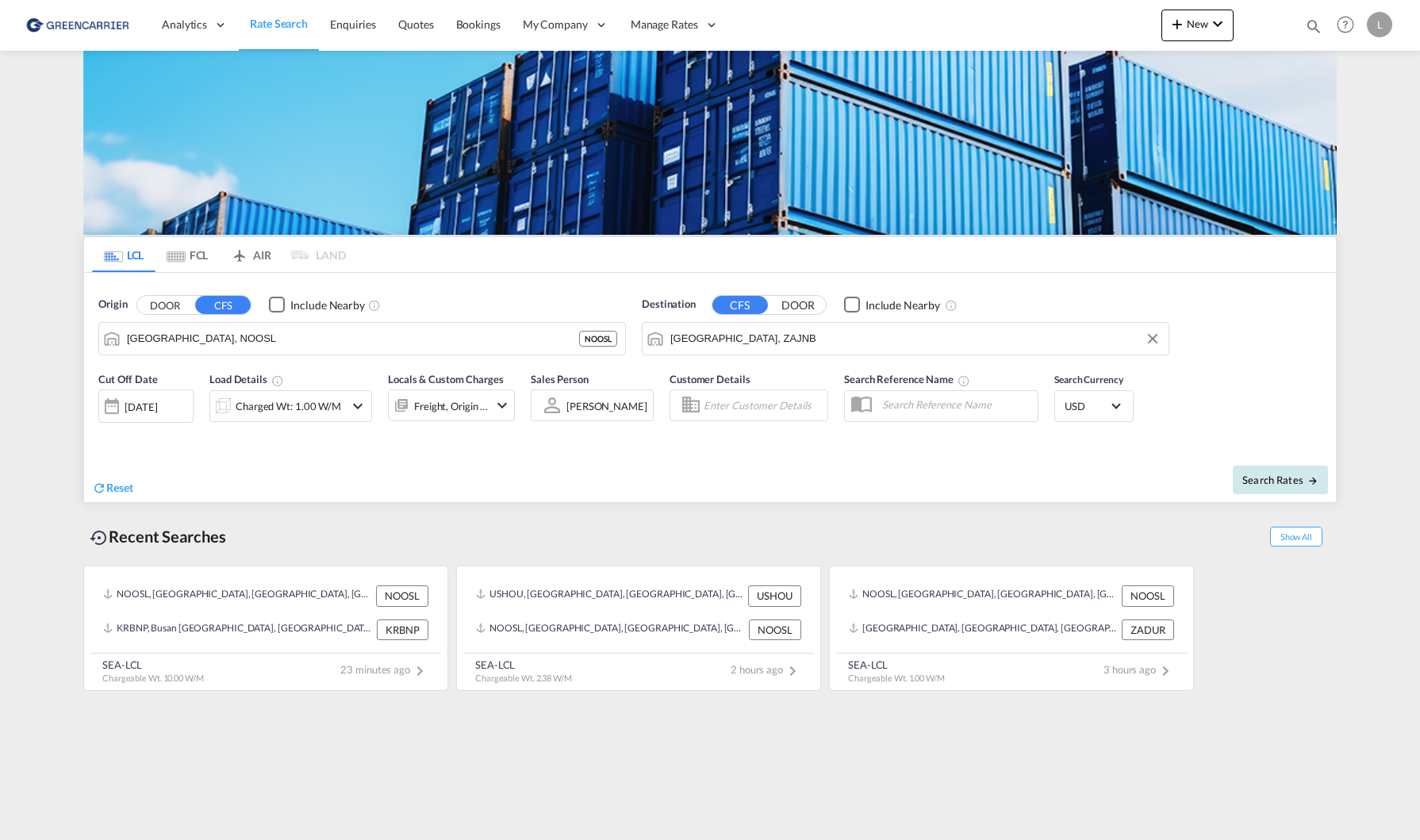
click at [1289, 477] on span "Search Rates" at bounding box center [1280, 480] width 76 height 13
type input "NOOSL to ZAJNB / [DATE]"
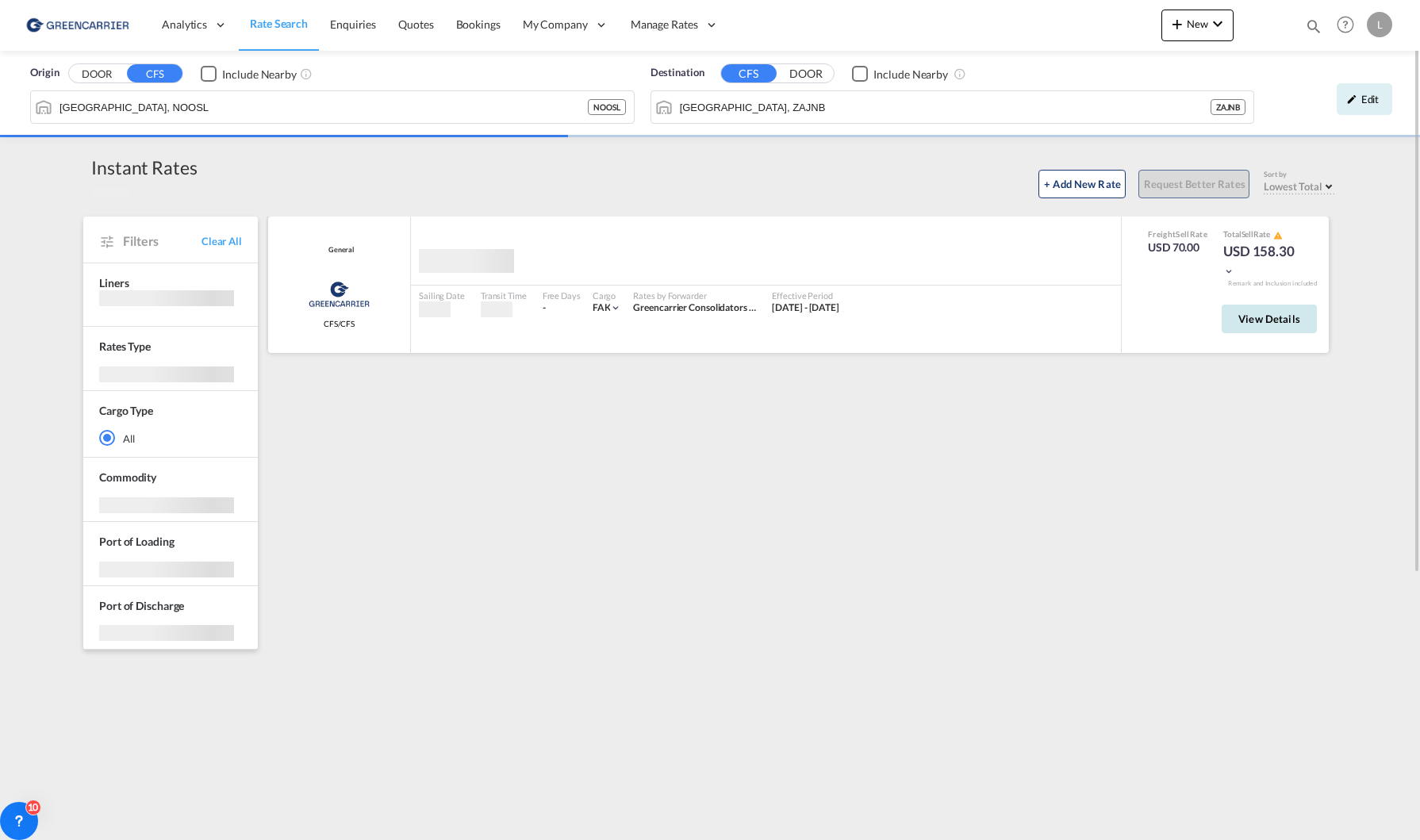
click at [1261, 320] on span "View Details" at bounding box center [1268, 319] width 62 height 13
click at [1247, 322] on span "View Details" at bounding box center [1268, 319] width 62 height 13
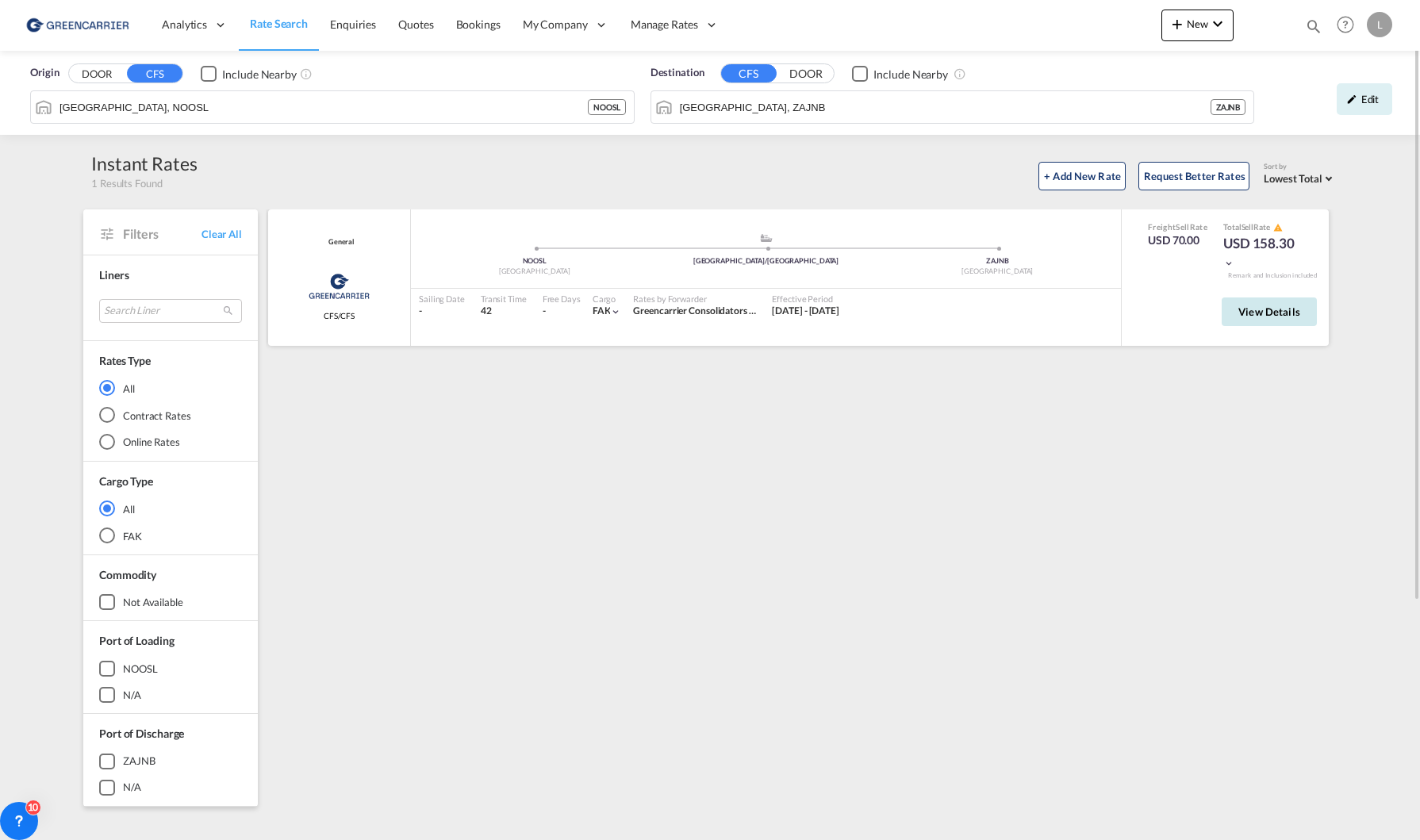
click at [1255, 312] on span "View Details" at bounding box center [1268, 311] width 62 height 13
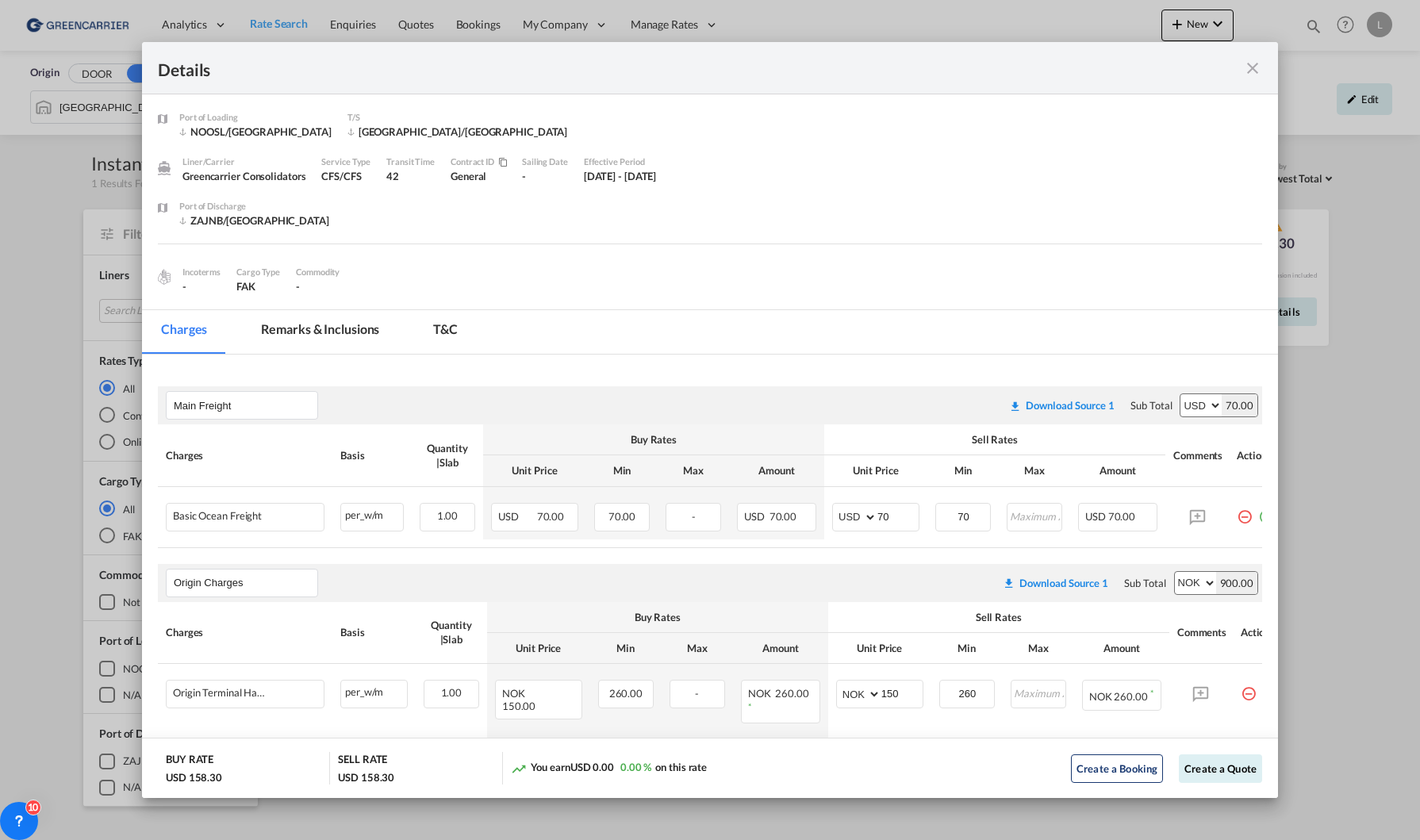
click at [1259, 65] on md-icon "icon-close fg-AAA8AD m-0 cursor" at bounding box center [1252, 67] width 19 height 19
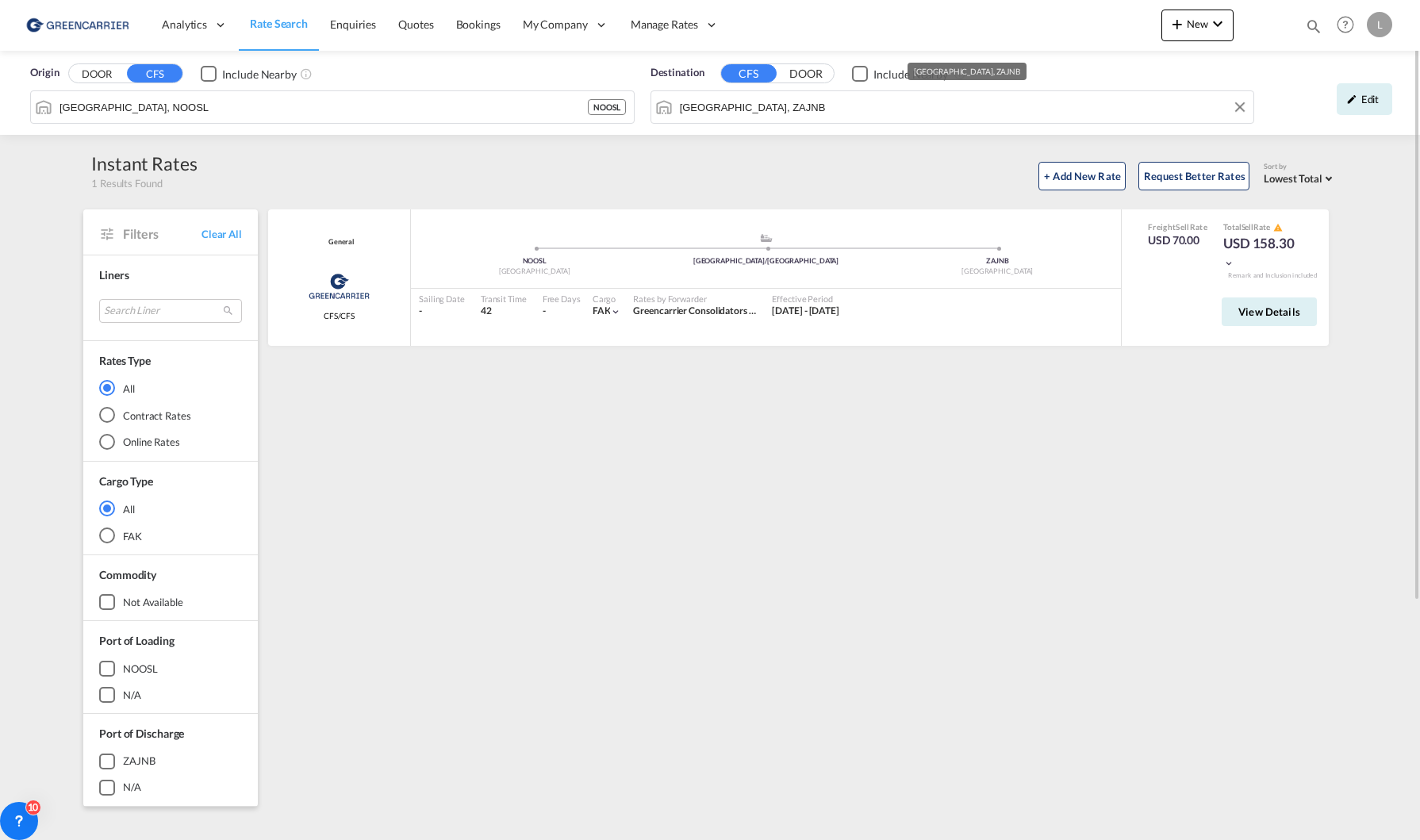
click at [811, 113] on input "[GEOGRAPHIC_DATA], ZAJNB" at bounding box center [962, 107] width 566 height 24
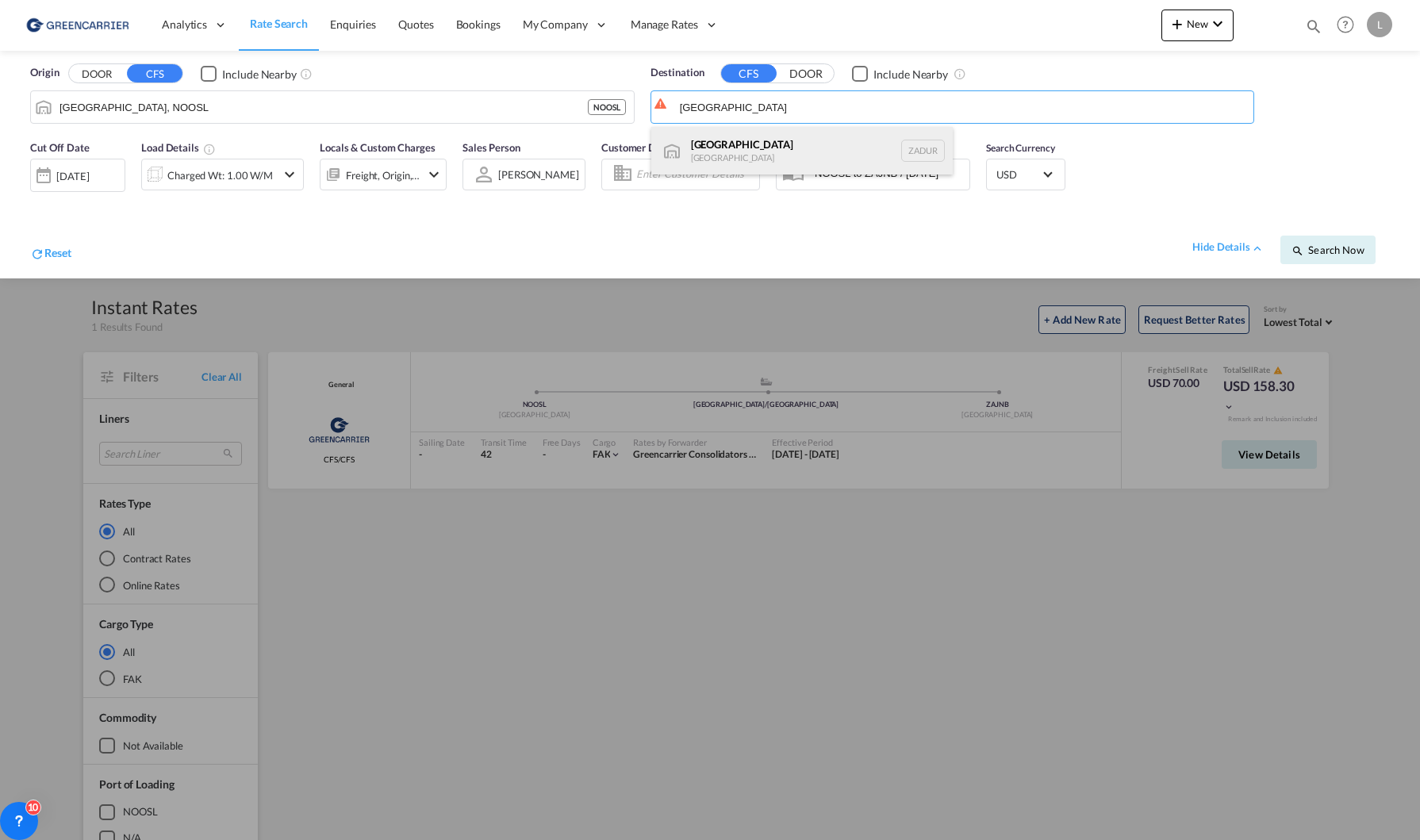
click at [759, 150] on div "[GEOGRAPHIC_DATA] [GEOGRAPHIC_DATA] ZADUR" at bounding box center [802, 150] width 302 height 48
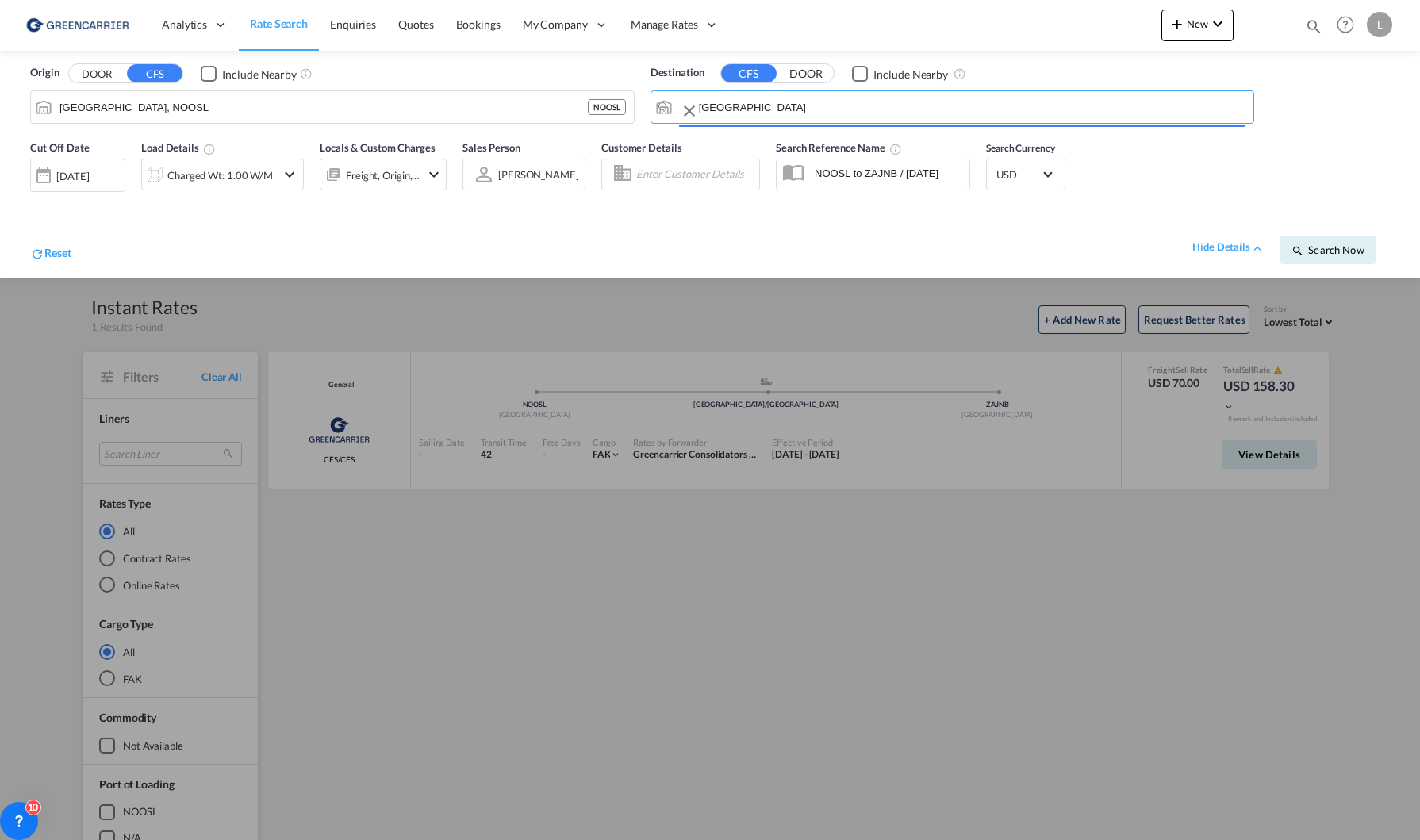
type input "[GEOGRAPHIC_DATA], ZADUR"
click at [1316, 252] on span "Search Now" at bounding box center [1328, 249] width 72 height 13
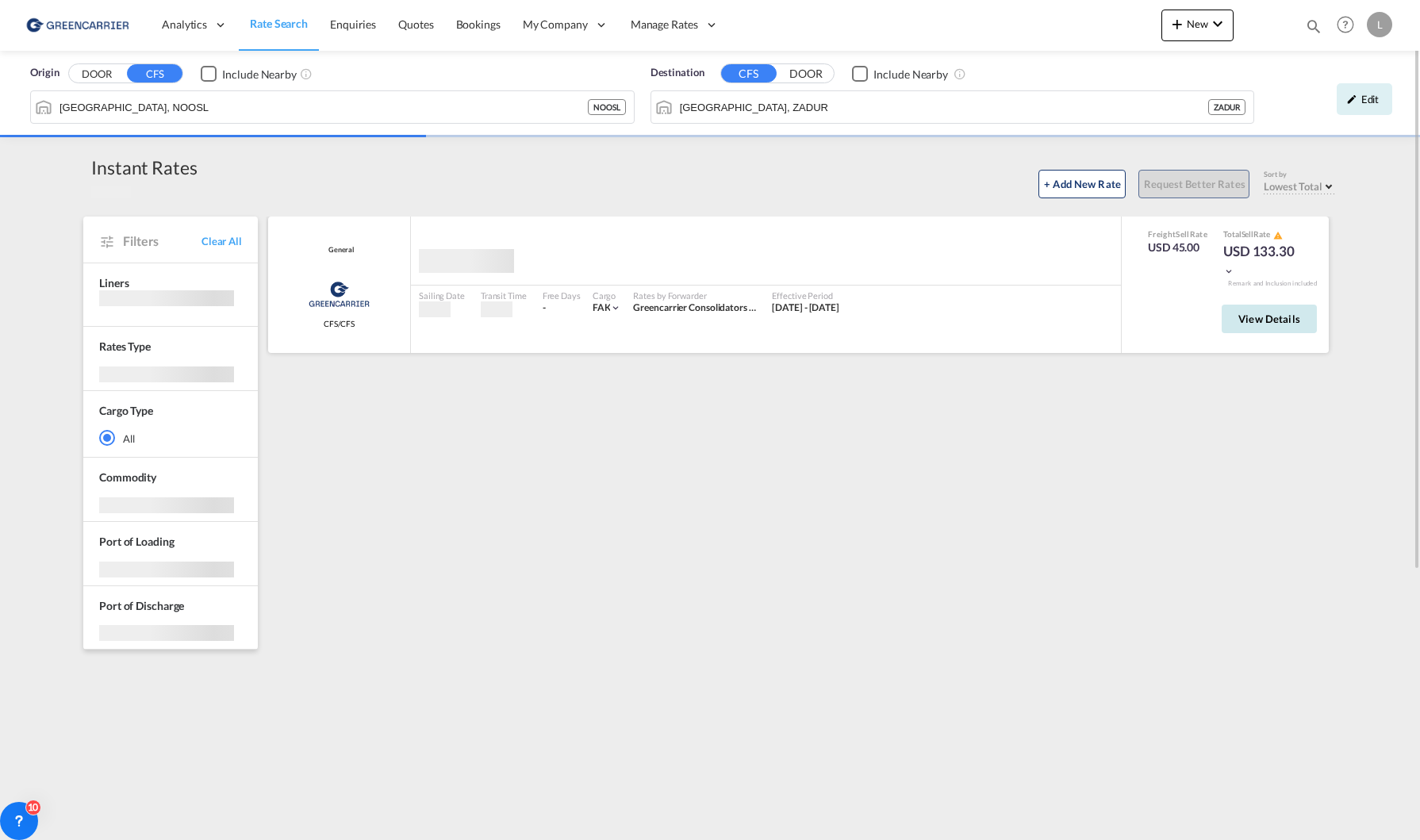
click at [1252, 320] on span "View Details" at bounding box center [1268, 319] width 62 height 13
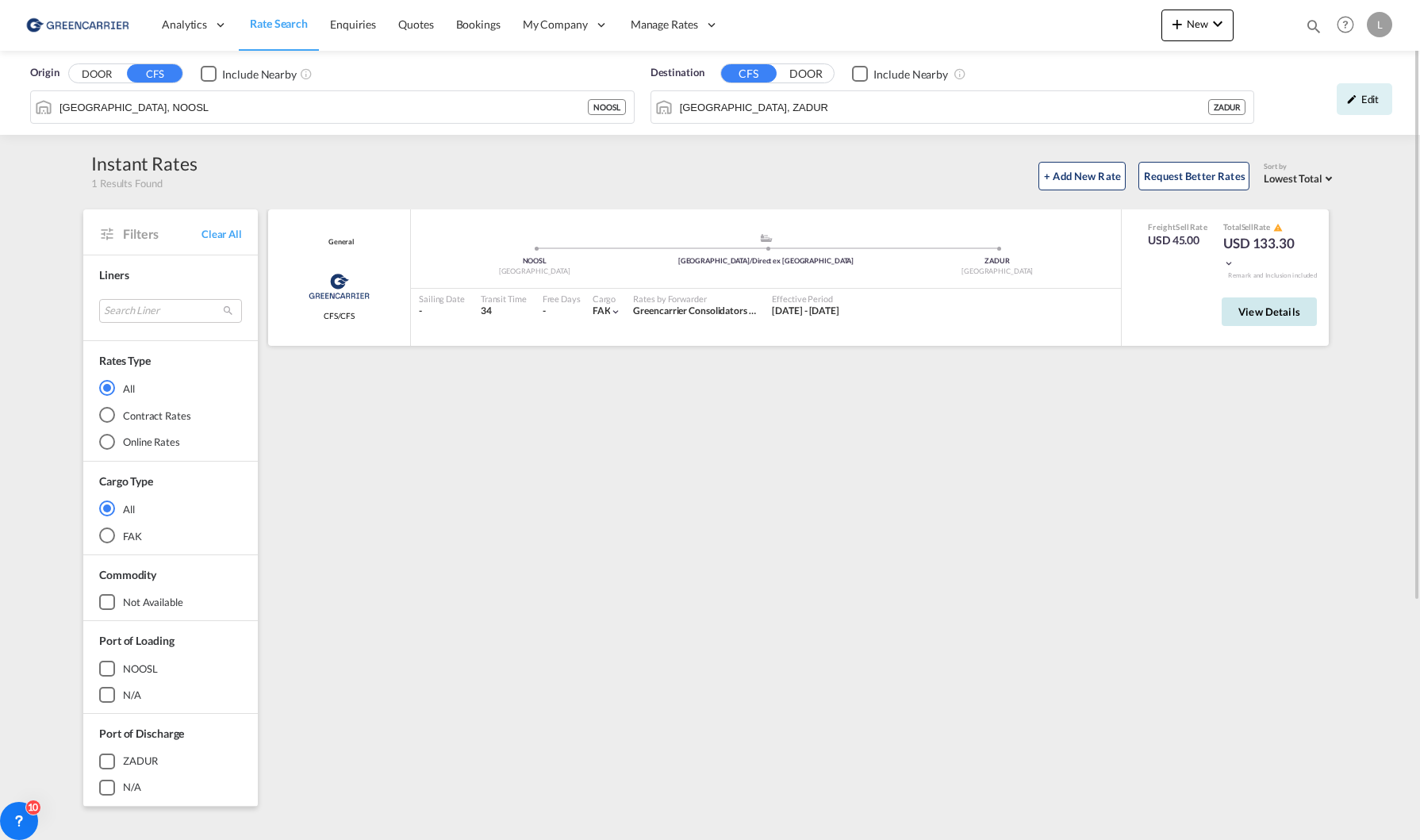
click at [1231, 310] on button "View Details" at bounding box center [1269, 311] width 95 height 29
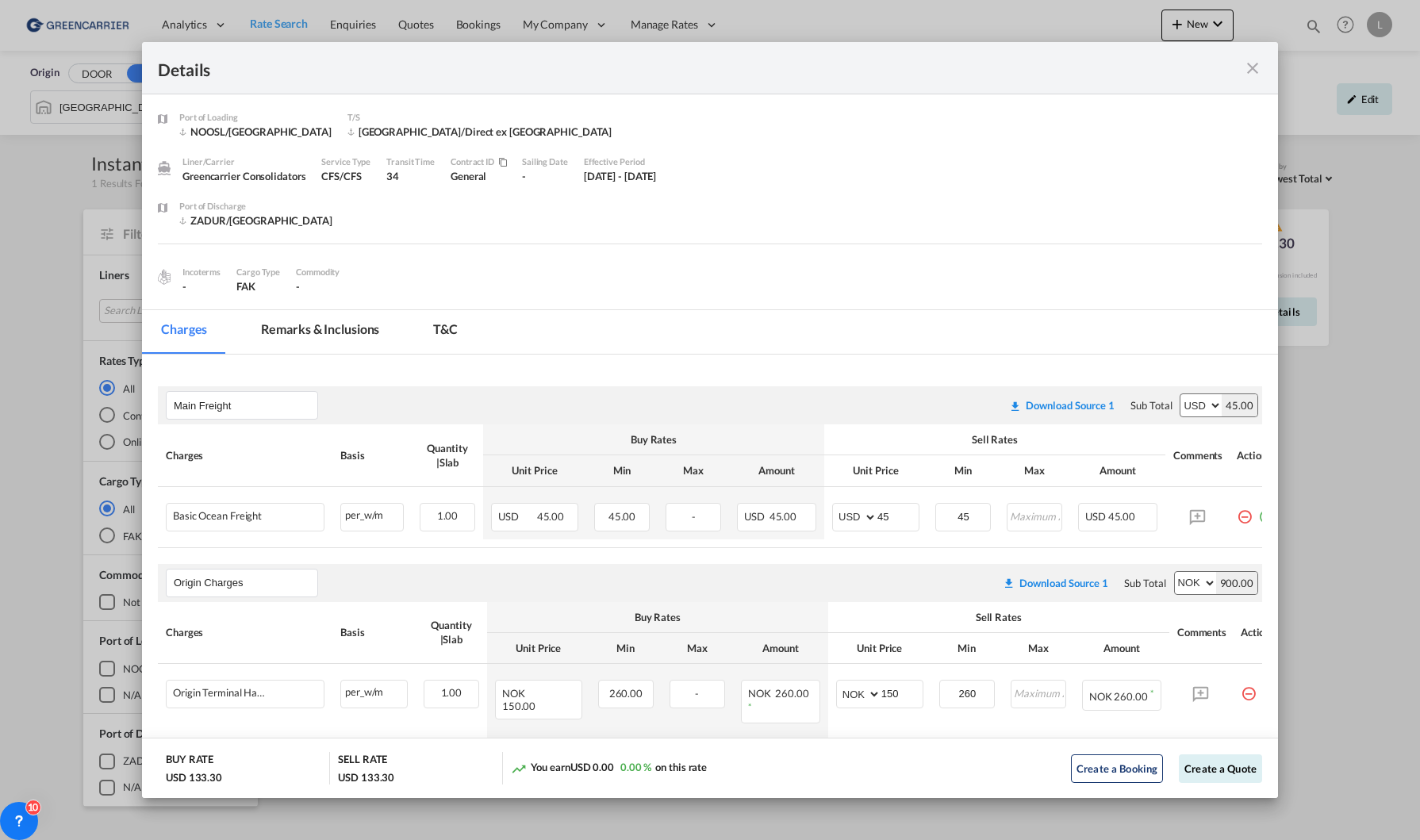
click at [1074, 47] on div "Details" at bounding box center [709, 68] width 1135 height 52
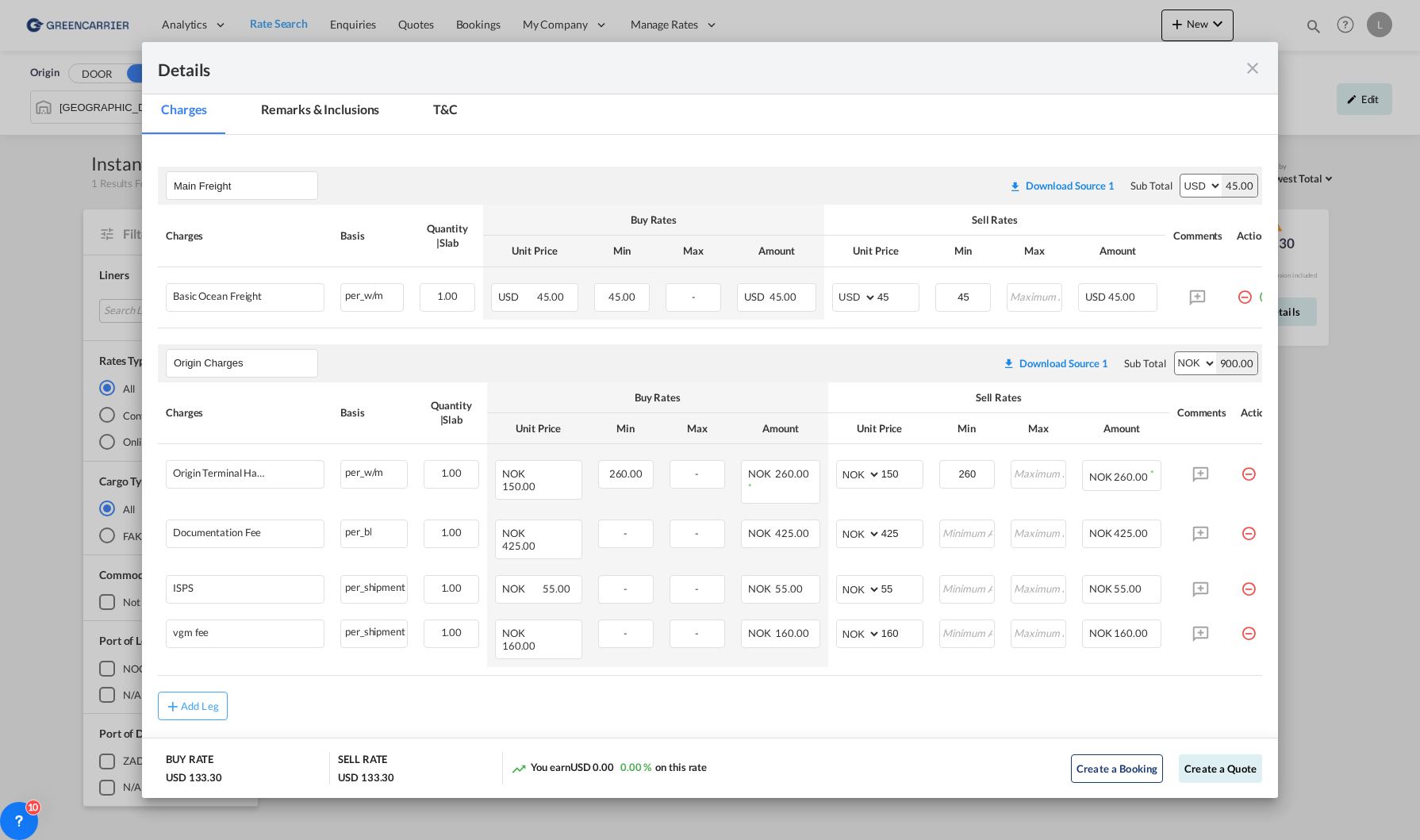
scroll to position [140, 0]
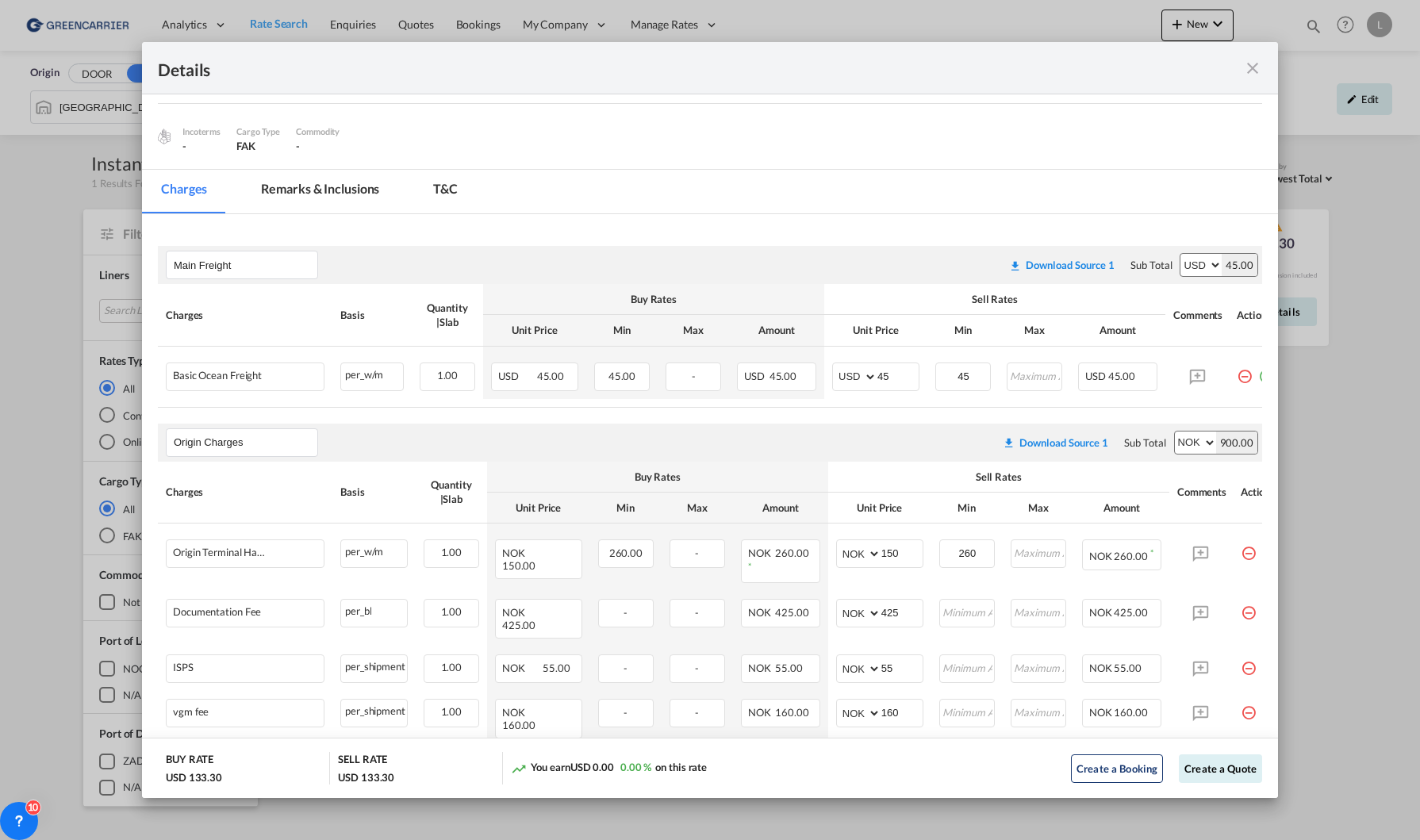
click at [1258, 69] on md-icon "icon-close fg-AAA8AD m-0 cursor" at bounding box center [1252, 67] width 19 height 19
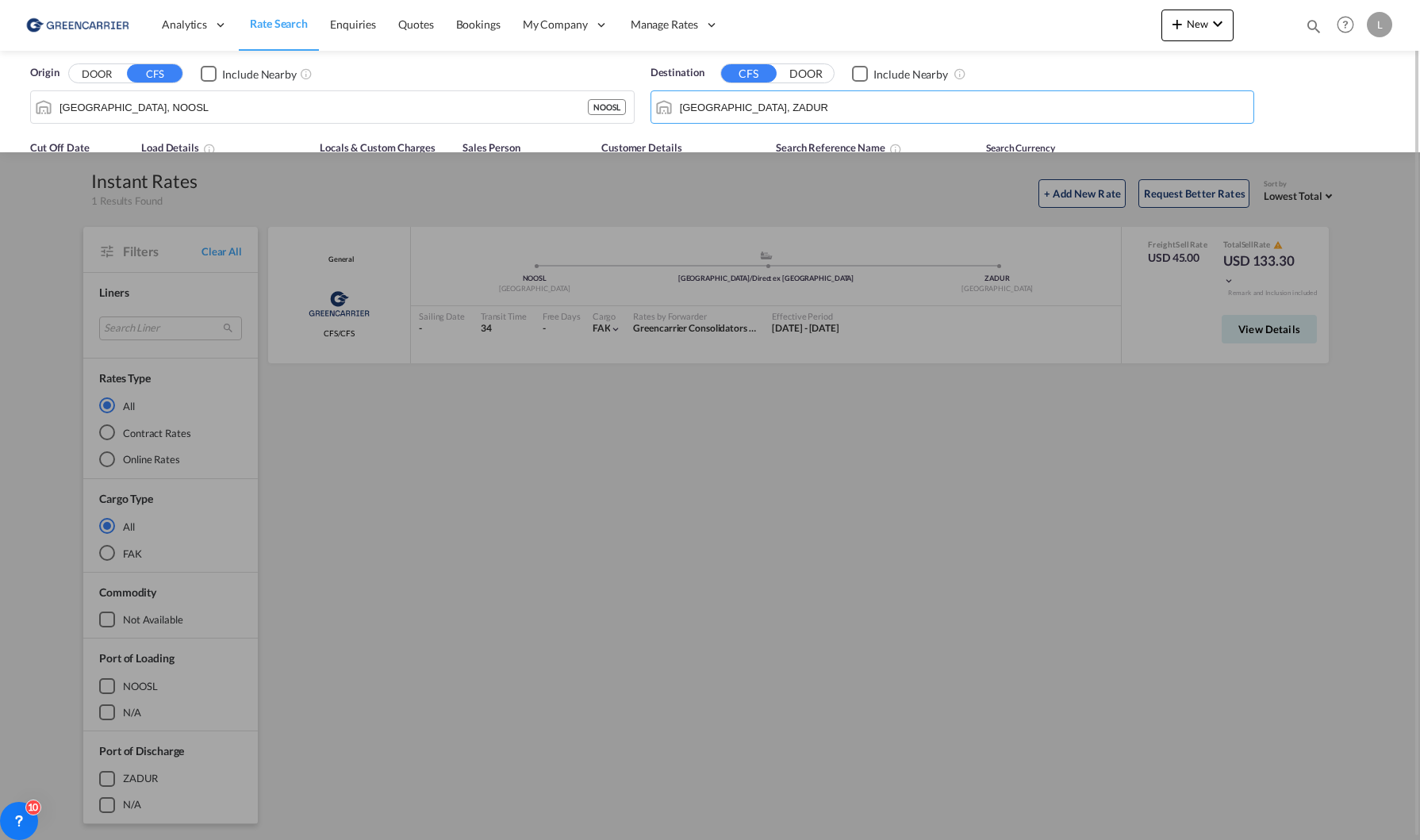
click at [828, 106] on input "[GEOGRAPHIC_DATA], ZADUR" at bounding box center [962, 107] width 566 height 24
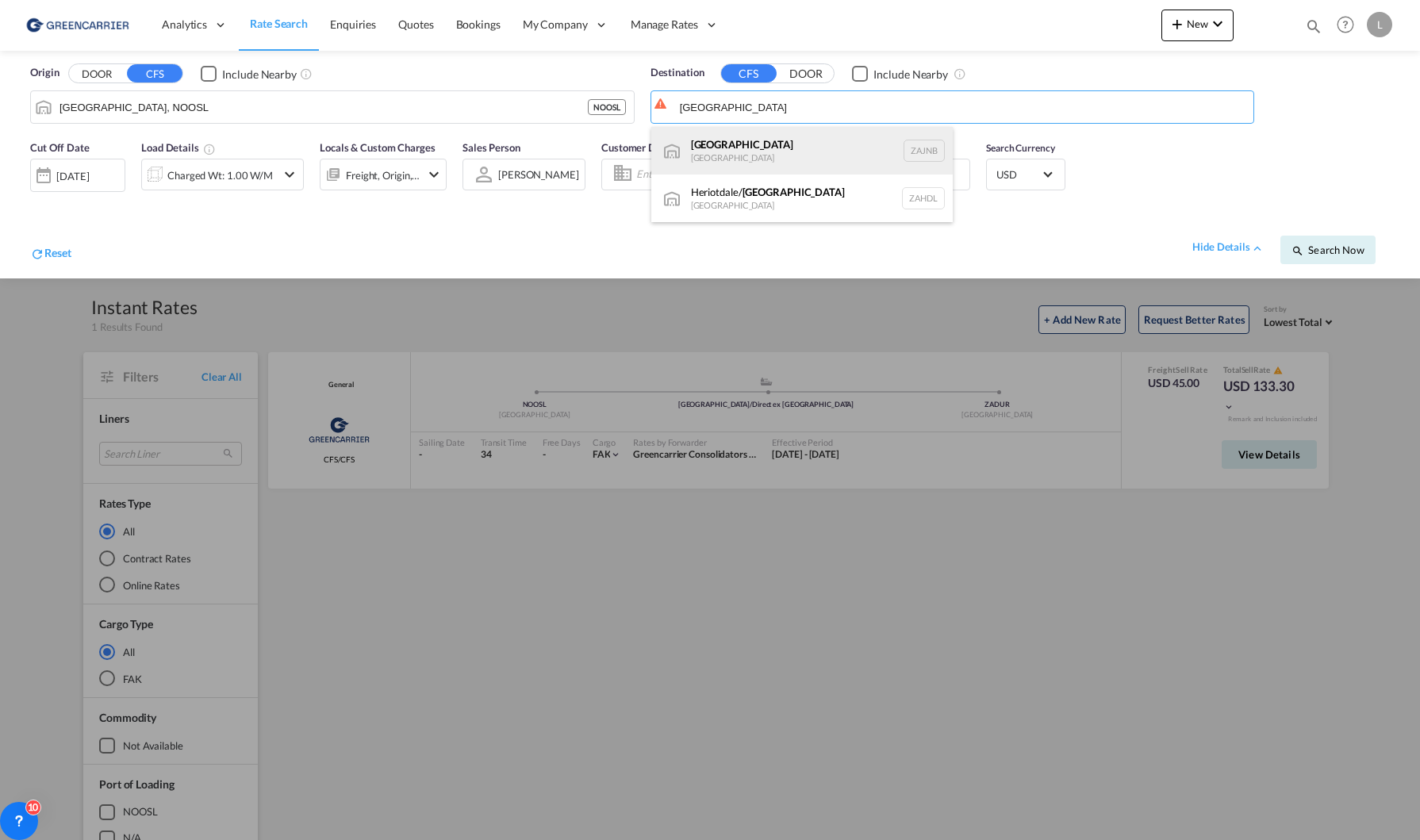
click at [773, 147] on div "[GEOGRAPHIC_DATA] [GEOGRAPHIC_DATA] ZAJNB" at bounding box center [802, 150] width 302 height 48
type input "[GEOGRAPHIC_DATA], ZAJNB"
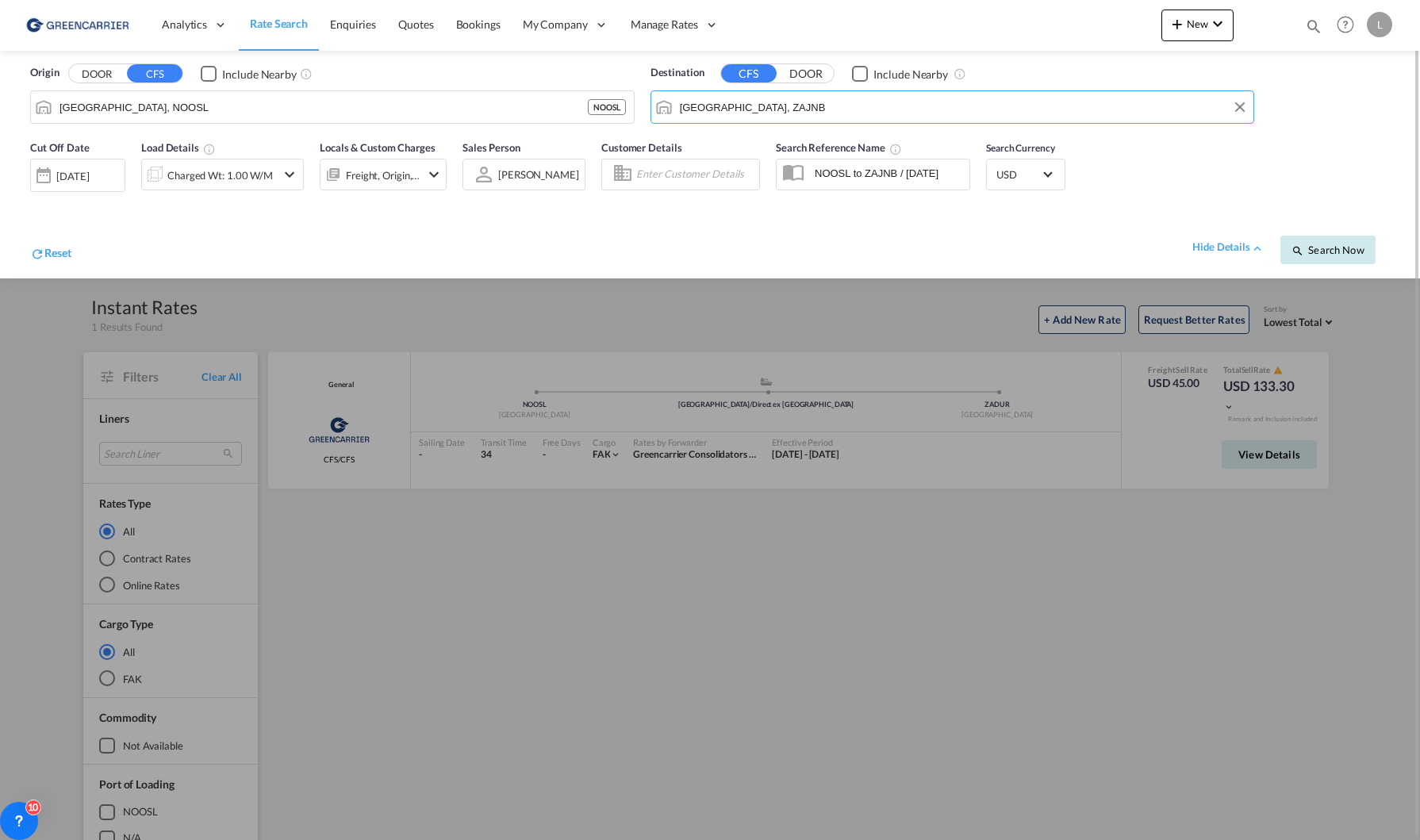
click at [1328, 249] on span "Search Now" at bounding box center [1328, 249] width 72 height 13
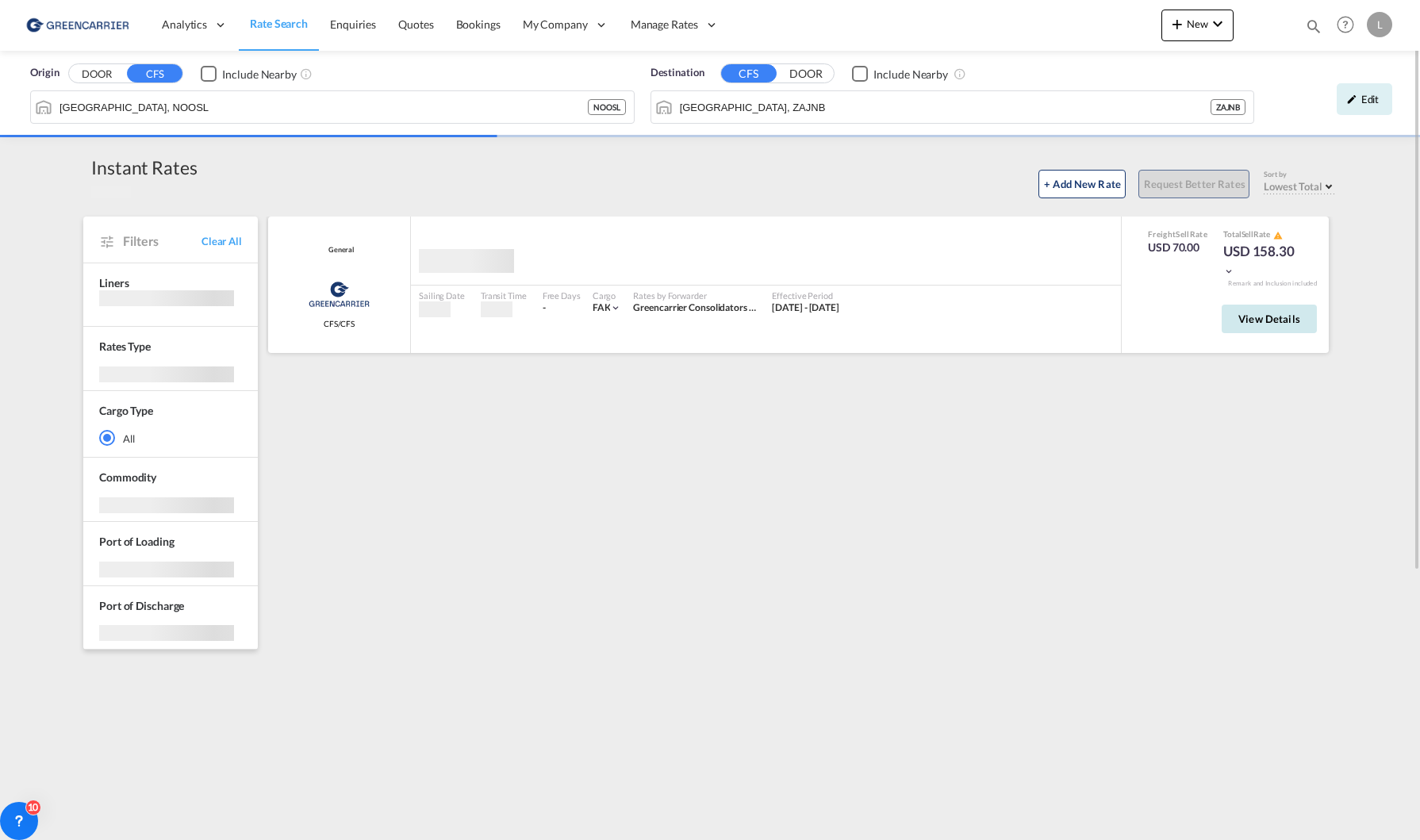
click at [1271, 309] on button "View Details" at bounding box center [1269, 319] width 95 height 29
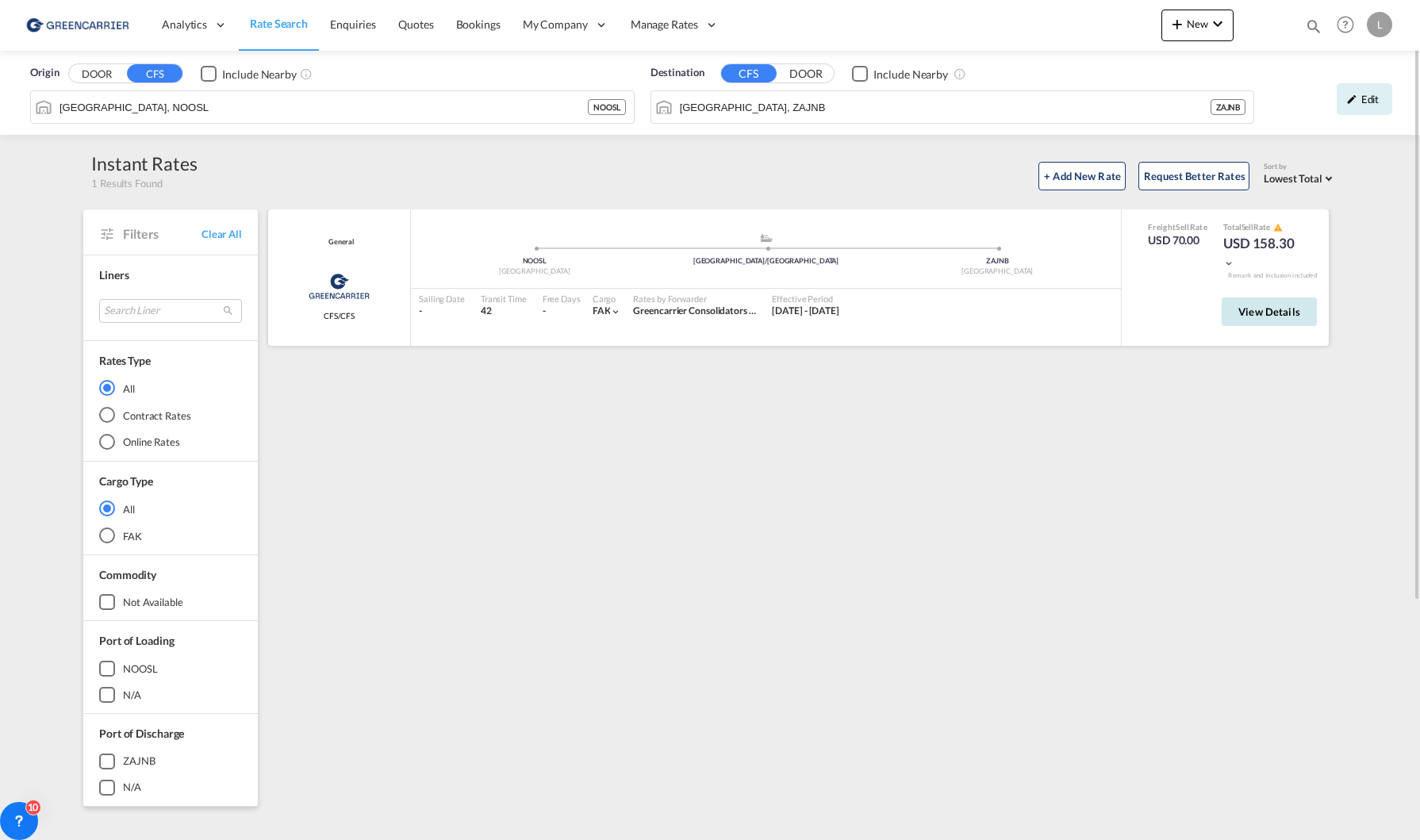
click at [1299, 324] on button "View Details" at bounding box center [1269, 311] width 95 height 29
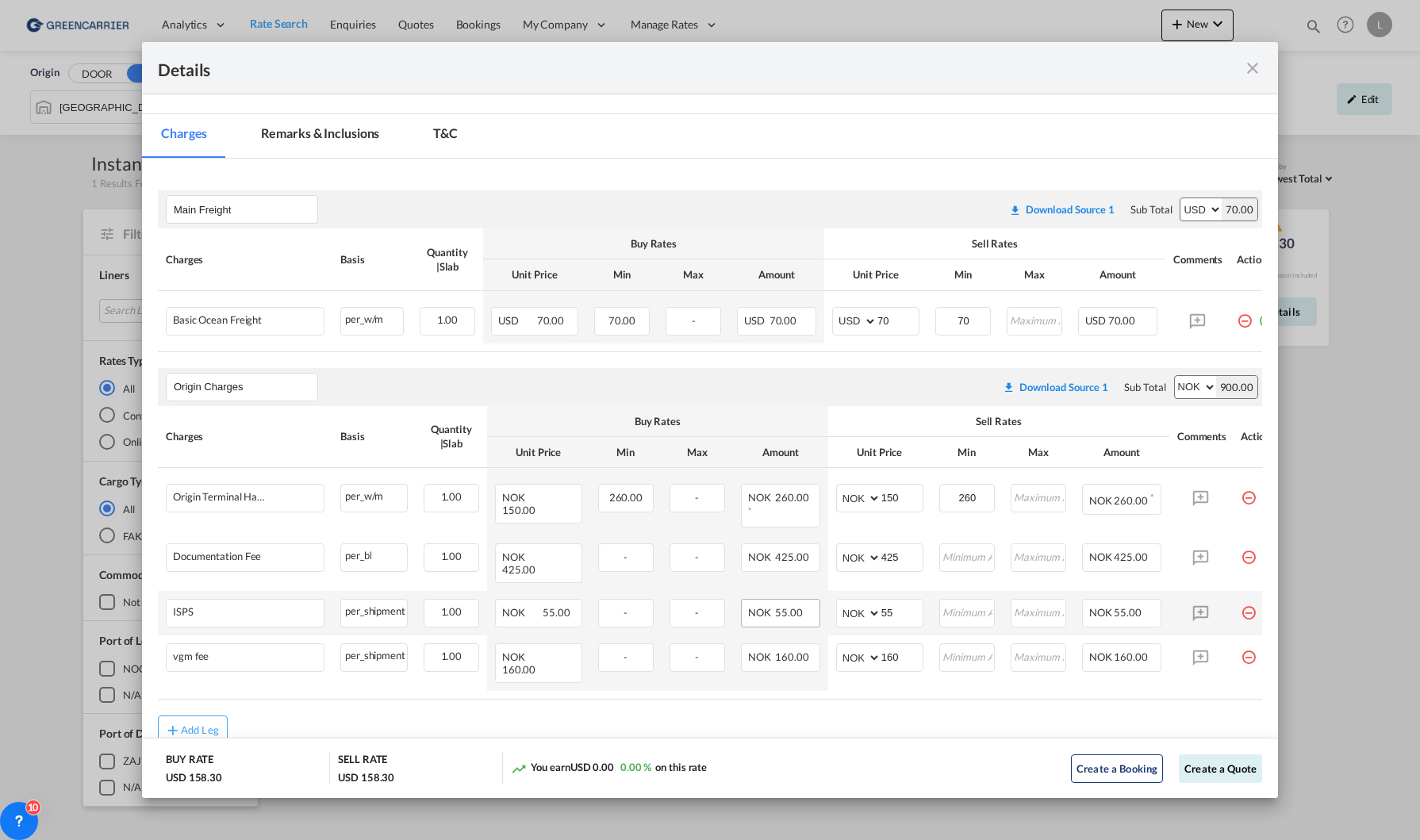
scroll to position [220, 0]
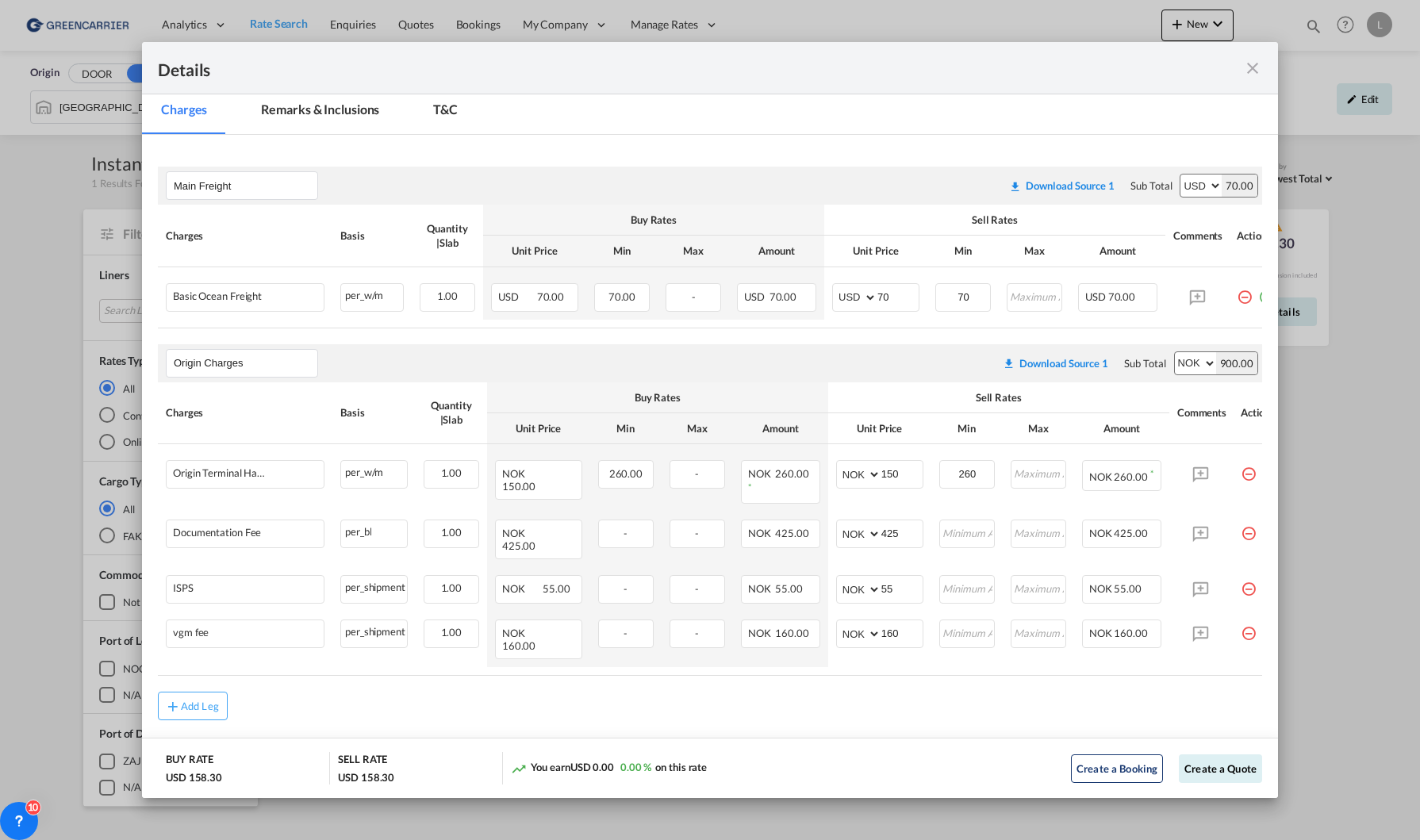
click at [1251, 66] on md-icon "icon-close fg-AAA8AD m-0 cursor" at bounding box center [1252, 67] width 19 height 19
